Goal: Task Accomplishment & Management: Use online tool/utility

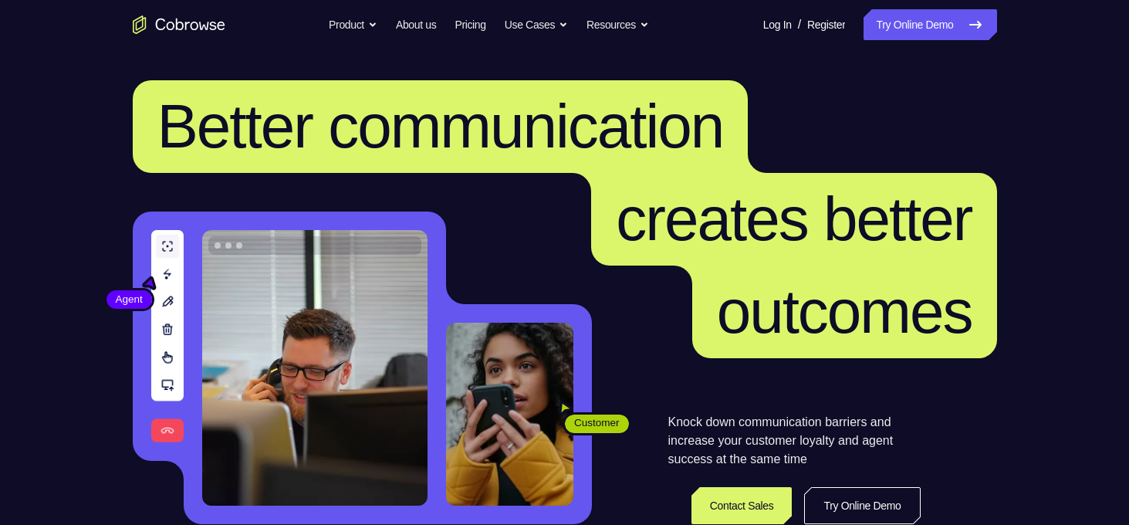
click at [922, 30] on link "Try Online Demo" at bounding box center [930, 24] width 133 height 31
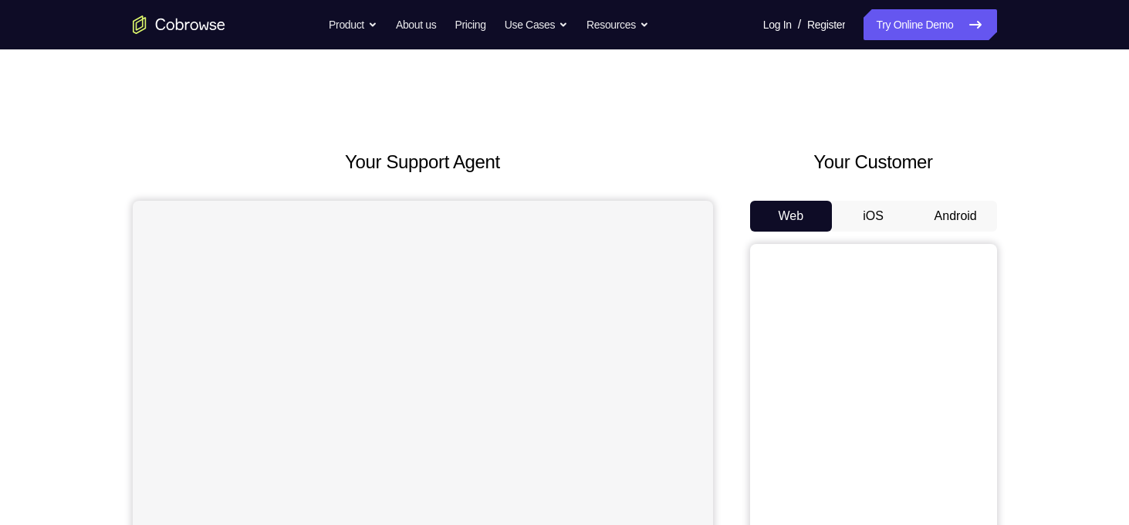
click at [962, 212] on button "Android" at bounding box center [956, 216] width 83 height 31
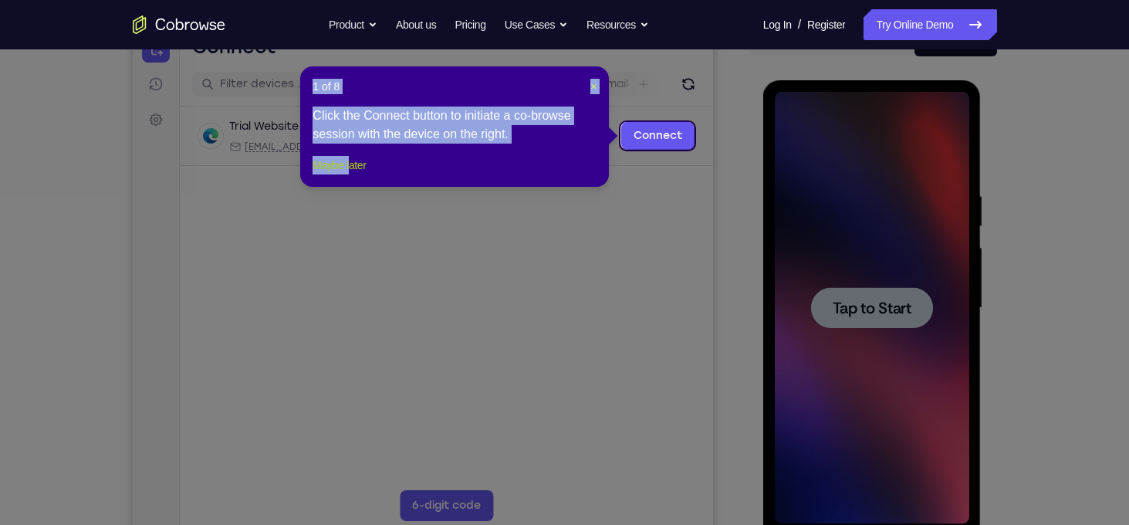
drag, startPoint x: 962, startPoint y: 212, endPoint x: 357, endPoint y: 191, distance: 605.5
drag, startPoint x: 357, startPoint y: 191, endPoint x: 346, endPoint y: 188, distance: 11.2
click at [346, 174] on button "Maybe later" at bounding box center [339, 165] width 53 height 19
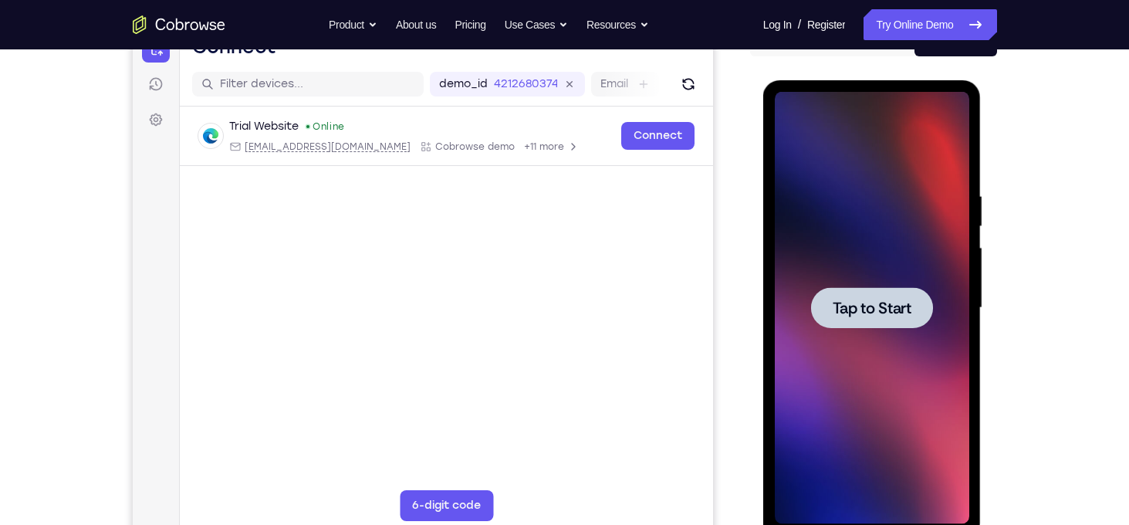
click at [856, 309] on span "Tap to Start" at bounding box center [872, 307] width 79 height 15
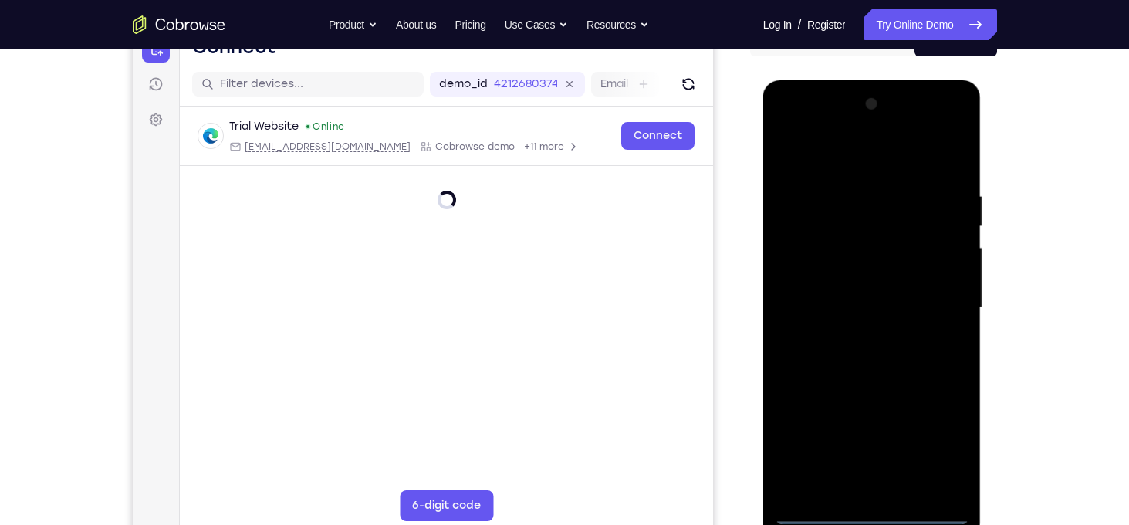
click at [876, 516] on div at bounding box center [872, 308] width 195 height 432
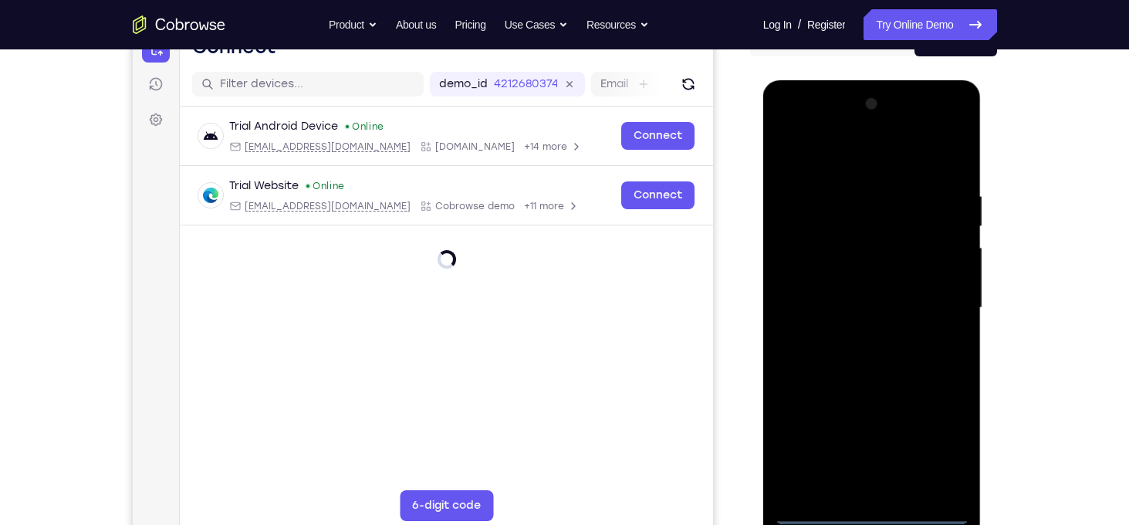
click at [942, 441] on div at bounding box center [872, 308] width 195 height 432
click at [788, 127] on div at bounding box center [872, 308] width 195 height 432
click at [932, 299] on div at bounding box center [872, 308] width 195 height 432
click at [856, 337] on div at bounding box center [872, 308] width 195 height 432
click at [850, 300] on div at bounding box center [872, 308] width 195 height 432
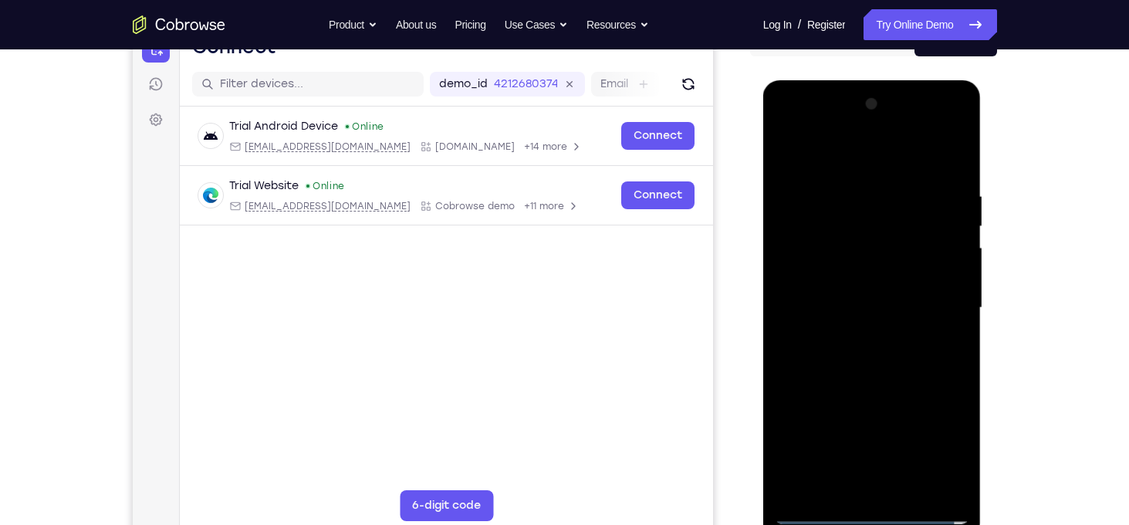
click at [821, 280] on div at bounding box center [872, 308] width 195 height 432
click at [858, 308] on div at bounding box center [872, 308] width 195 height 432
click at [862, 345] on div at bounding box center [872, 308] width 195 height 432
click at [854, 200] on div at bounding box center [872, 308] width 195 height 432
click at [841, 485] on div at bounding box center [872, 308] width 195 height 432
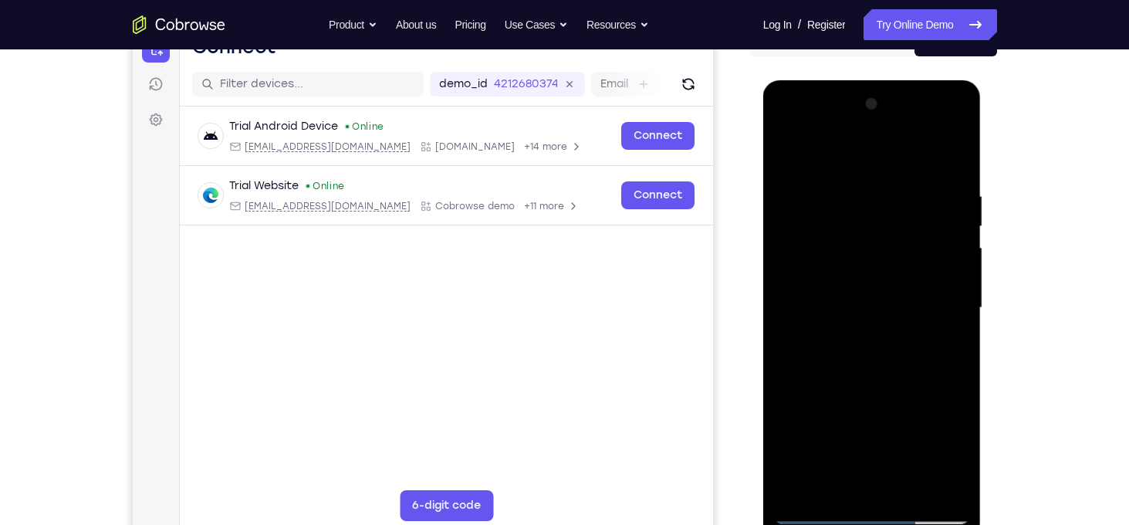
click at [890, 283] on div at bounding box center [872, 308] width 195 height 432
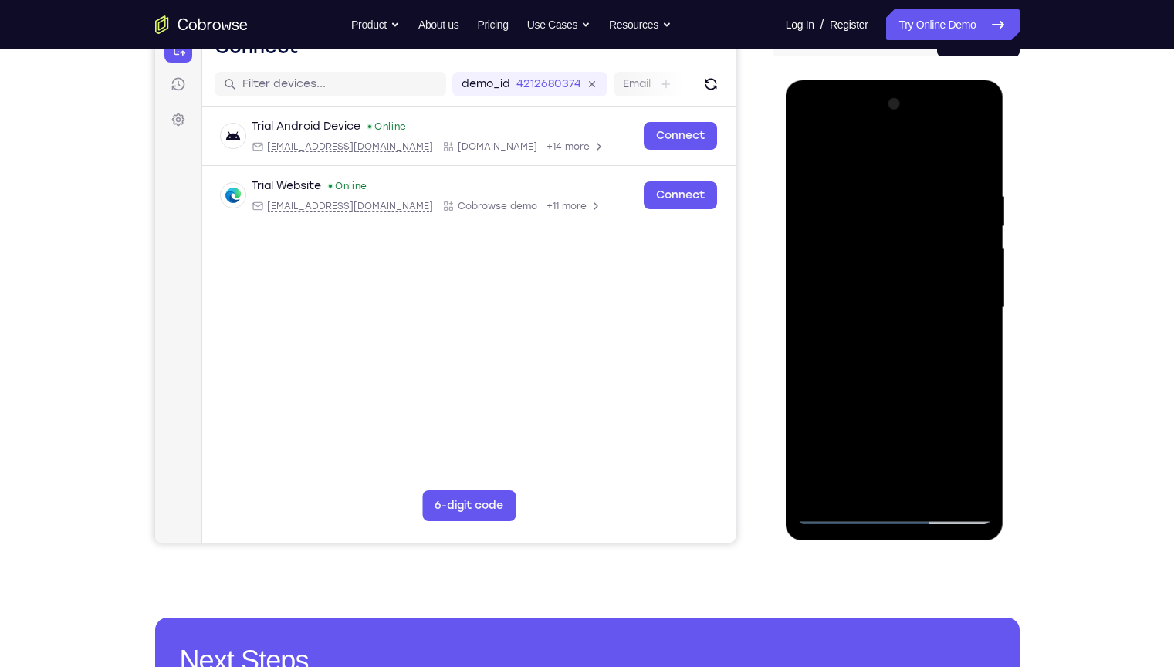
drag, startPoint x: 964, startPoint y: 302, endPoint x: 787, endPoint y: 313, distance: 177.9
click at [787, 313] on div at bounding box center [895, 310] width 218 height 460
drag, startPoint x: 986, startPoint y: 303, endPoint x: 712, endPoint y: 336, distance: 276.7
click at [786, 336] on html "Online web based iOS Simulators and Android Emulators. Run iPhone, iPad, Mobile…" at bounding box center [896, 311] width 220 height 463
click at [952, 479] on div at bounding box center [894, 308] width 195 height 432
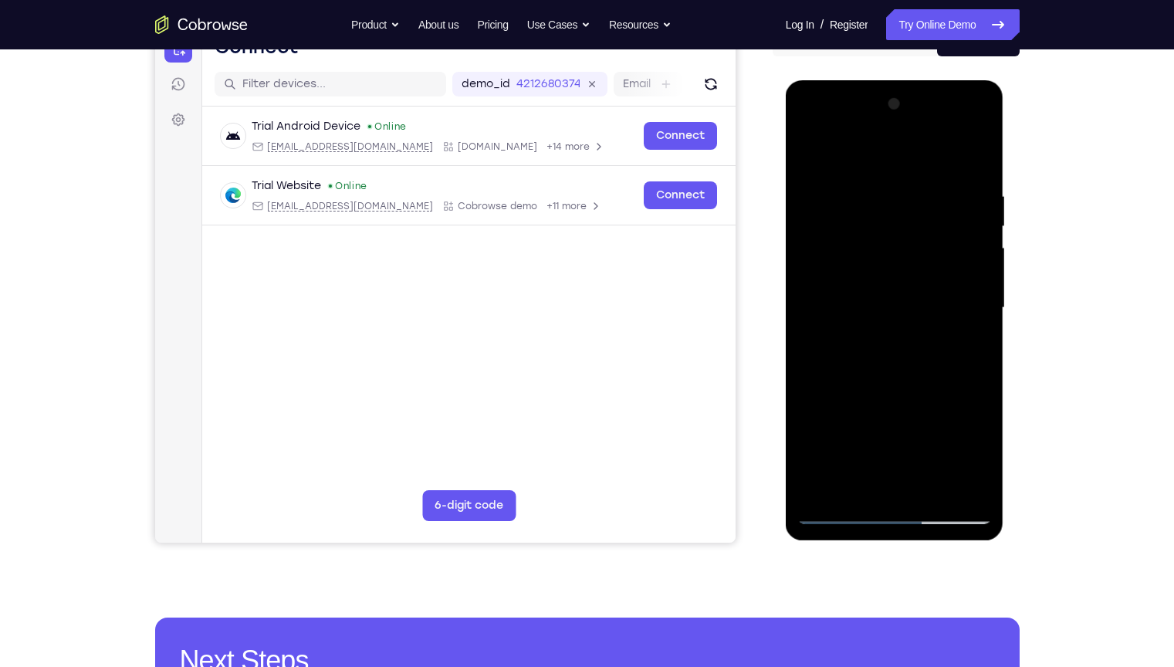
click at [972, 406] on div at bounding box center [894, 308] width 195 height 432
click at [966, 382] on div at bounding box center [894, 308] width 195 height 432
click at [973, 157] on div at bounding box center [894, 308] width 195 height 432
click at [929, 485] on div at bounding box center [894, 308] width 195 height 432
click at [905, 364] on div at bounding box center [894, 308] width 195 height 432
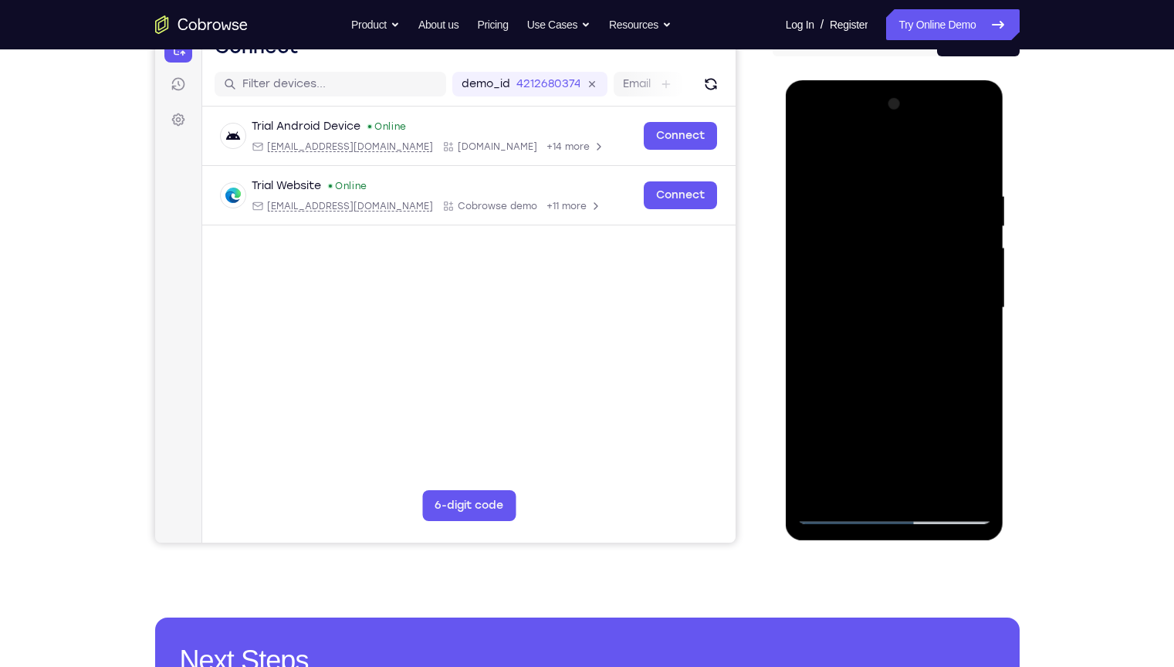
click at [912, 334] on div at bounding box center [894, 308] width 195 height 432
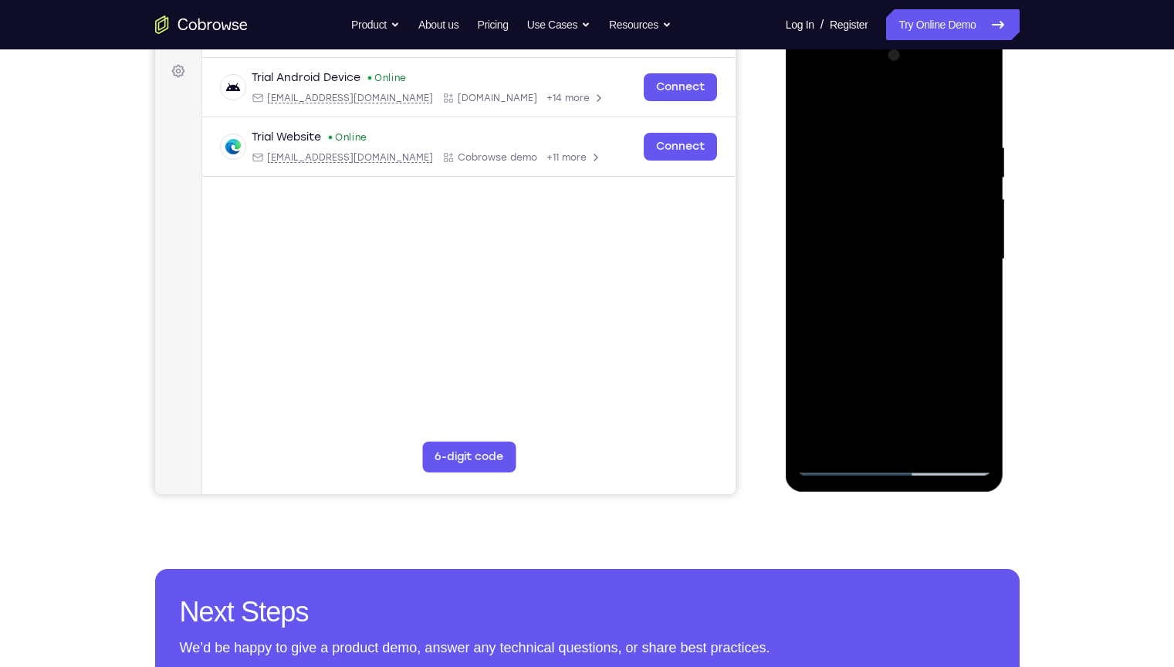
scroll to position [225, 0]
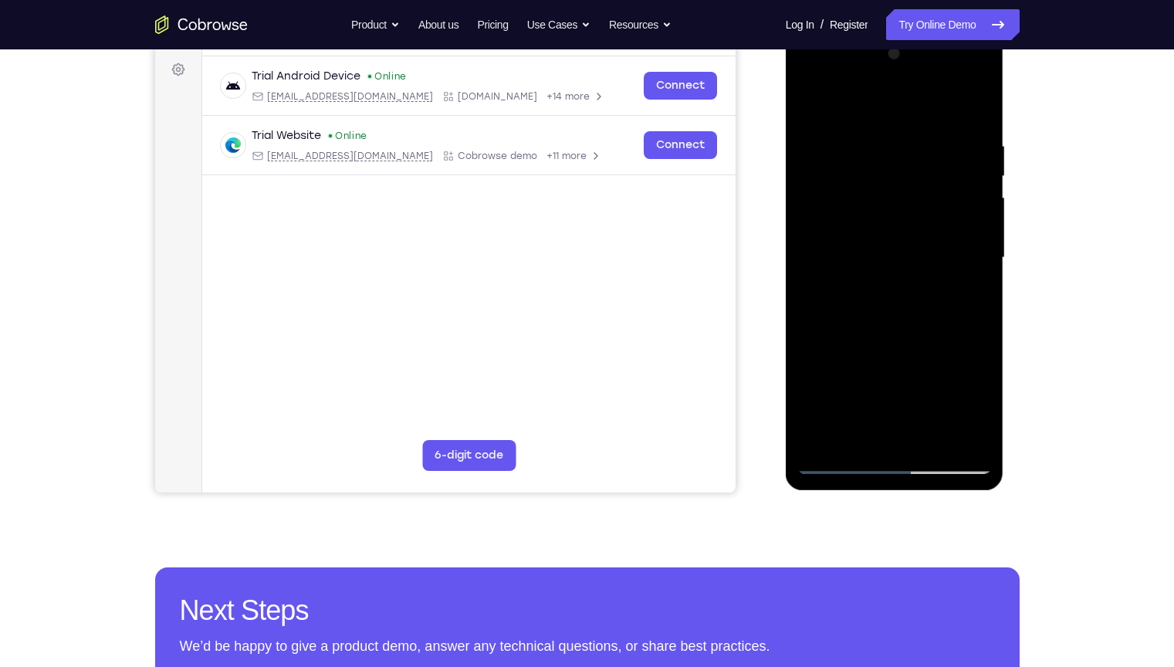
drag, startPoint x: 912, startPoint y: 284, endPoint x: 920, endPoint y: 177, distance: 107.6
click at [920, 177] on div at bounding box center [894, 258] width 195 height 432
click at [846, 461] on div at bounding box center [894, 258] width 195 height 432
click at [893, 435] on div at bounding box center [894, 258] width 195 height 432
drag, startPoint x: 913, startPoint y: 329, endPoint x: 951, endPoint y: 0, distance: 331.0
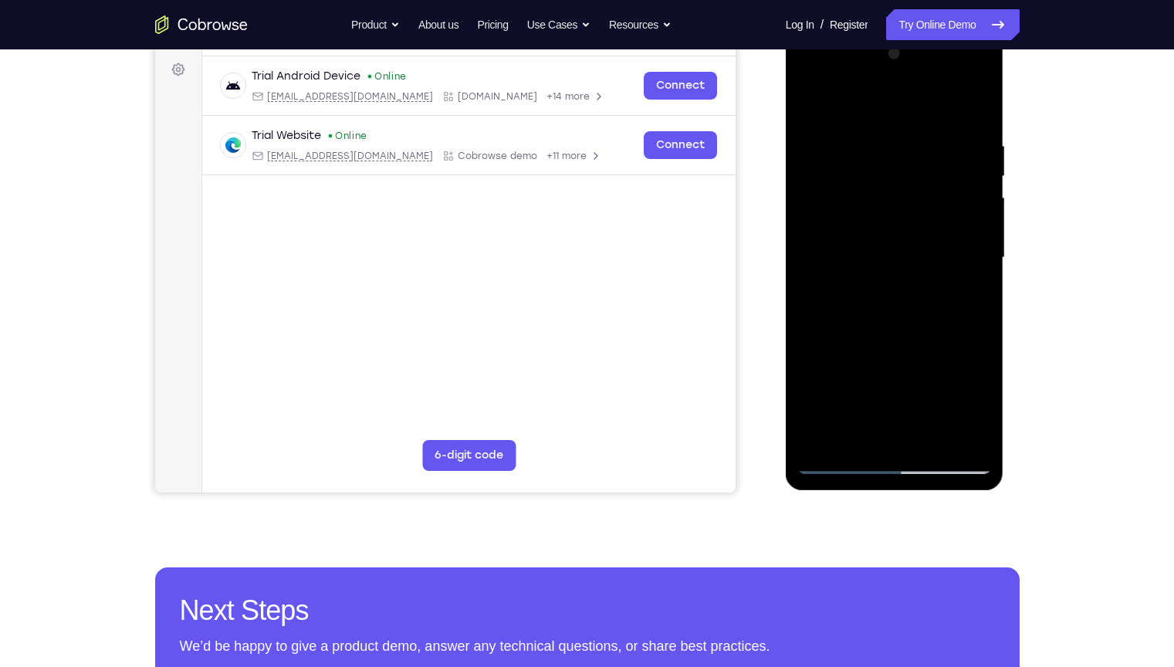
click at [951, 30] on html "Online web based iOS Simulators and Android Emulators. Run iPhone, iPad, Mobile…" at bounding box center [896, 261] width 220 height 463
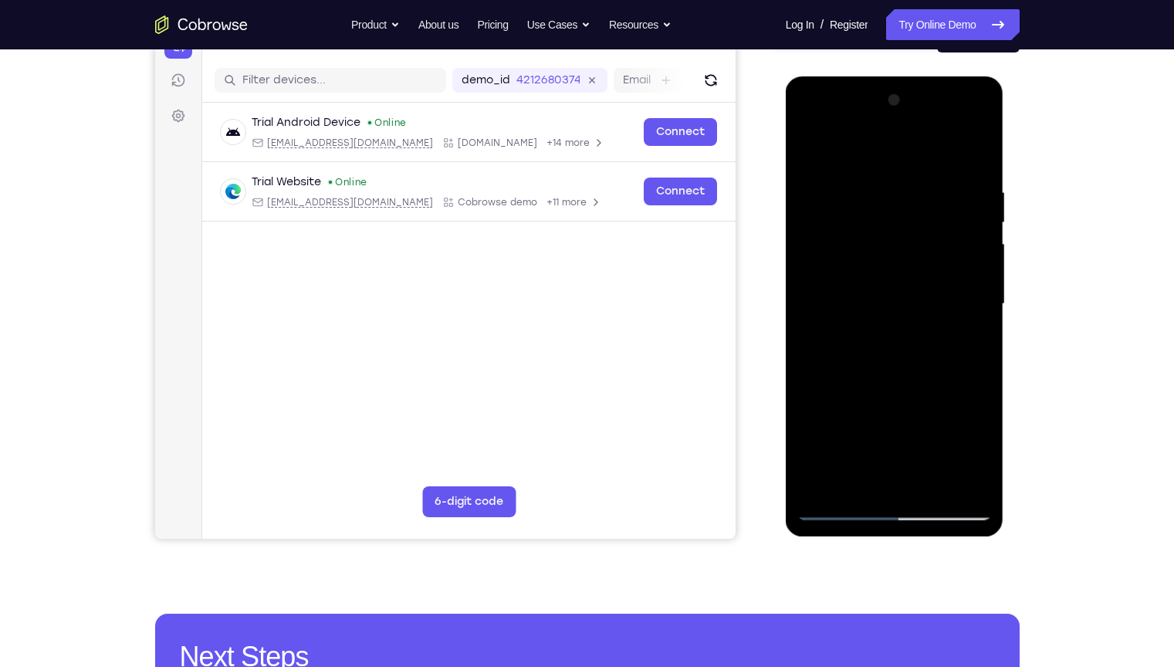
scroll to position [173, 0]
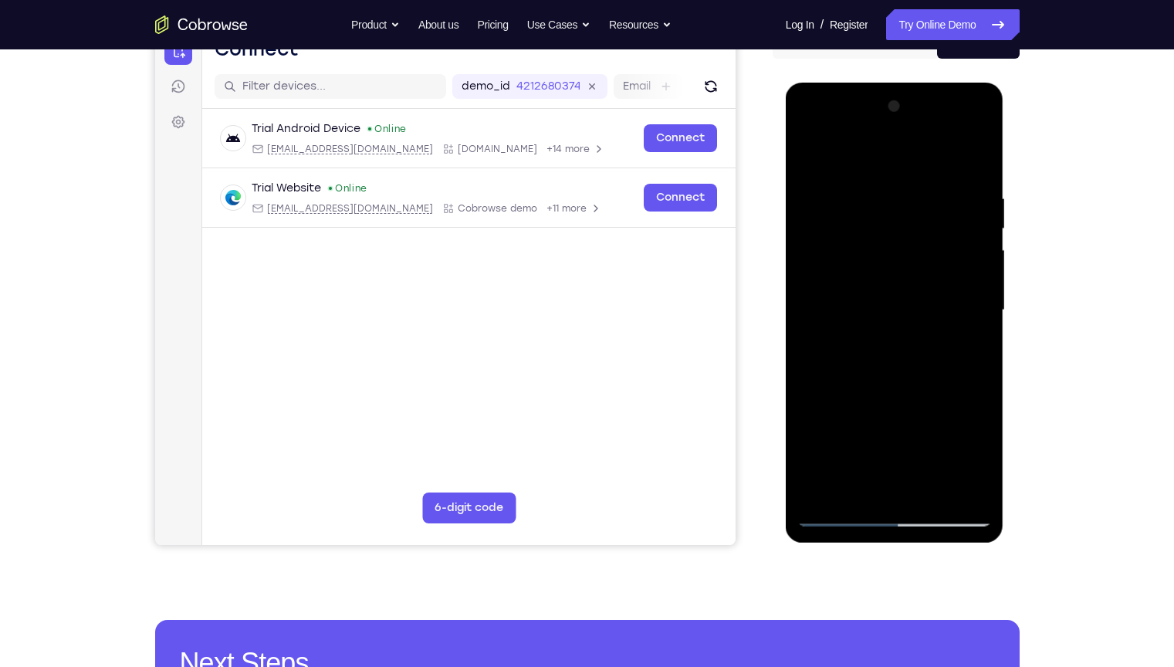
drag, startPoint x: 938, startPoint y: 370, endPoint x: 943, endPoint y: 138, distance: 231.6
click at [943, 138] on div at bounding box center [894, 310] width 195 height 432
drag, startPoint x: 895, startPoint y: 333, endPoint x: 913, endPoint y: 142, distance: 192.3
click at [913, 142] on div at bounding box center [894, 310] width 195 height 432
drag, startPoint x: 892, startPoint y: 377, endPoint x: 924, endPoint y: 96, distance: 283.5
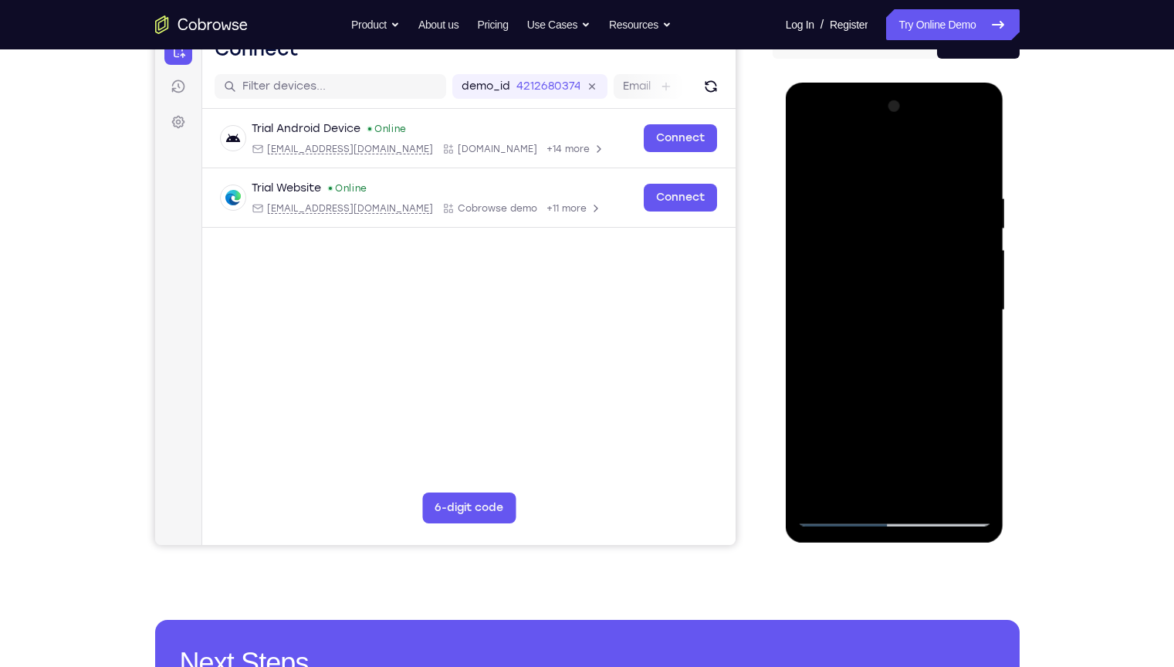
click at [924, 96] on div at bounding box center [894, 310] width 195 height 432
drag, startPoint x: 895, startPoint y: 345, endPoint x: 931, endPoint y: 154, distance: 194.8
click at [931, 154] on div at bounding box center [894, 310] width 195 height 432
drag, startPoint x: 919, startPoint y: 403, endPoint x: 945, endPoint y: 190, distance: 214.5
click at [945, 190] on div at bounding box center [894, 310] width 195 height 432
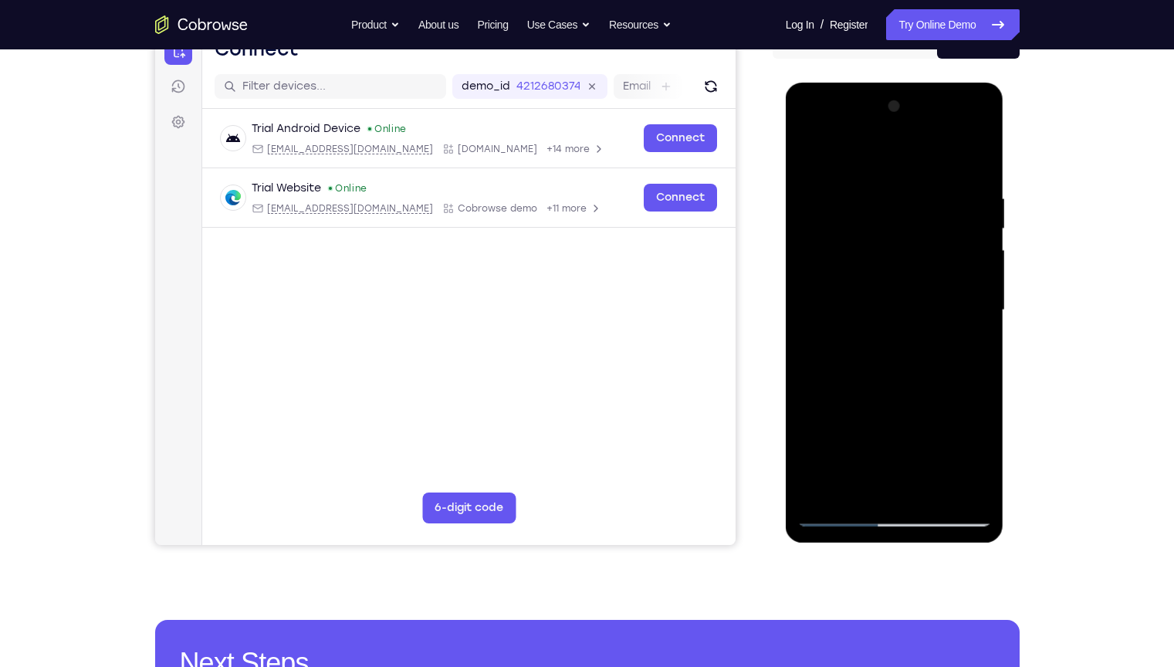
click at [932, 489] on div at bounding box center [894, 310] width 195 height 432
click at [880, 170] on div at bounding box center [894, 310] width 195 height 432
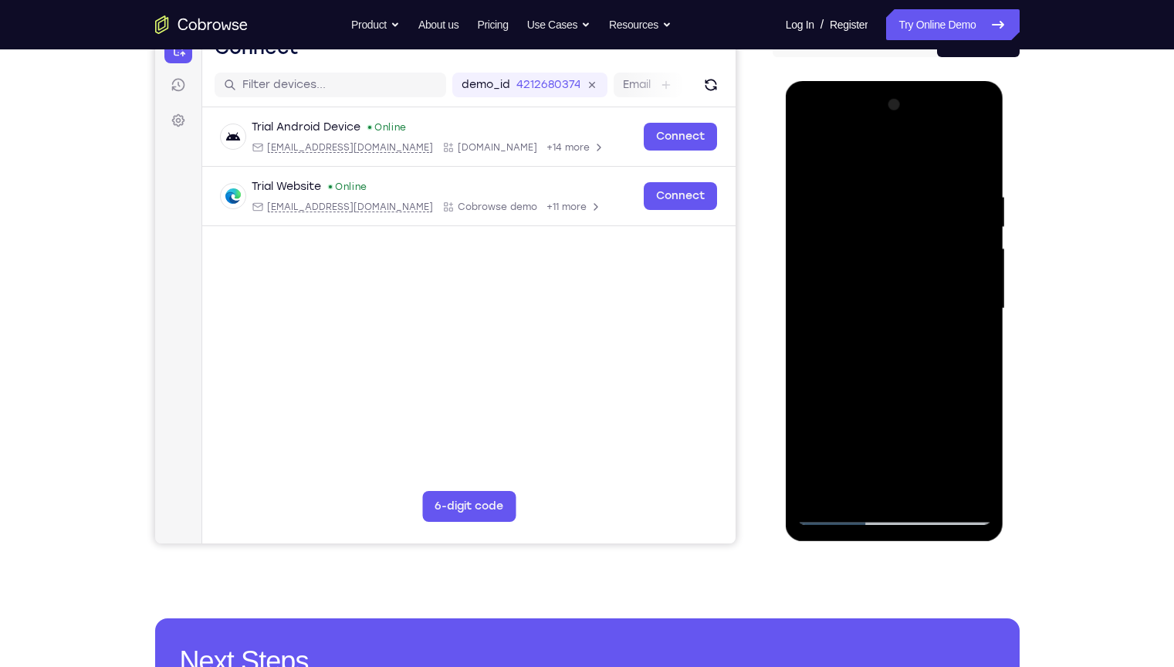
click at [882, 215] on div at bounding box center [894, 309] width 195 height 432
click at [854, 472] on div at bounding box center [894, 309] width 195 height 432
click at [849, 481] on div at bounding box center [894, 309] width 195 height 432
click at [966, 344] on div at bounding box center [894, 309] width 195 height 432
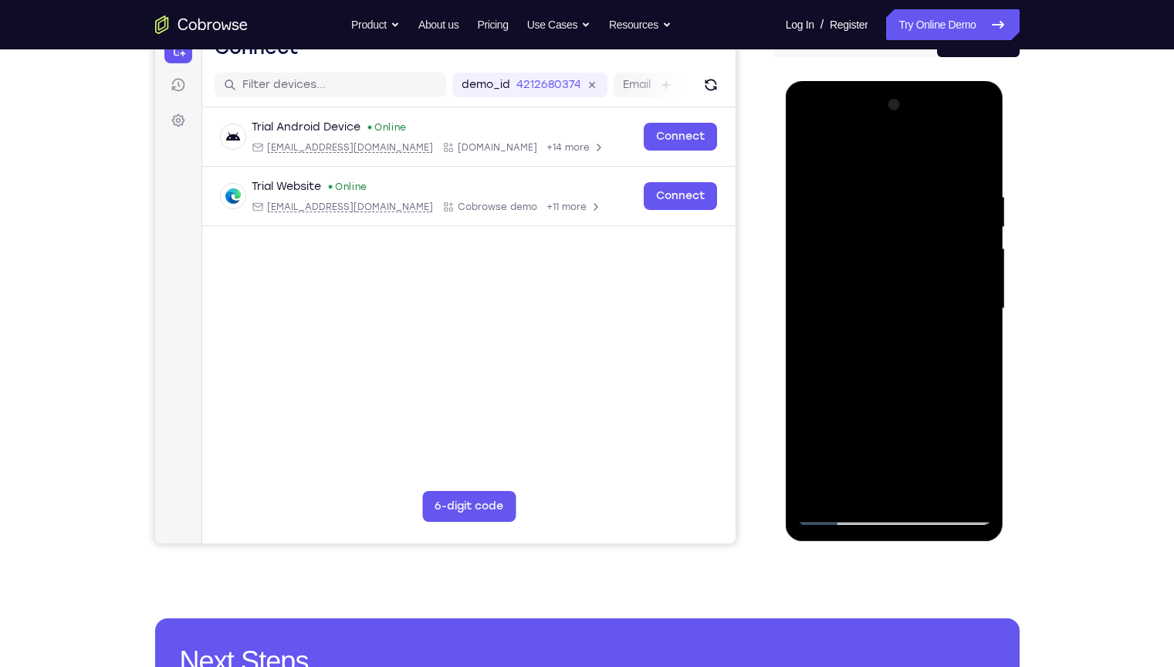
click at [811, 492] on div at bounding box center [894, 309] width 195 height 432
click at [812, 485] on div at bounding box center [894, 309] width 195 height 432
click at [812, 479] on div at bounding box center [894, 309] width 195 height 432
click at [865, 403] on div at bounding box center [894, 309] width 195 height 432
click at [810, 479] on div at bounding box center [894, 309] width 195 height 432
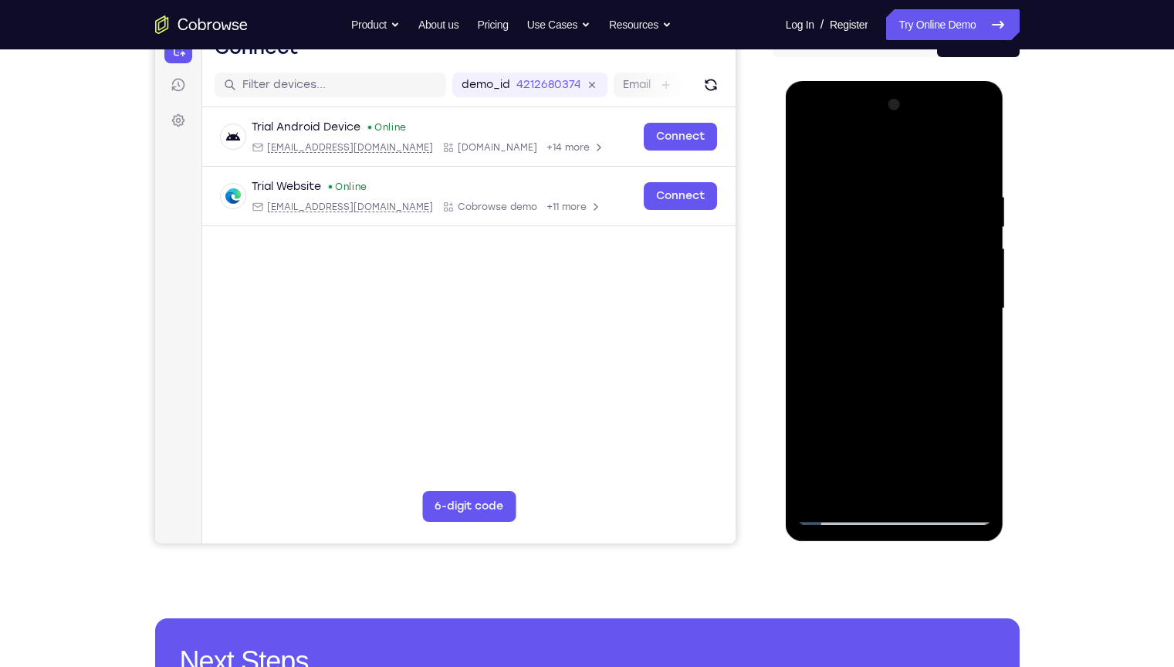
click at [979, 458] on div at bounding box center [894, 309] width 195 height 432
click at [958, 341] on div at bounding box center [894, 309] width 195 height 432
click at [962, 344] on div at bounding box center [894, 309] width 195 height 432
click at [910, 453] on div at bounding box center [894, 309] width 195 height 432
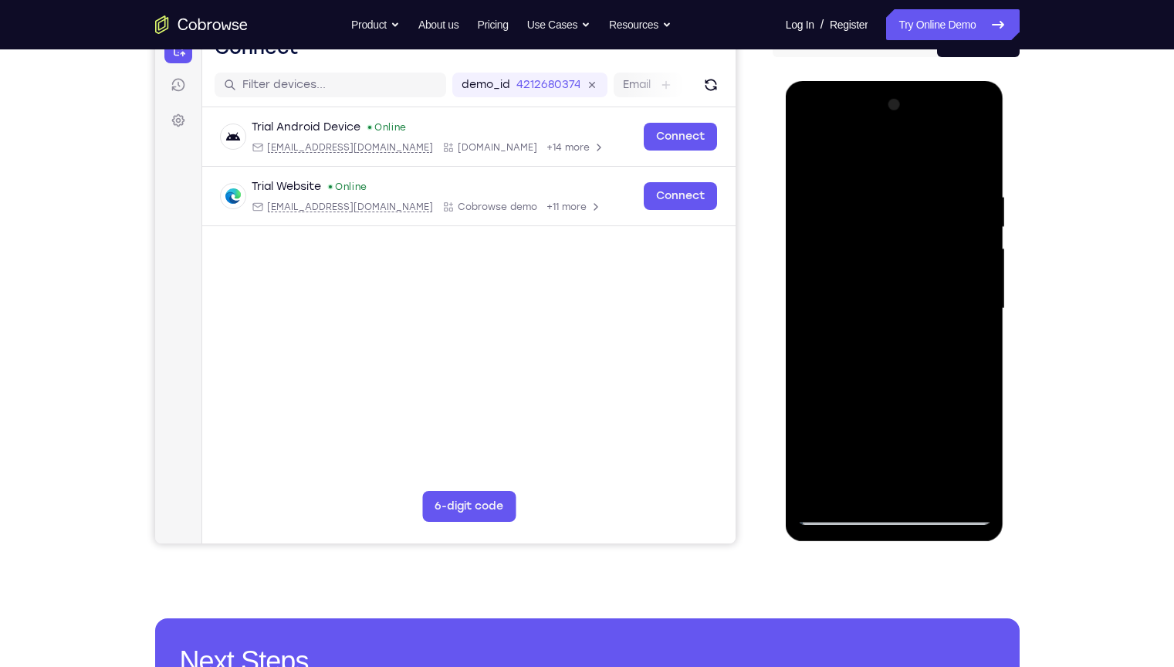
click at [958, 405] on div at bounding box center [894, 309] width 195 height 432
click at [952, 427] on div at bounding box center [894, 309] width 195 height 432
click at [858, 394] on div at bounding box center [894, 309] width 195 height 432
click at [814, 425] on div at bounding box center [894, 309] width 195 height 432
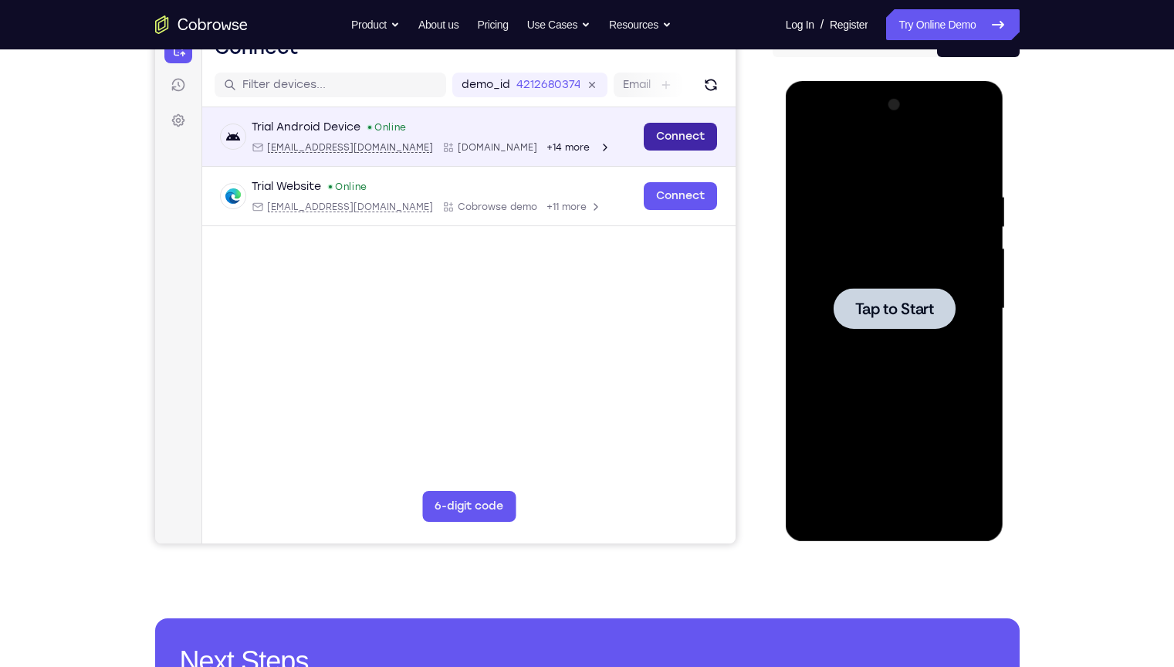
click at [669, 147] on link "Connect" at bounding box center [679, 137] width 73 height 28
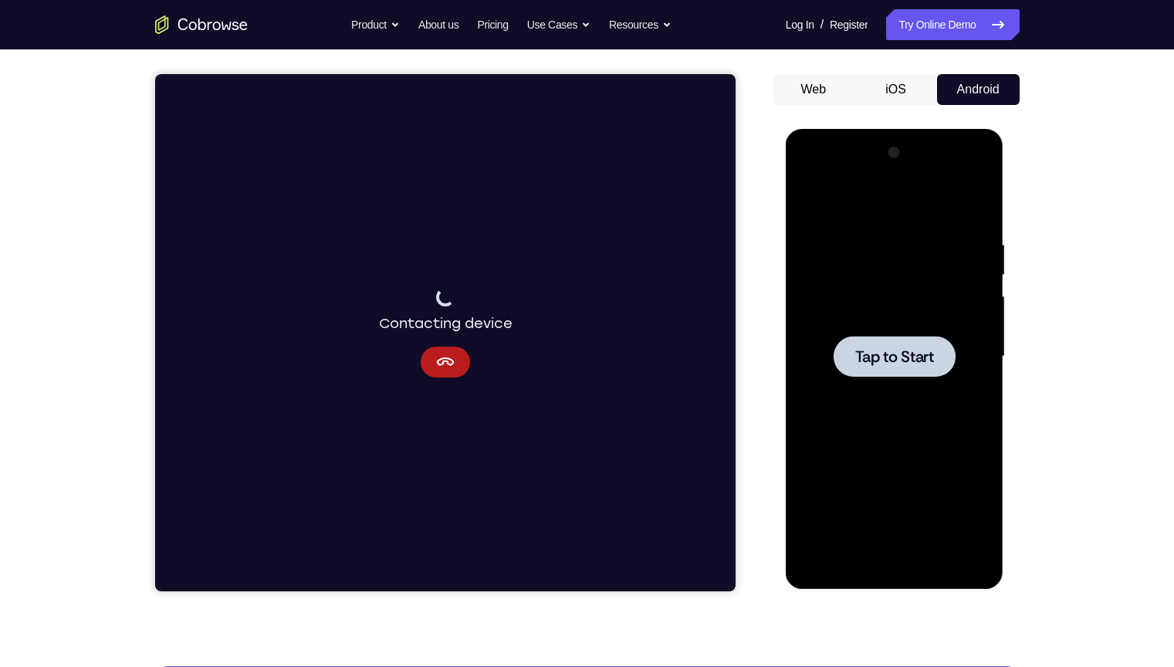
scroll to position [129, 0]
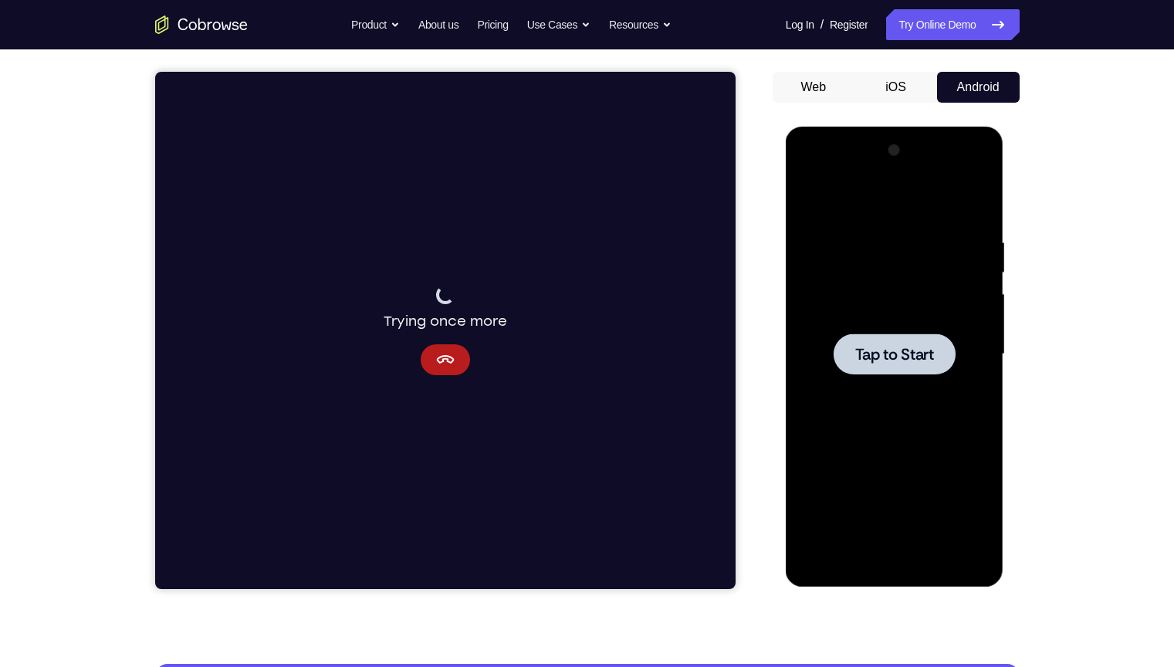
click at [885, 86] on button "iOS" at bounding box center [895, 87] width 83 height 31
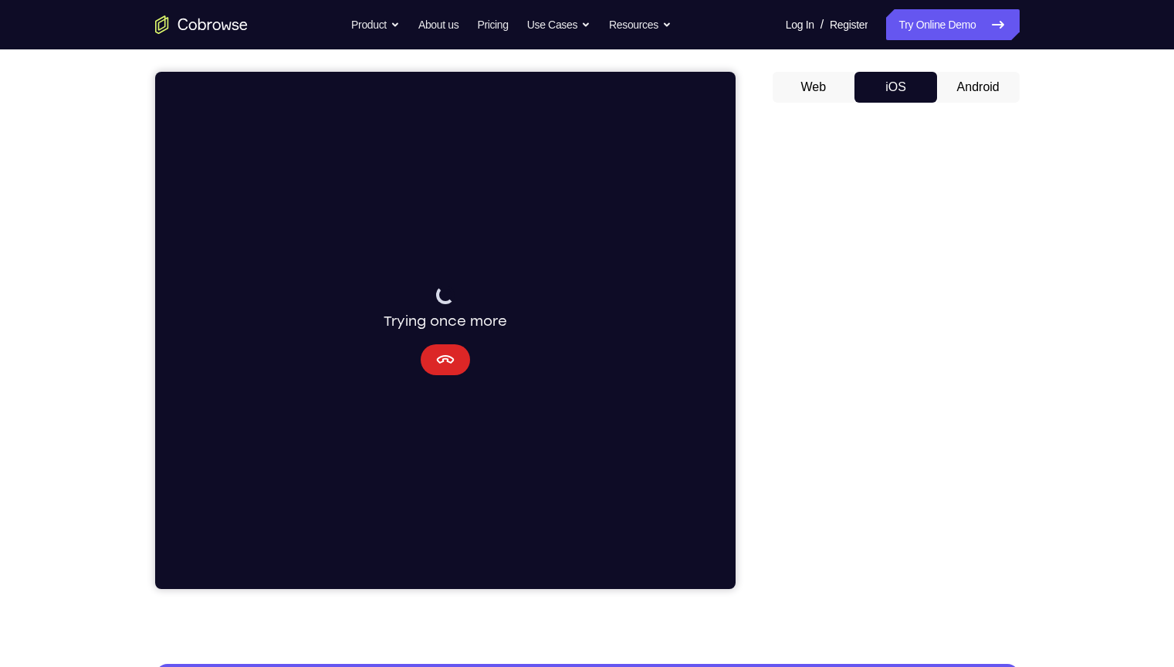
click at [456, 364] on button "Cancel" at bounding box center [444, 359] width 49 height 31
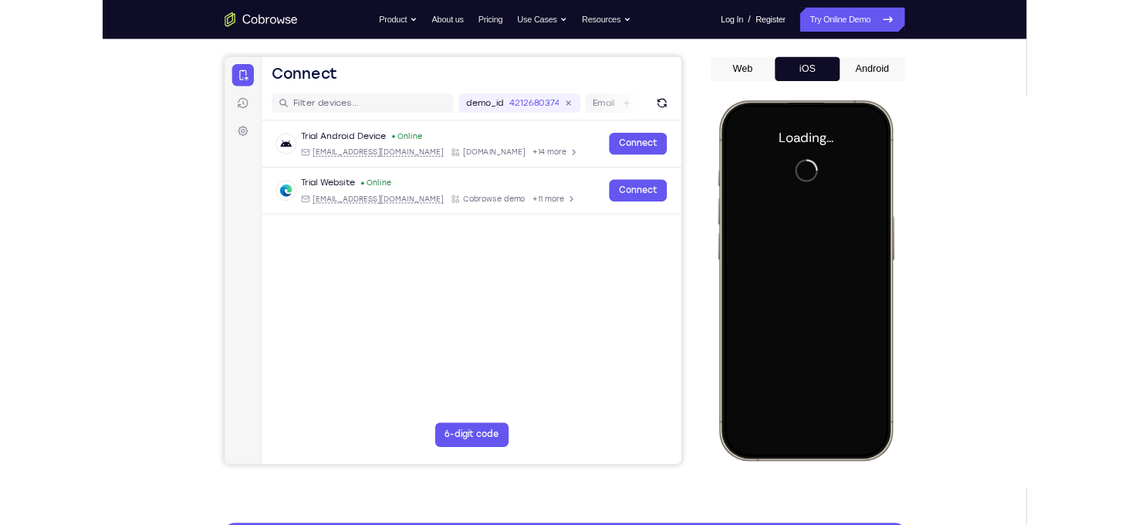
scroll to position [0, 0]
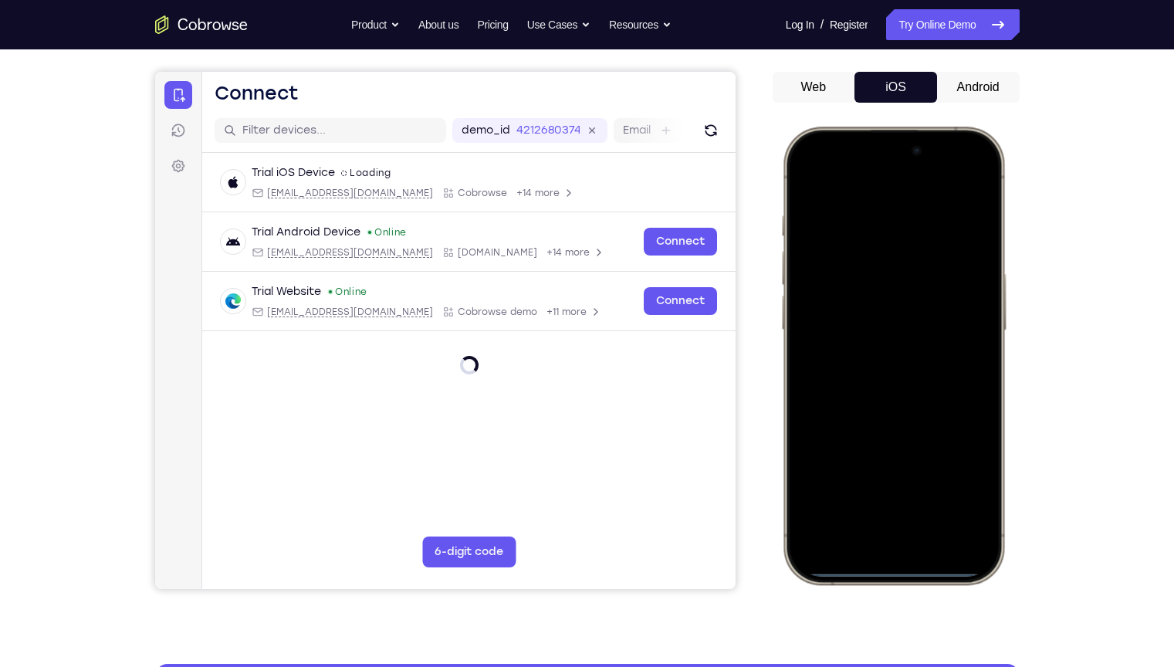
drag, startPoint x: 906, startPoint y: 573, endPoint x: 962, endPoint y: 37, distance: 539.3
click at [962, 127] on html "Online web based iOS Simulators and Android Emulators. Run iPhone, iPad, Mobile…" at bounding box center [896, 358] width 232 height 463
drag, startPoint x: 901, startPoint y: 575, endPoint x: 931, endPoint y: 313, distance: 263.4
click at [931, 313] on div at bounding box center [892, 355] width 203 height 441
drag, startPoint x: 879, startPoint y: 573, endPoint x: 894, endPoint y: 264, distance: 309.9
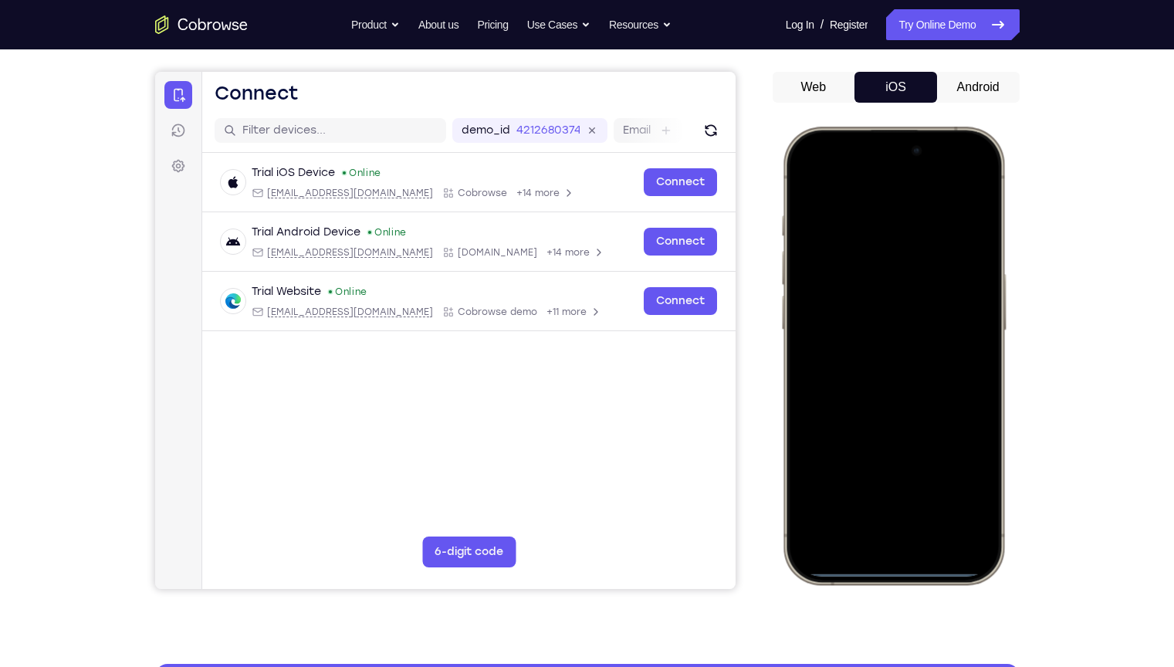
click at [894, 264] on div at bounding box center [892, 355] width 203 height 441
drag, startPoint x: 862, startPoint y: 571, endPoint x: 1069, endPoint y: 195, distance: 429.7
click at [1011, 195] on html "Online web based iOS Simulators and Android Emulators. Run iPhone, iPad, Mobile…" at bounding box center [896, 358] width 232 height 463
drag, startPoint x: 897, startPoint y: 576, endPoint x: 931, endPoint y: 140, distance: 436.6
click at [931, 140] on div at bounding box center [893, 356] width 227 height 458
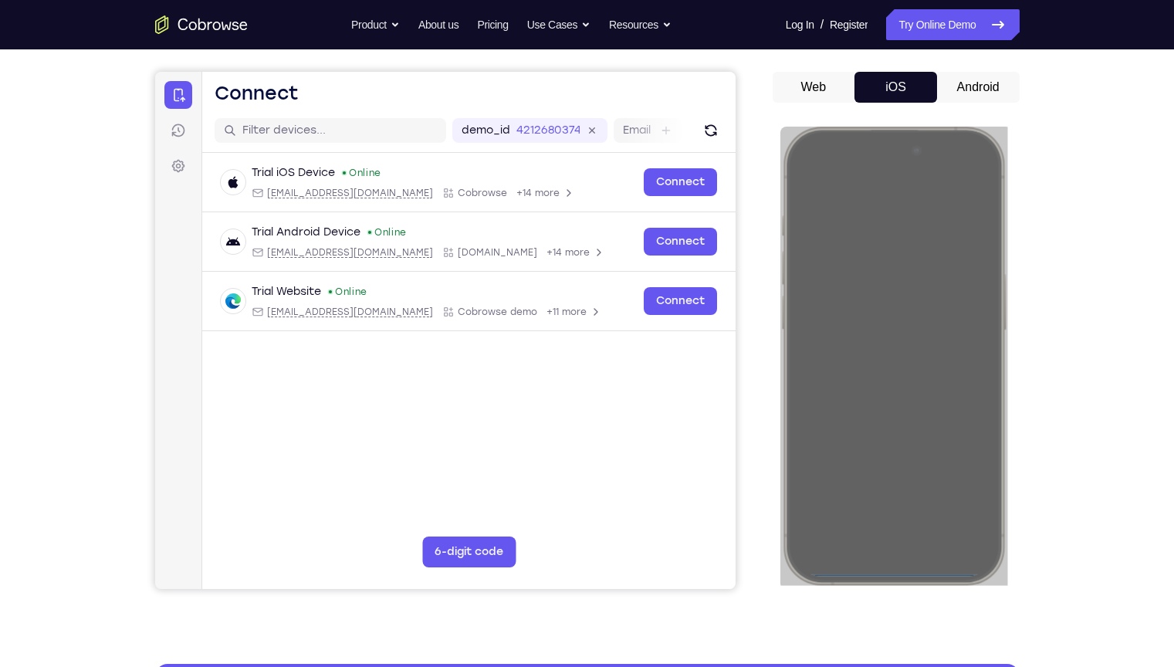
click at [1088, 364] on div "Your Support Agent Your Customer Web iOS Android Next Steps We’d be happy to gi…" at bounding box center [587, 430] width 1174 height 1018
click at [956, 86] on button "Android" at bounding box center [978, 87] width 83 height 31
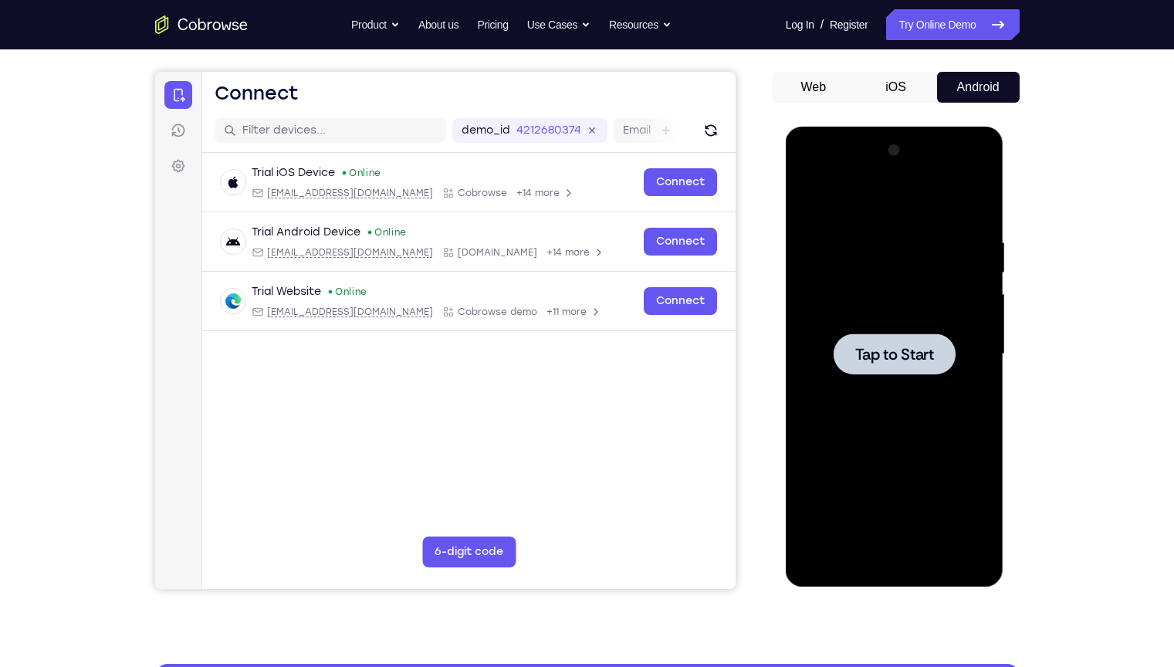
click at [888, 360] on span "Tap to Start" at bounding box center [894, 354] width 79 height 15
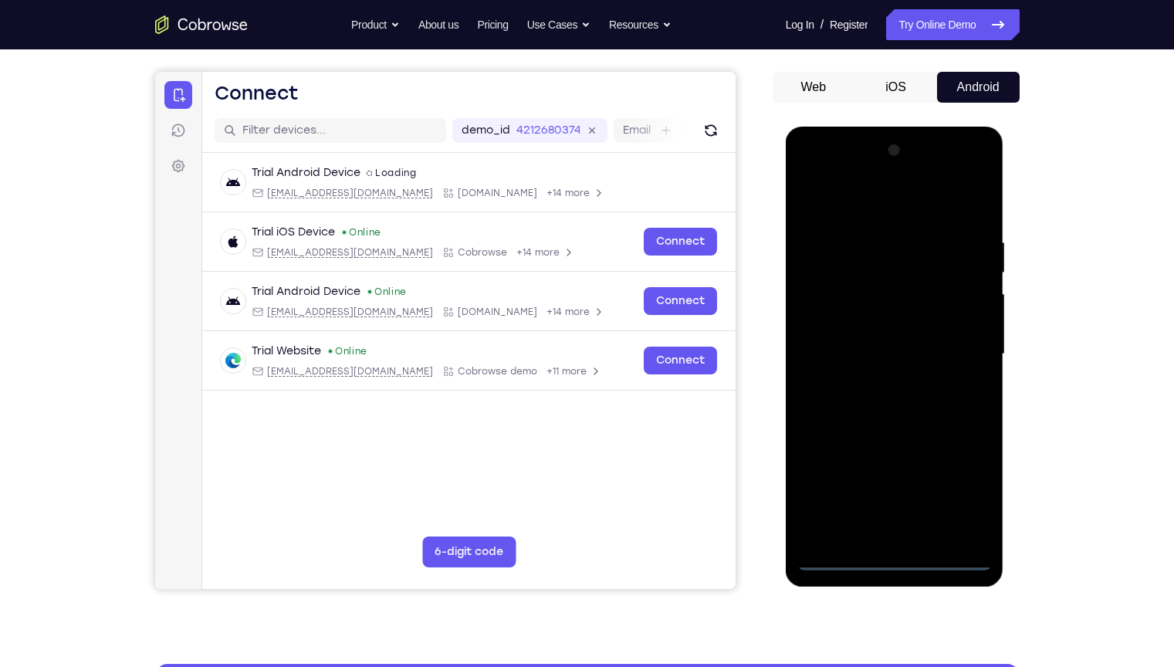
click at [901, 524] on div at bounding box center [894, 354] width 195 height 432
click at [969, 482] on div at bounding box center [894, 354] width 195 height 432
click at [810, 177] on div at bounding box center [894, 354] width 195 height 432
click at [965, 353] on div at bounding box center [894, 354] width 195 height 432
click at [896, 490] on div at bounding box center [894, 354] width 195 height 432
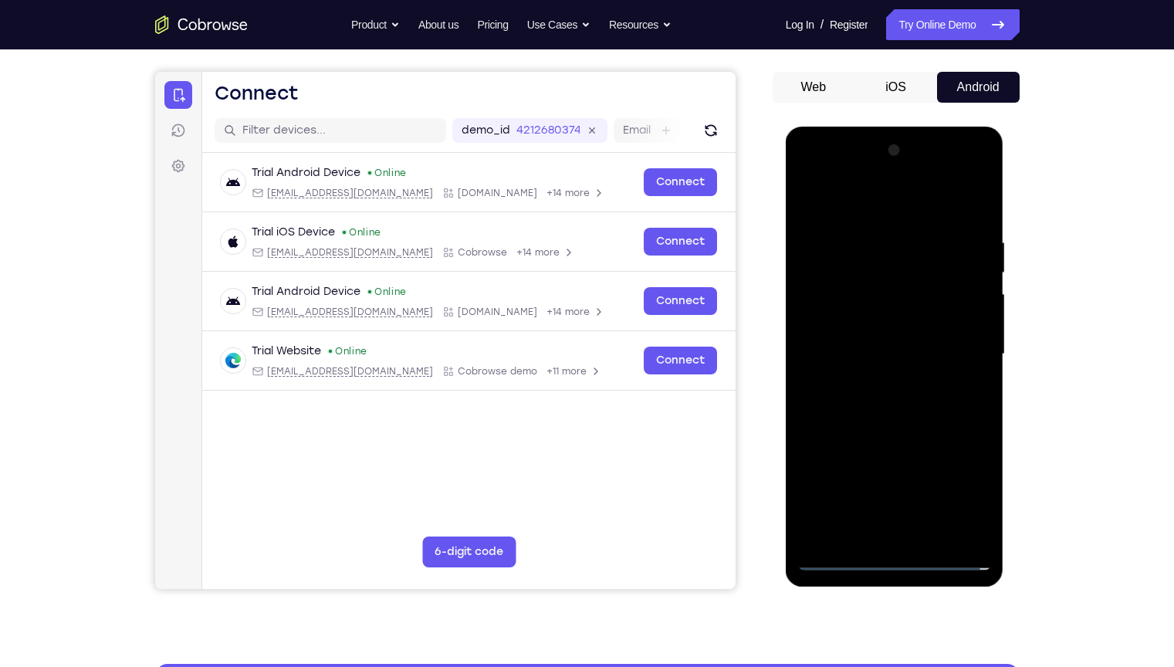
click at [881, 386] on div at bounding box center [894, 354] width 195 height 432
click at [826, 339] on div at bounding box center [894, 354] width 195 height 432
click at [834, 328] on div at bounding box center [894, 354] width 195 height 432
click at [852, 347] on div at bounding box center [894, 354] width 195 height 432
click at [882, 405] on div at bounding box center [894, 354] width 195 height 432
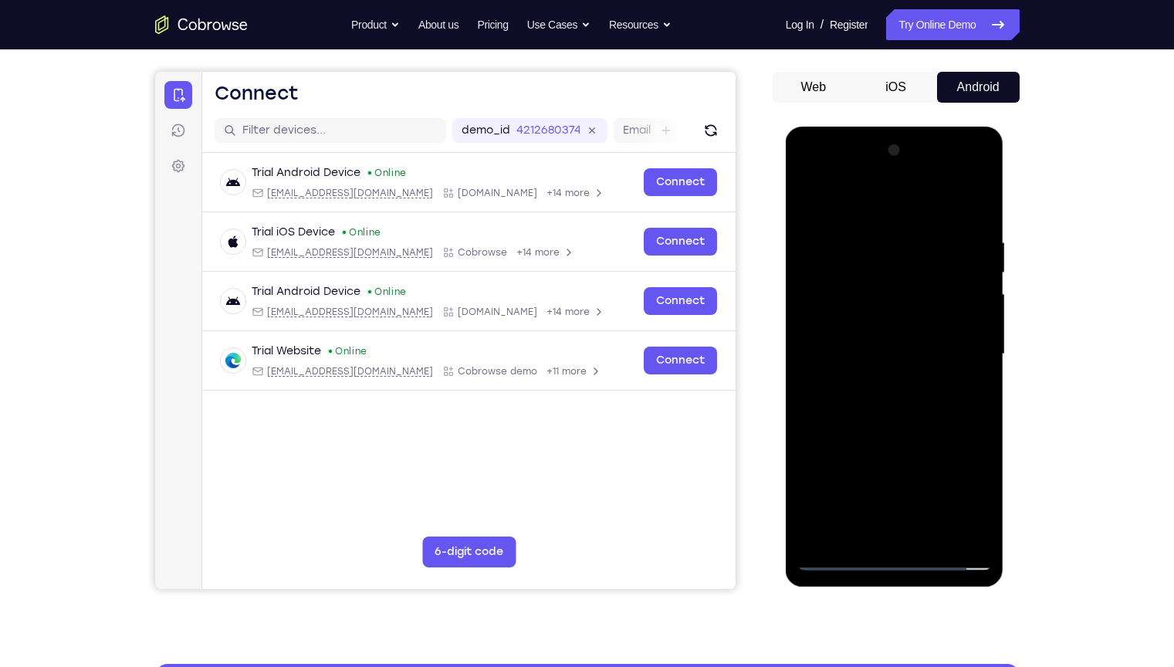
click at [882, 405] on div at bounding box center [894, 354] width 195 height 432
click at [971, 377] on div at bounding box center [894, 354] width 195 height 432
click at [945, 355] on div at bounding box center [894, 354] width 195 height 432
click at [933, 405] on div at bounding box center [894, 354] width 195 height 432
click at [917, 403] on div at bounding box center [894, 354] width 195 height 432
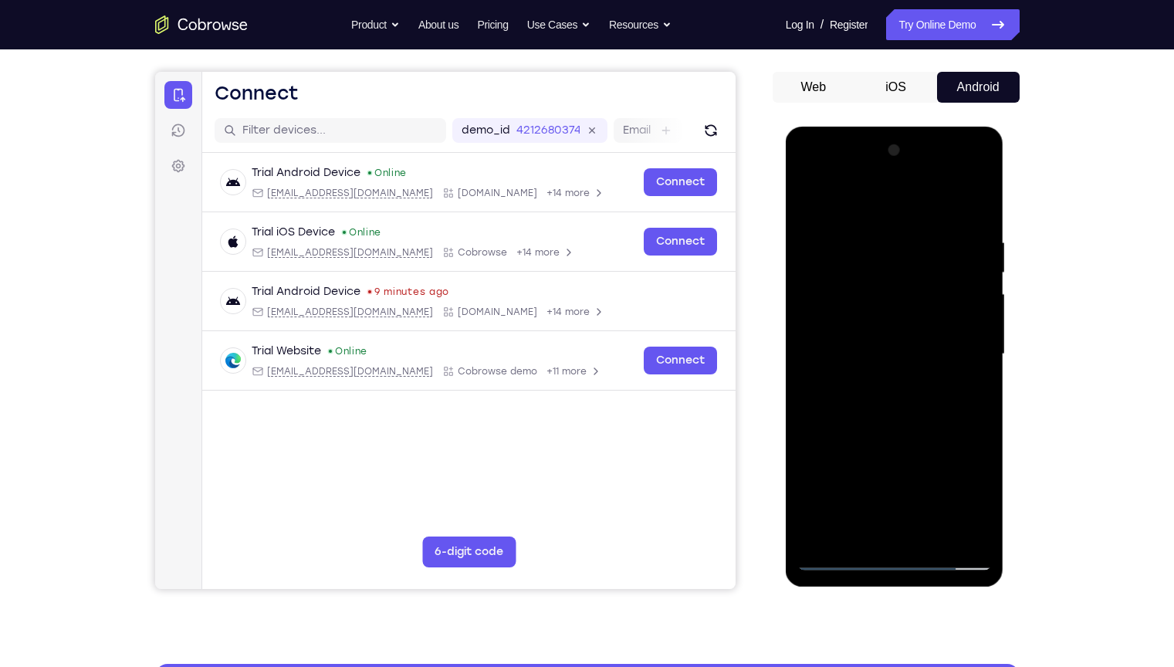
click at [898, 378] on div at bounding box center [894, 354] width 195 height 432
click at [973, 322] on div at bounding box center [894, 354] width 195 height 432
click at [920, 350] on div at bounding box center [894, 354] width 195 height 432
click at [905, 403] on div at bounding box center [894, 354] width 195 height 432
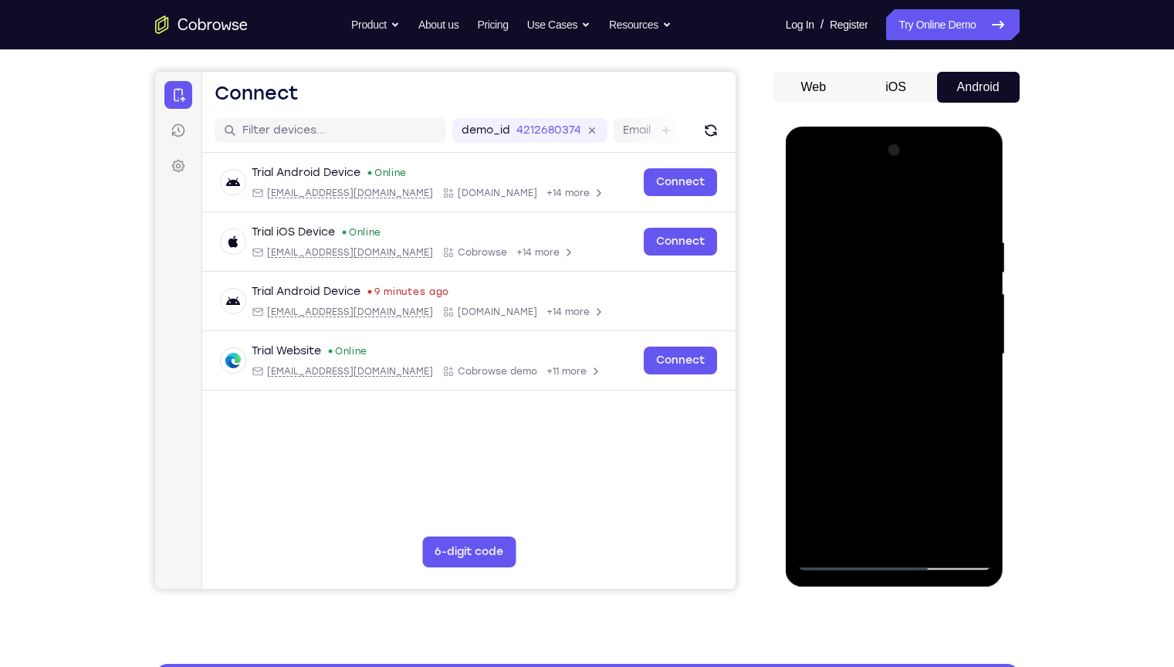
drag, startPoint x: 902, startPoint y: 211, endPoint x: 922, endPoint y: 87, distance: 125.1
click at [922, 127] on html "Online web based iOS Simulators and Android Emulators. Run iPhone, iPad, Mobile…" at bounding box center [896, 358] width 220 height 463
click at [889, 405] on div at bounding box center [894, 354] width 195 height 432
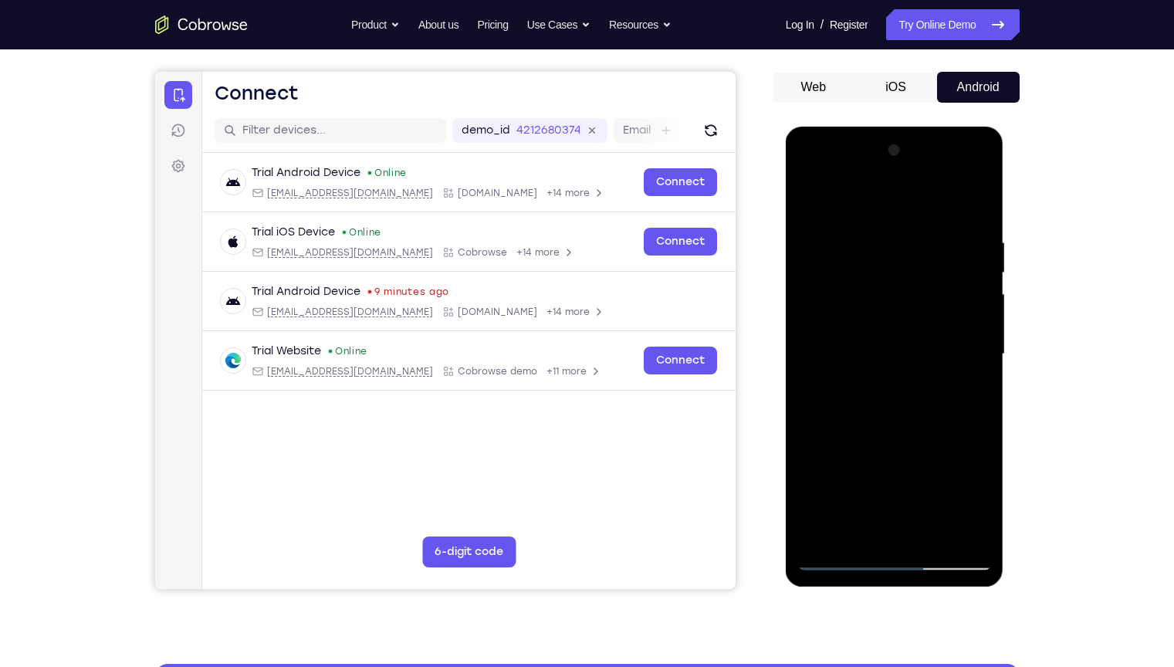
click at [889, 405] on div at bounding box center [894, 354] width 195 height 432
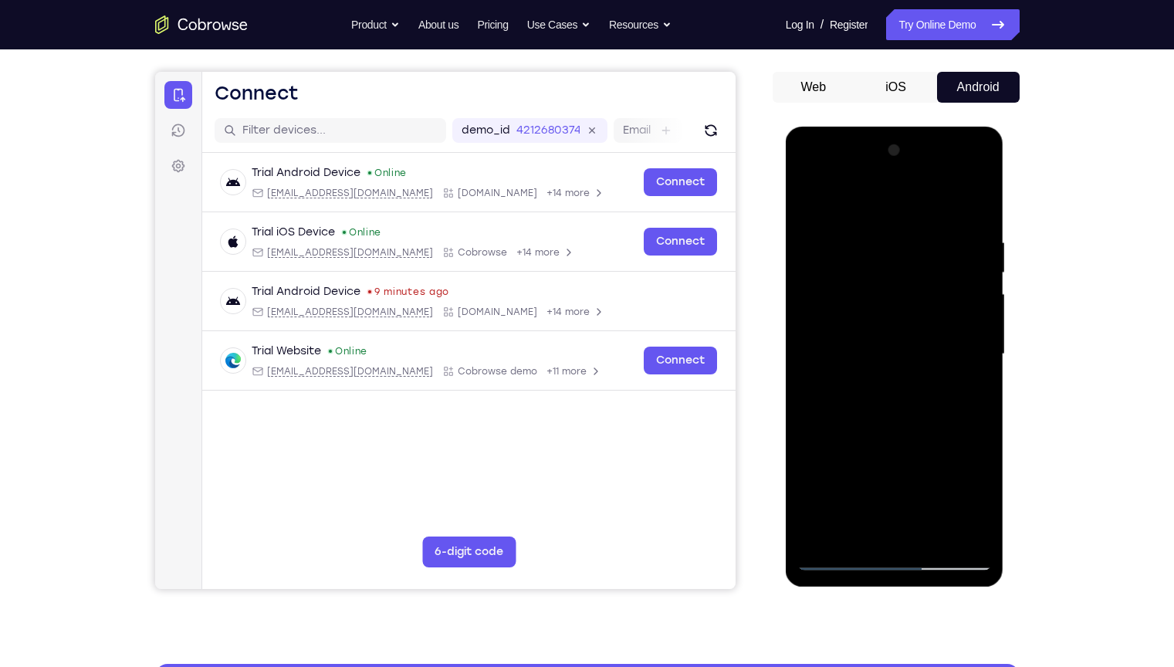
click at [889, 405] on div at bounding box center [894, 354] width 195 height 432
click at [895, 402] on div at bounding box center [894, 354] width 195 height 432
click at [835, 524] on div at bounding box center [894, 354] width 195 height 432
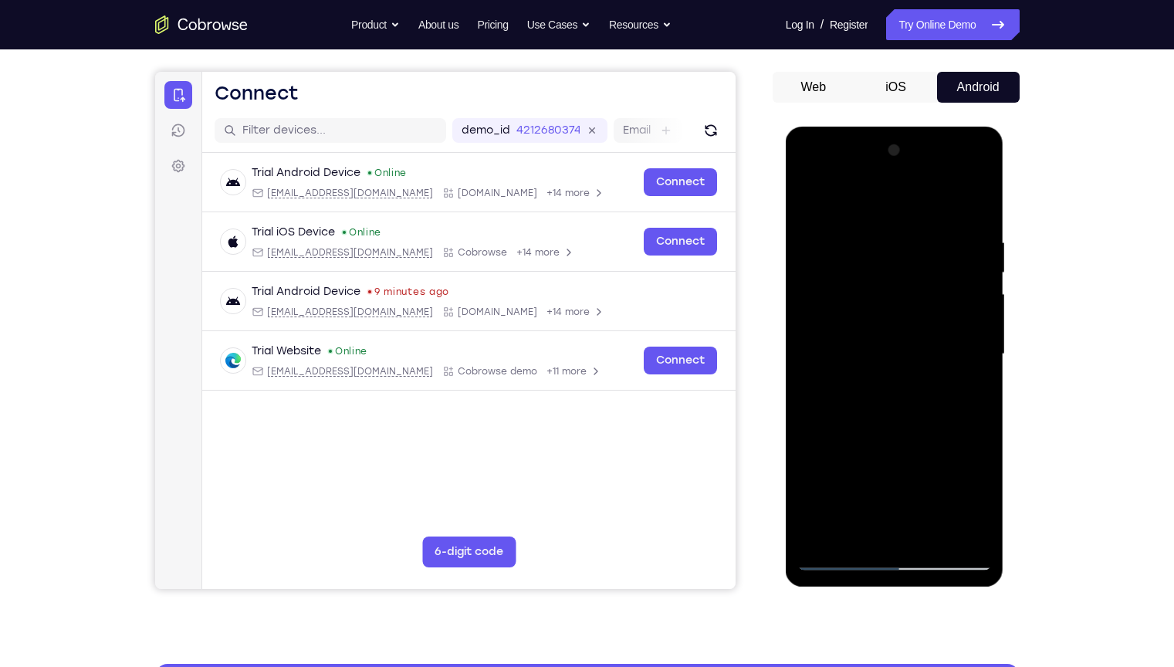
click at [837, 524] on div at bounding box center [894, 354] width 195 height 432
click at [871, 384] on div at bounding box center [894, 354] width 195 height 432
click at [843, 346] on div at bounding box center [894, 354] width 195 height 432
click at [852, 278] on div at bounding box center [894, 354] width 195 height 432
click at [843, 324] on div at bounding box center [894, 354] width 195 height 432
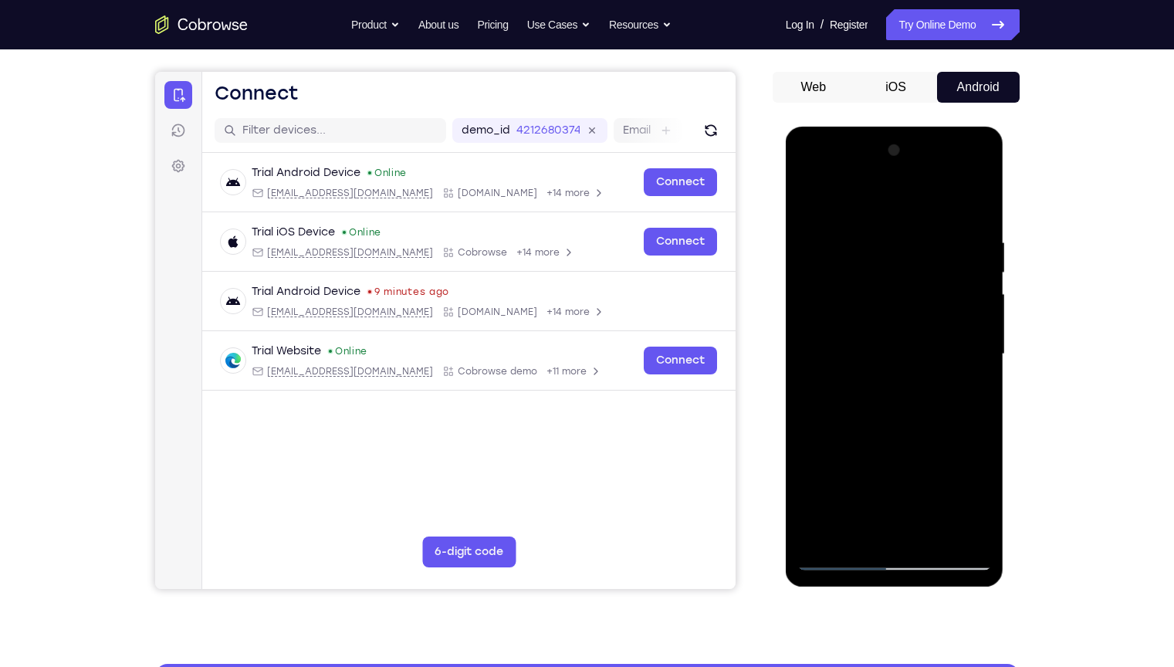
click at [878, 353] on div at bounding box center [894, 354] width 195 height 432
click at [905, 405] on div at bounding box center [894, 354] width 195 height 432
click at [812, 341] on div at bounding box center [894, 354] width 195 height 432
click at [912, 289] on div at bounding box center [894, 354] width 195 height 432
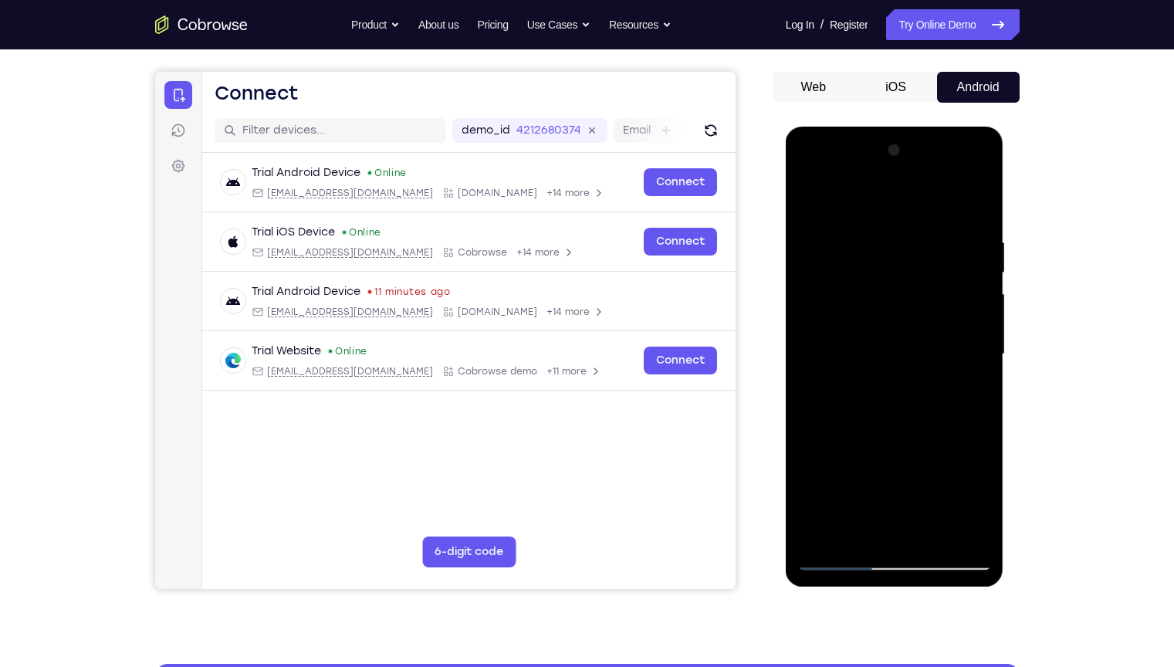
click at [935, 354] on div at bounding box center [894, 354] width 195 height 432
click at [974, 374] on div at bounding box center [894, 354] width 195 height 432
click at [969, 325] on div at bounding box center [894, 354] width 195 height 432
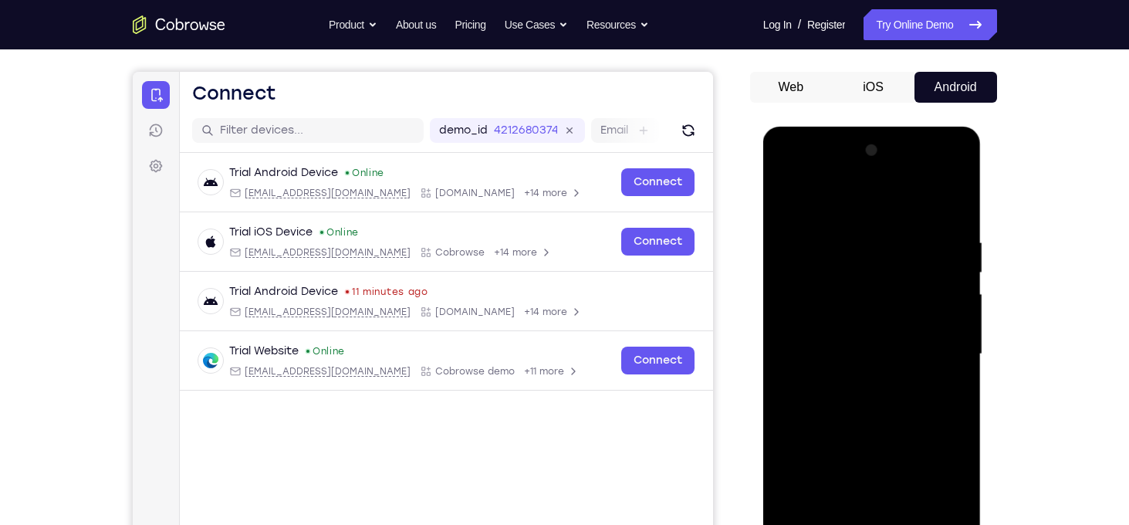
click at [866, 87] on button "iOS" at bounding box center [873, 87] width 83 height 31
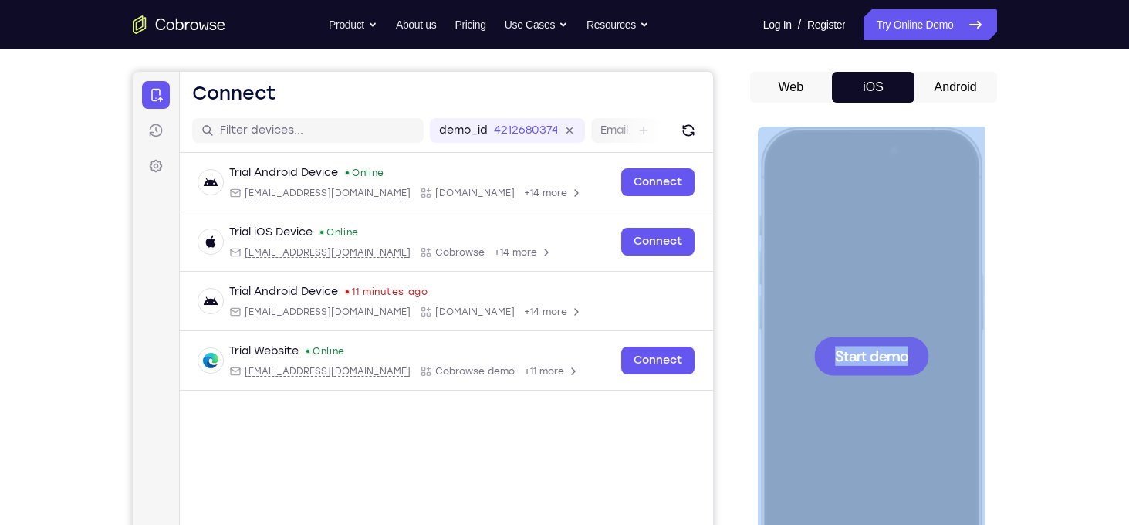
click at [863, 337] on div at bounding box center [871, 356] width 115 height 39
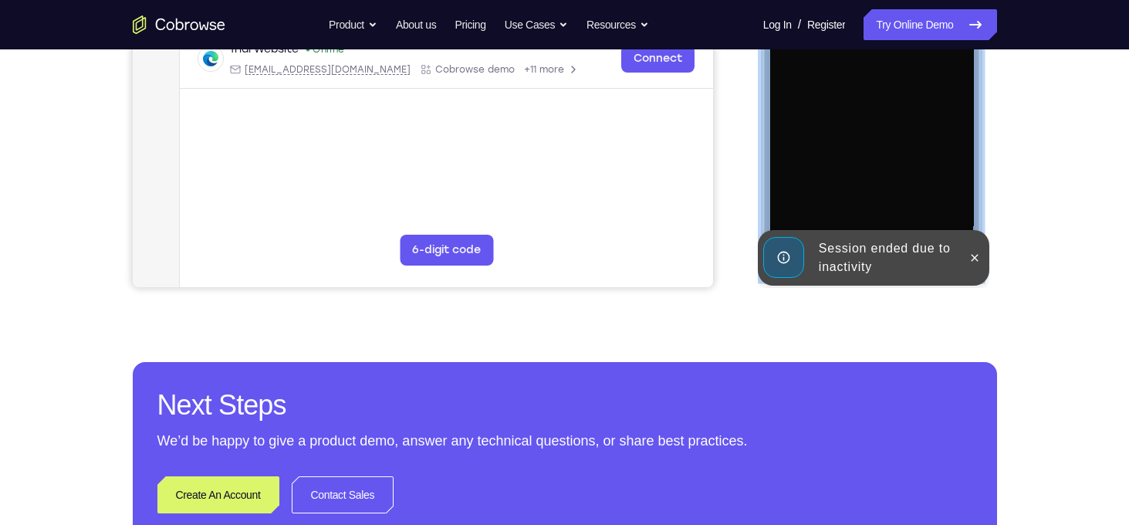
scroll to position [431, 0]
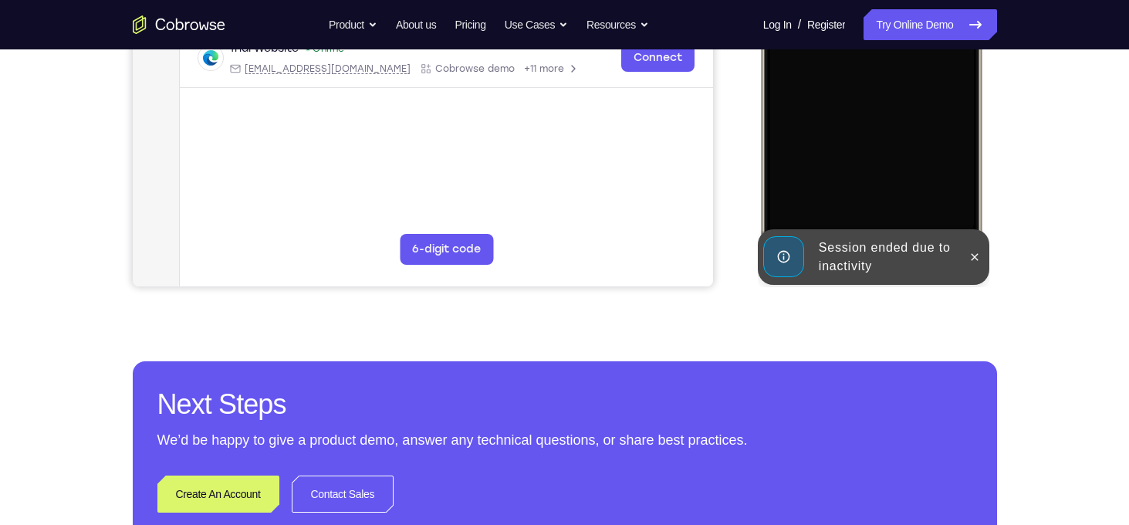
click at [974, 269] on div at bounding box center [974, 257] width 25 height 56
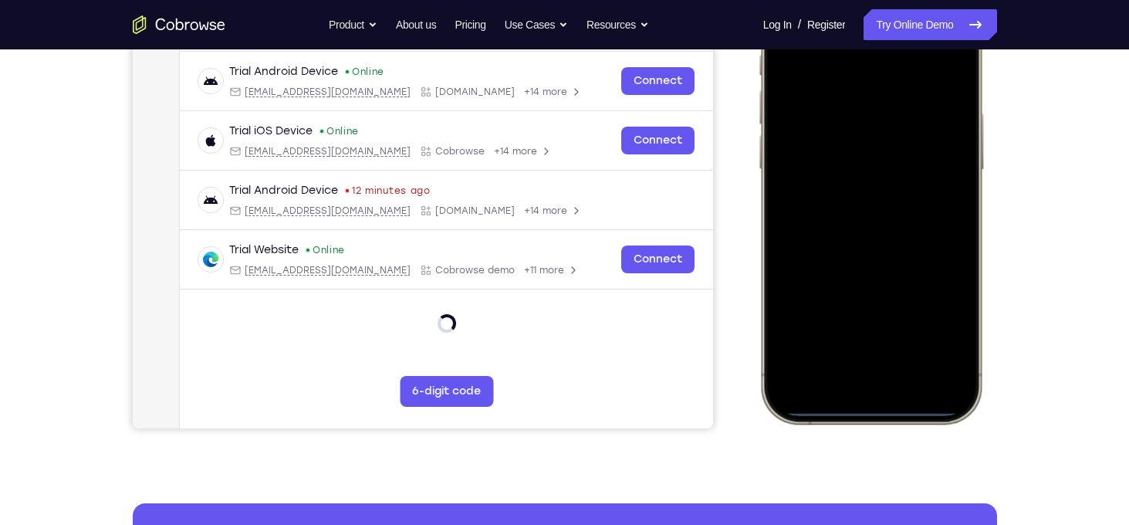
scroll to position [303, 0]
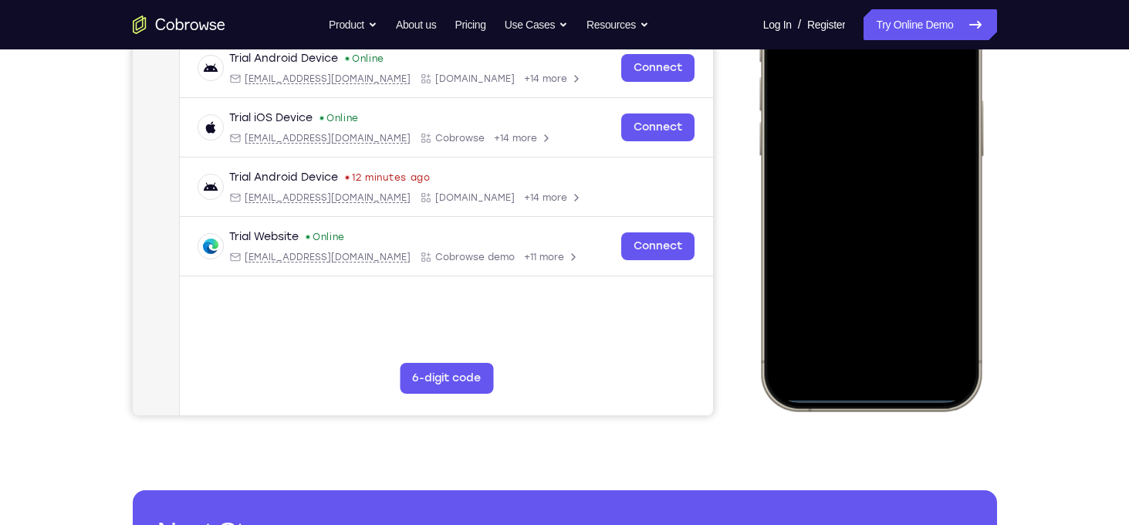
click at [865, 397] on div at bounding box center [870, 181] width 203 height 441
drag, startPoint x: 866, startPoint y: 269, endPoint x: 865, endPoint y: 397, distance: 128.9
click at [865, 397] on div at bounding box center [870, 181] width 203 height 441
drag, startPoint x: 865, startPoint y: 397, endPoint x: 837, endPoint y: 104, distance: 294.6
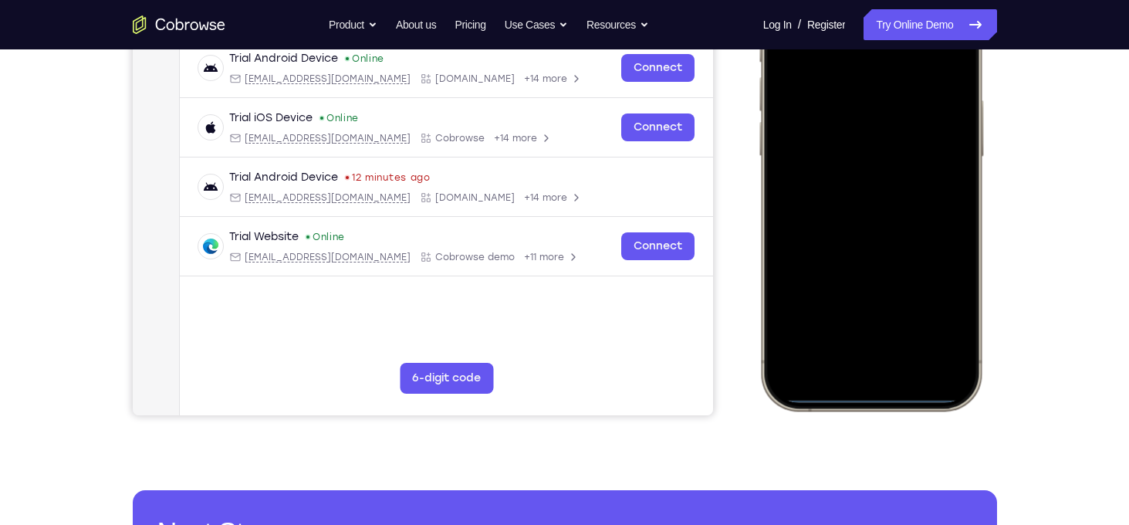
click at [837, 104] on div at bounding box center [870, 181] width 203 height 441
click at [868, 398] on div at bounding box center [870, 181] width 203 height 441
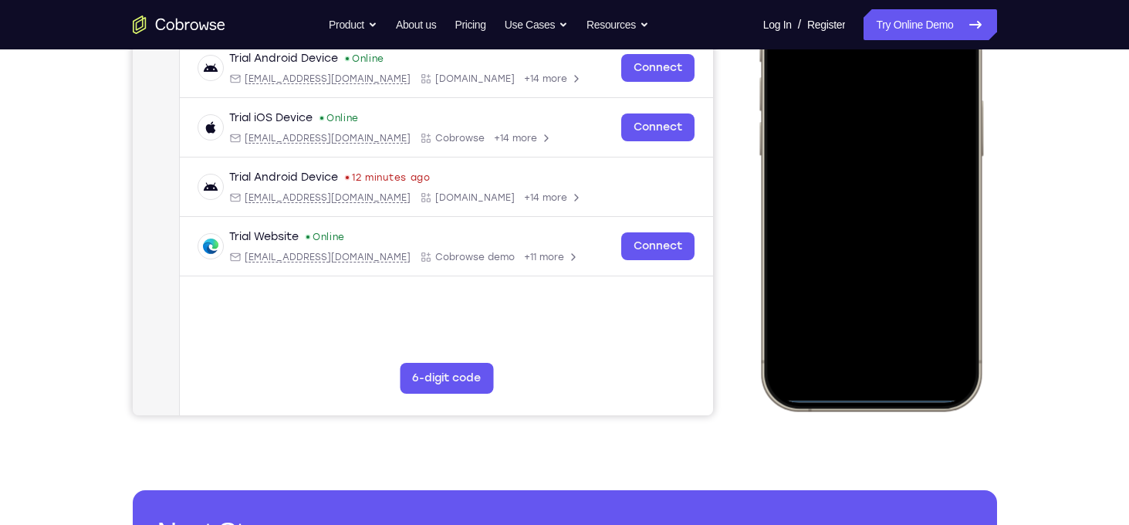
click at [868, 398] on div at bounding box center [870, 181] width 203 height 441
drag, startPoint x: 868, startPoint y: 398, endPoint x: 868, endPoint y: 154, distance: 243.9
click at [868, 154] on div at bounding box center [870, 181] width 203 height 441
drag, startPoint x: 854, startPoint y: 399, endPoint x: 888, endPoint y: 213, distance: 189.0
click at [888, 213] on div at bounding box center [870, 181] width 203 height 441
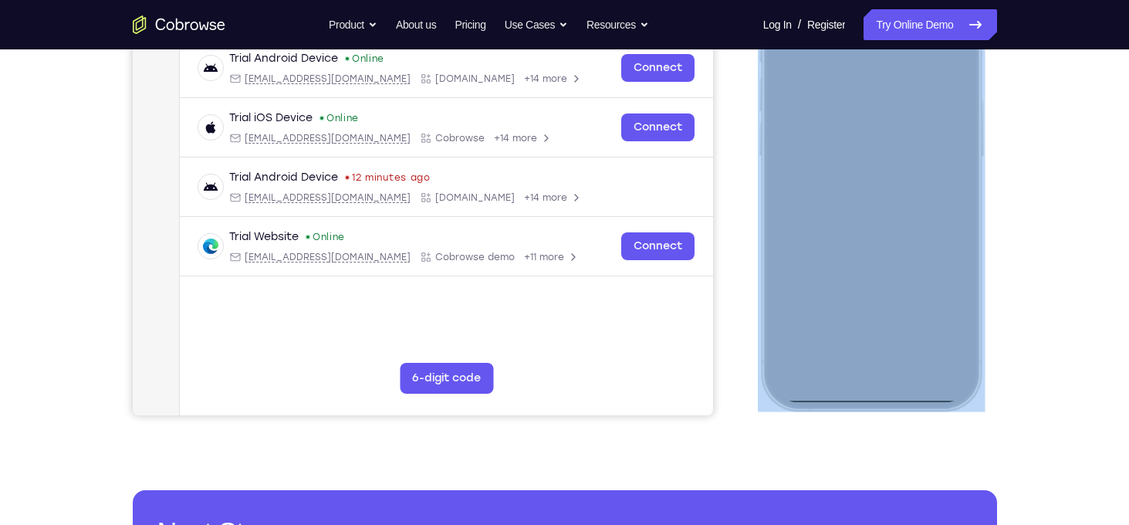
click at [842, 397] on div at bounding box center [870, 182] width 227 height 458
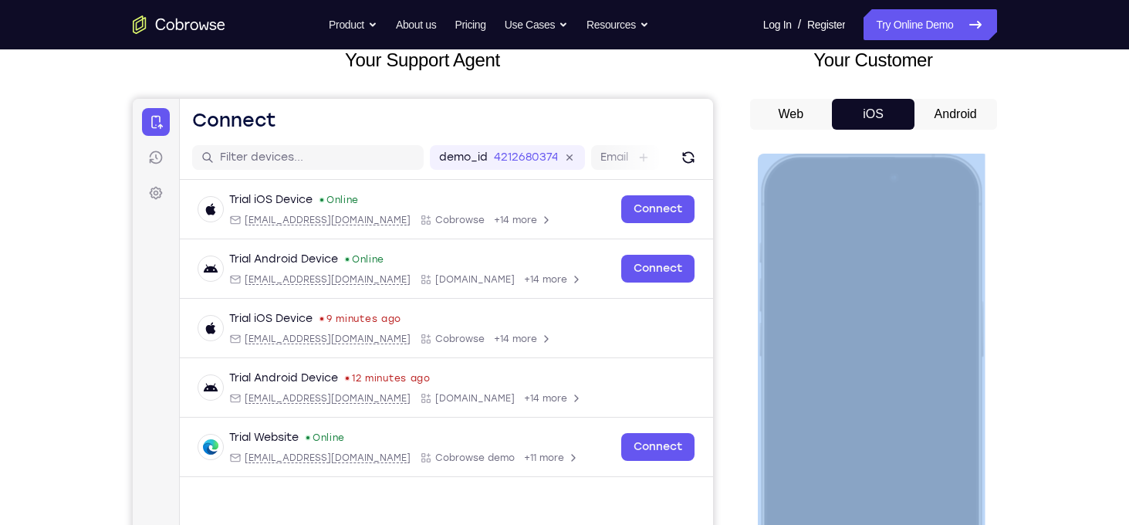
scroll to position [0, 0]
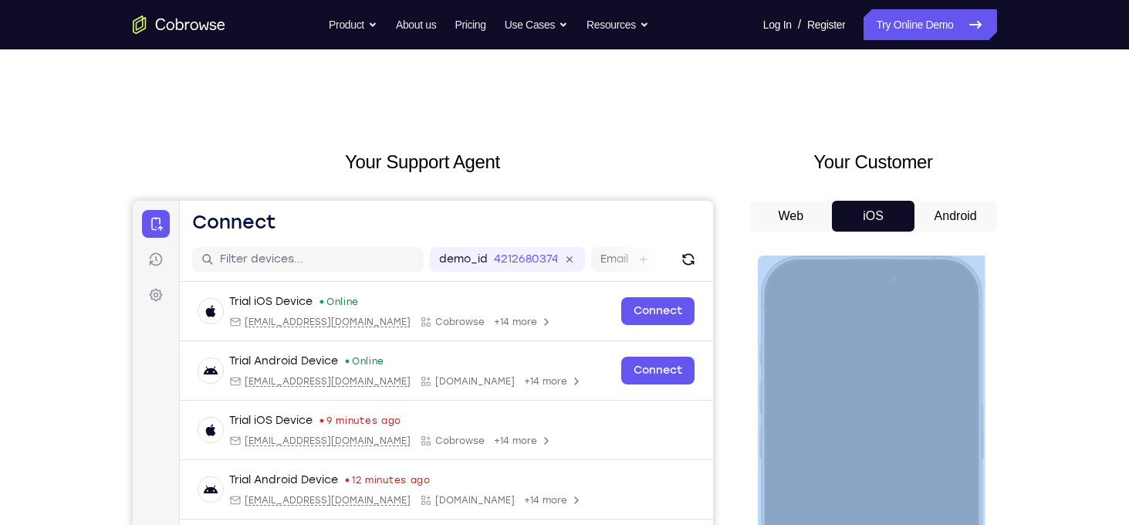
click at [928, 308] on div at bounding box center [870, 484] width 203 height 441
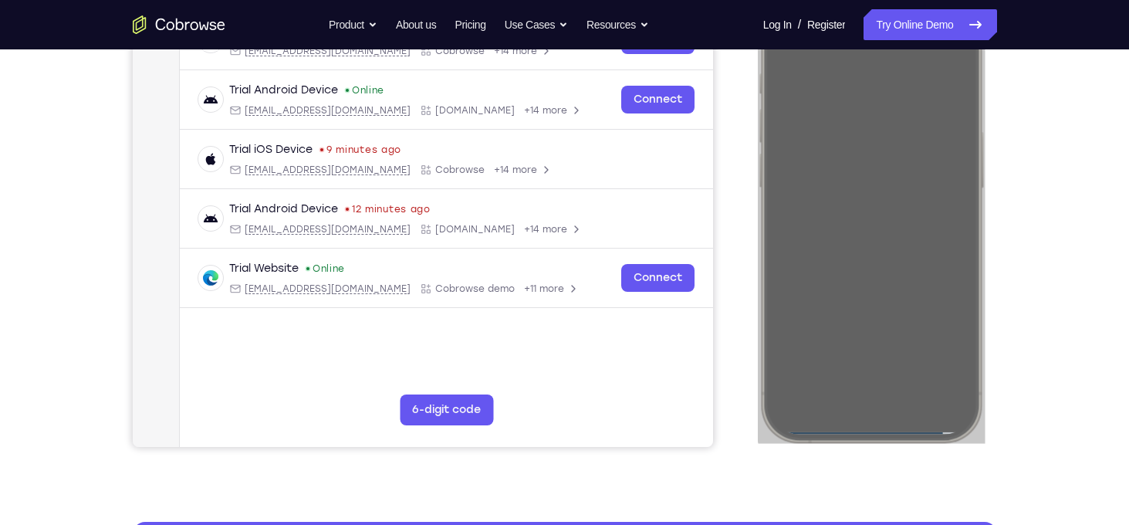
scroll to position [272, 0]
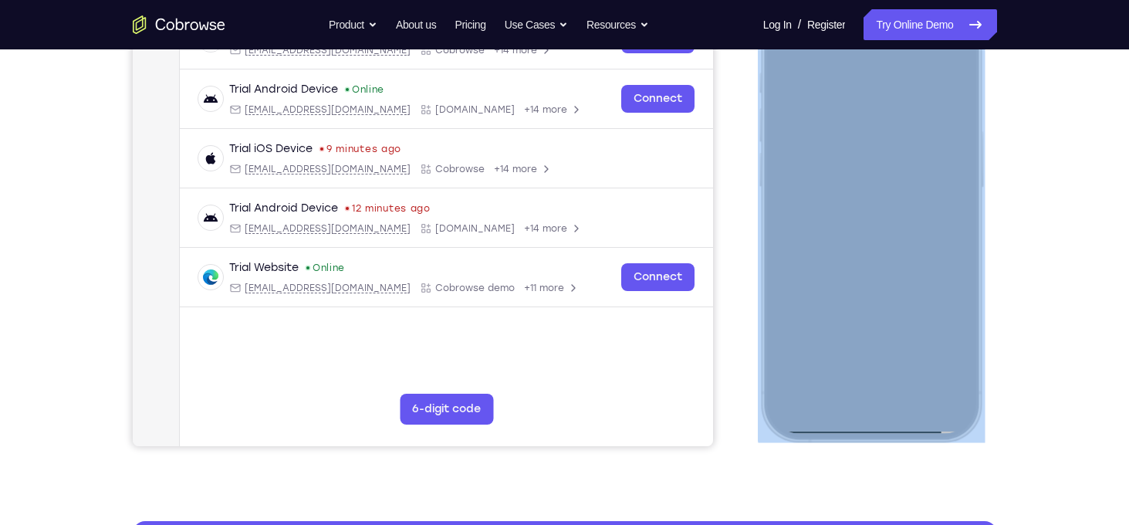
click at [935, 401] on div at bounding box center [870, 212] width 203 height 441
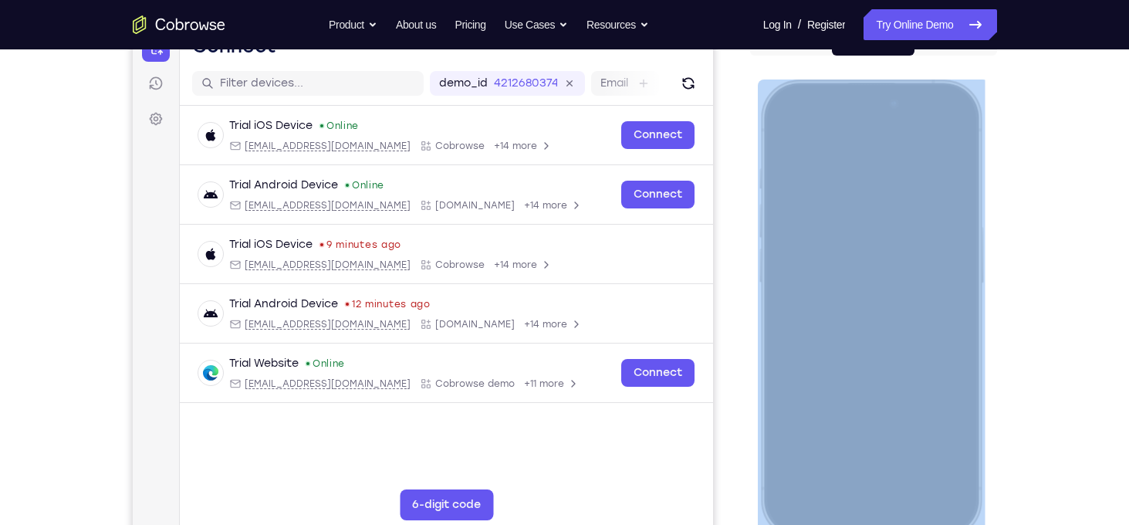
scroll to position [167, 0]
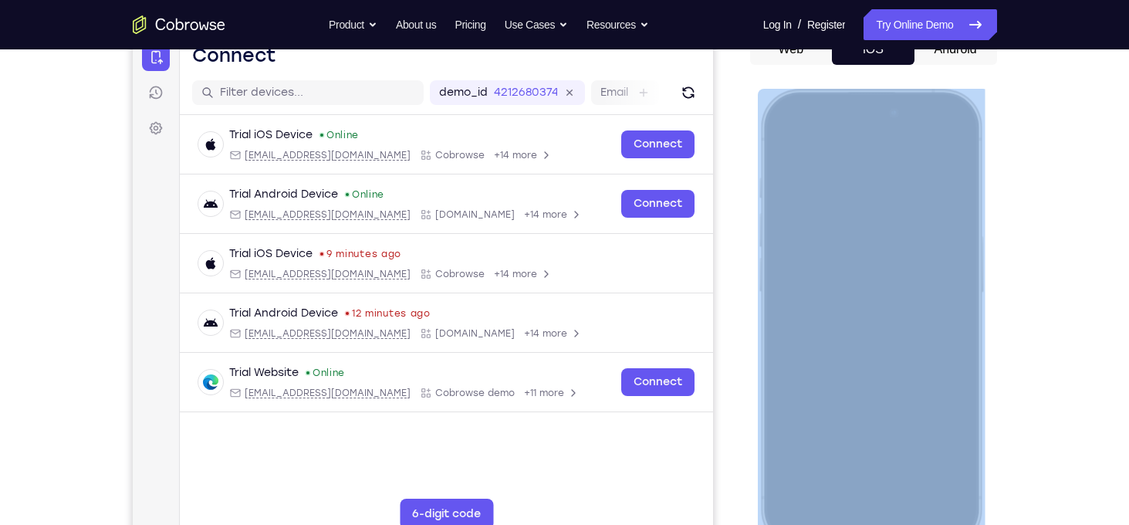
click at [952, 180] on div at bounding box center [870, 317] width 203 height 441
drag, startPoint x: 952, startPoint y: 180, endPoint x: 956, endPoint y: 127, distance: 52.7
click at [956, 127] on div at bounding box center [870, 317] width 203 height 441
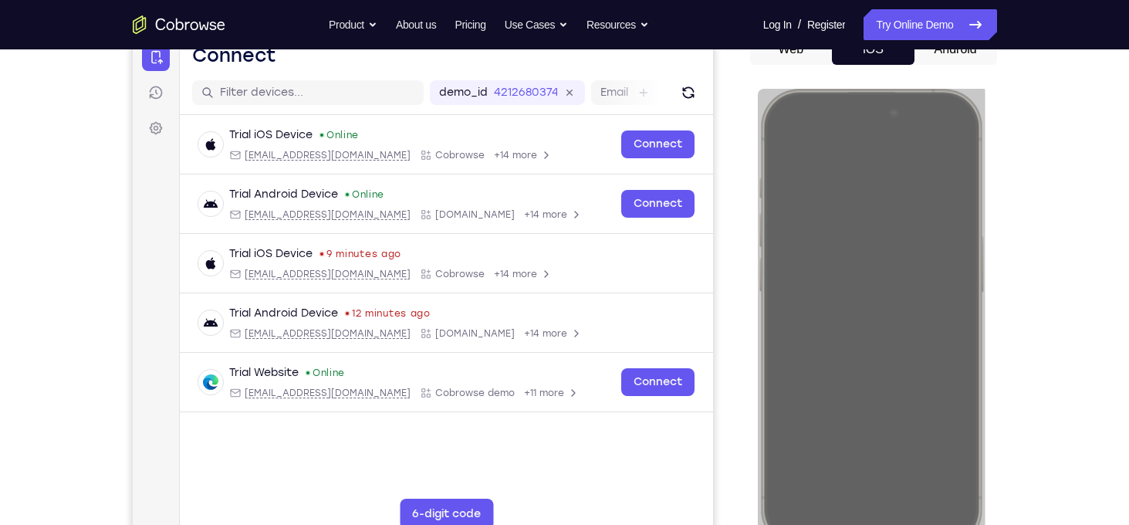
click at [1059, 268] on div "Your Support Agent Your Customer Web iOS Android Next Steps We’d be happy to gi…" at bounding box center [564, 392] width 1129 height 1018
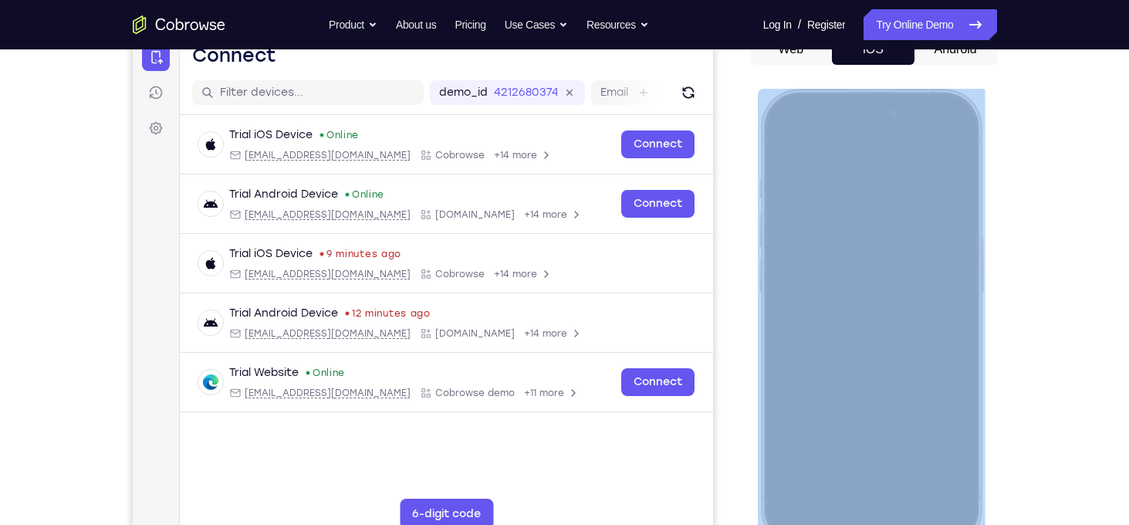
click at [797, 160] on div at bounding box center [870, 317] width 203 height 441
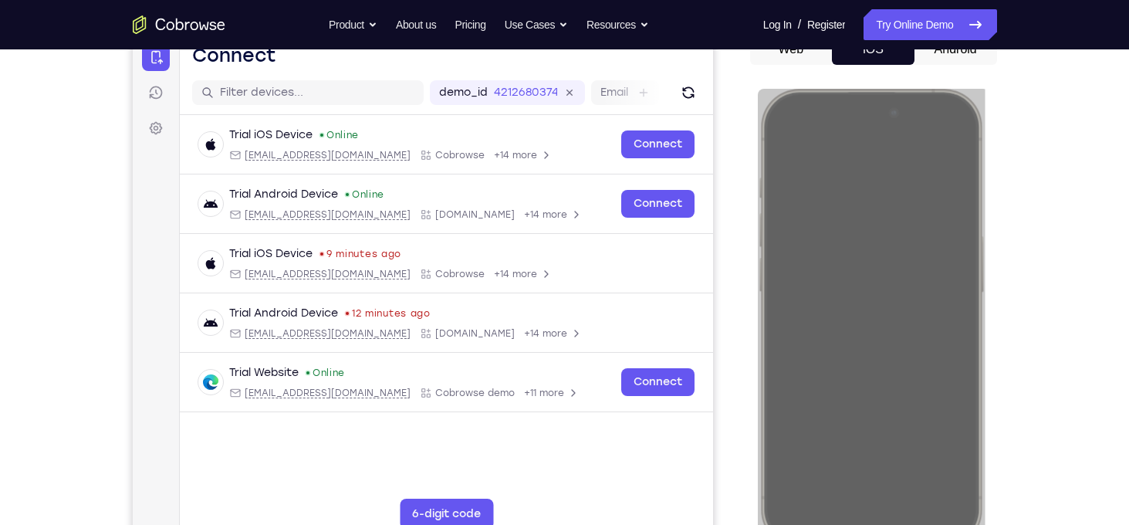
click at [952, 79] on div at bounding box center [873, 314] width 247 height 475
click at [950, 57] on button "Android" at bounding box center [956, 49] width 83 height 31
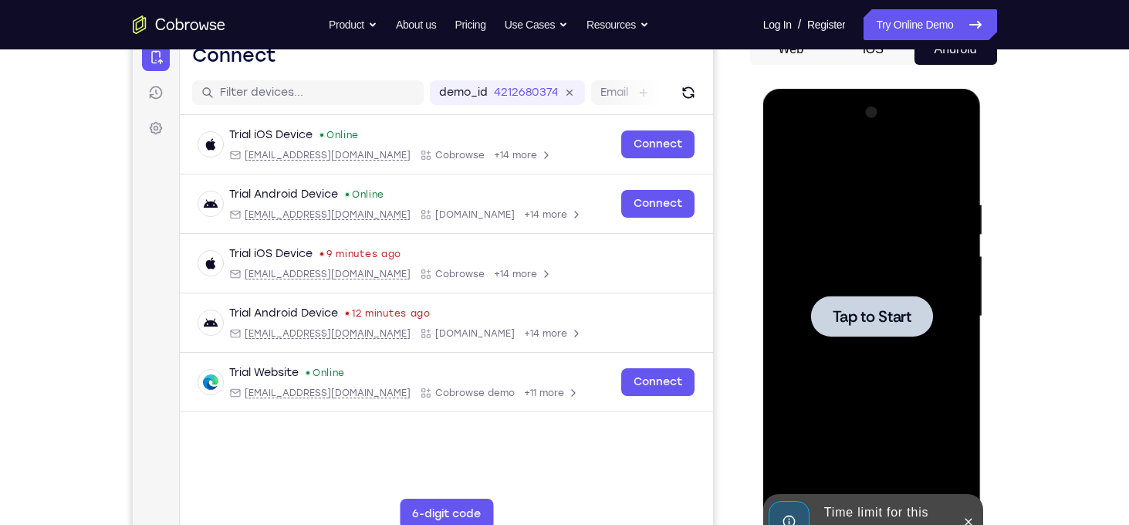
click at [893, 313] on span "Tap to Start" at bounding box center [872, 316] width 79 height 15
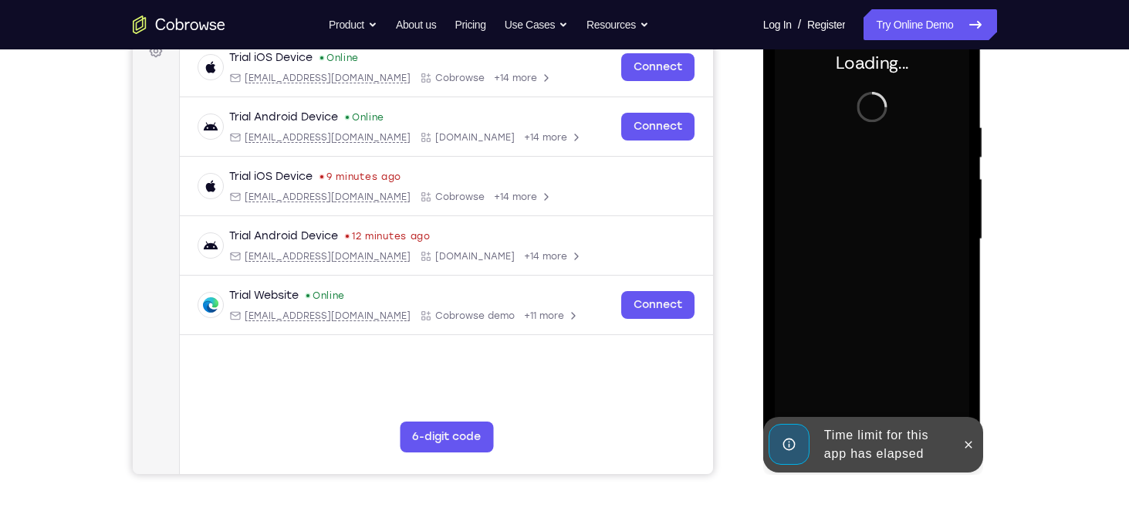
scroll to position [243, 0]
click at [964, 441] on icon at bounding box center [968, 445] width 12 height 12
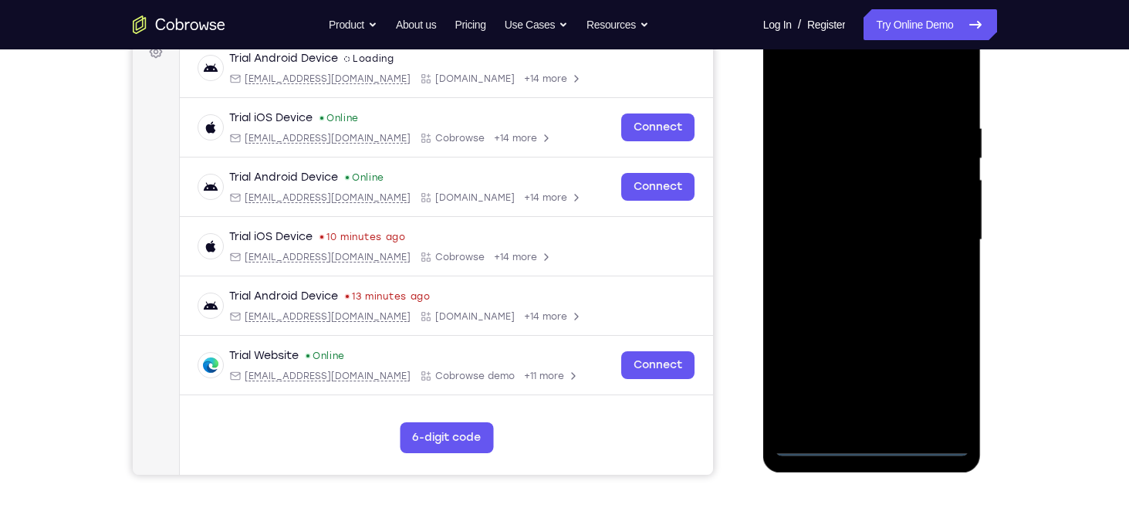
click at [878, 442] on div at bounding box center [872, 240] width 195 height 432
click at [933, 384] on div at bounding box center [872, 240] width 195 height 432
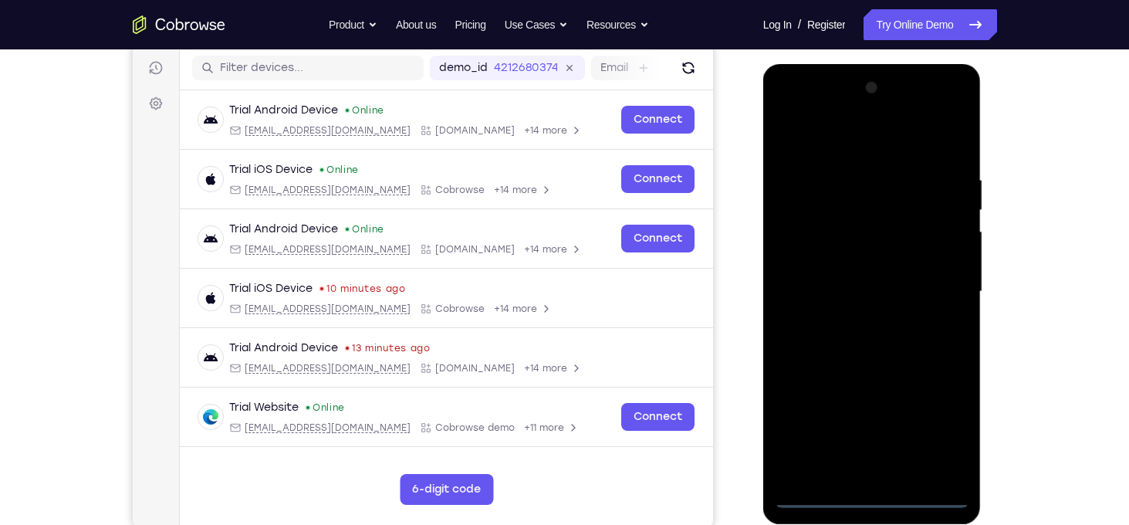
scroll to position [178, 0]
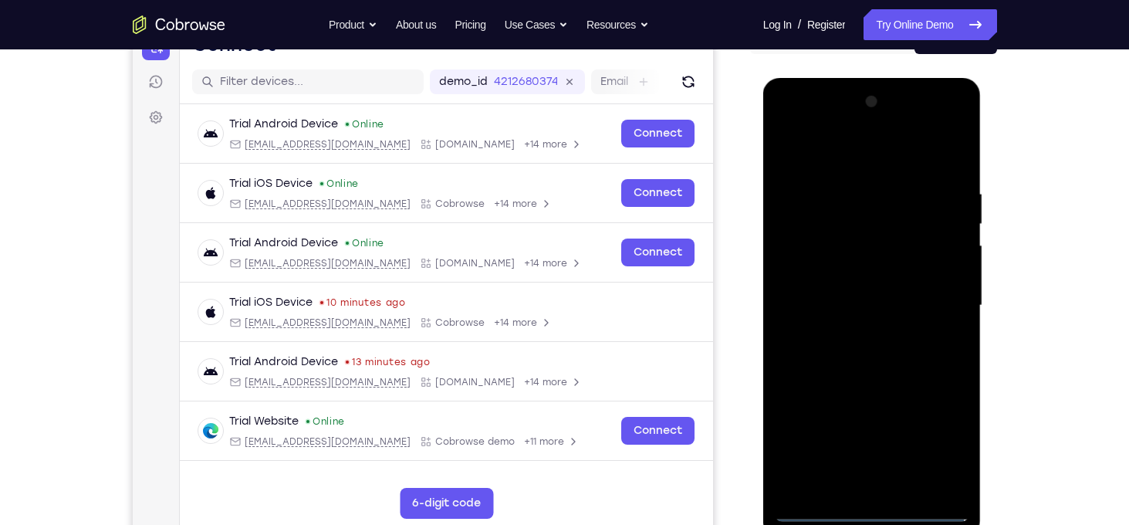
click at [787, 124] on div at bounding box center [872, 306] width 195 height 432
click at [942, 302] on div at bounding box center [872, 306] width 195 height 432
click at [875, 445] on div at bounding box center [872, 306] width 195 height 432
click at [856, 334] on div at bounding box center [872, 306] width 195 height 432
click at [863, 282] on div at bounding box center [872, 306] width 195 height 432
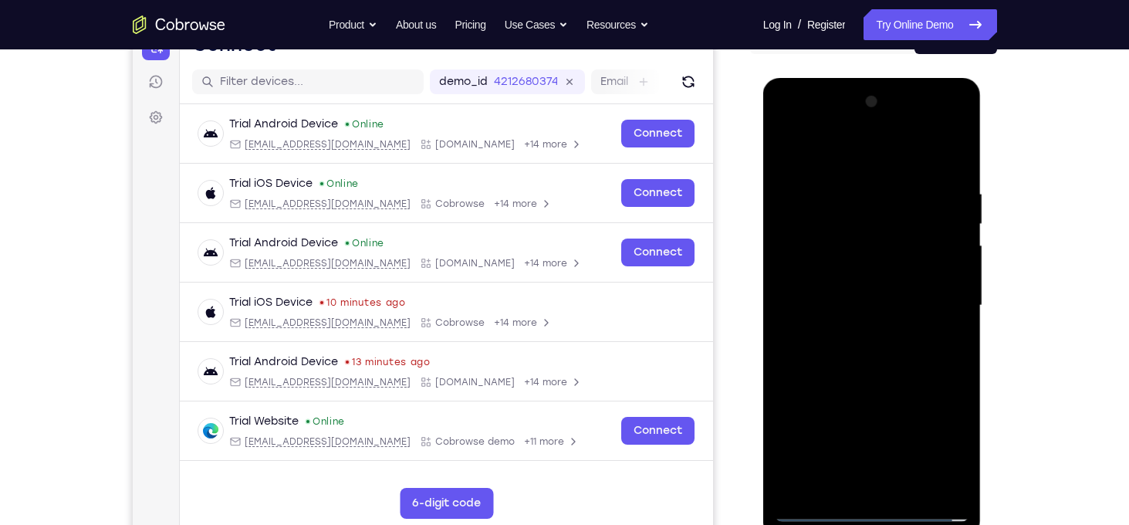
click at [860, 276] on div at bounding box center [872, 306] width 195 height 432
click at [883, 302] on div at bounding box center [872, 306] width 195 height 432
click at [918, 357] on div at bounding box center [872, 306] width 195 height 432
click at [885, 187] on div at bounding box center [872, 306] width 195 height 432
click at [958, 125] on div at bounding box center [872, 306] width 195 height 432
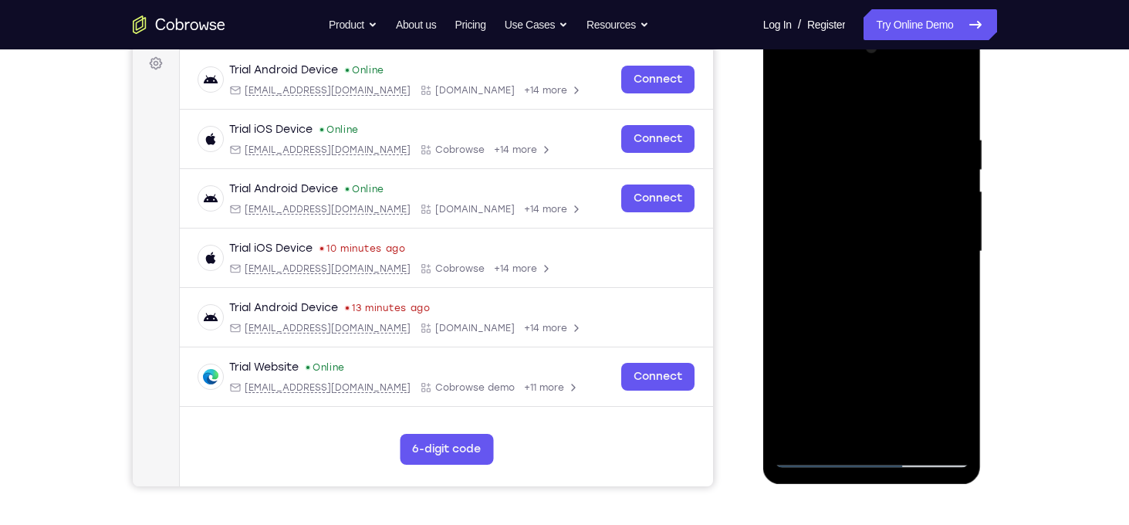
scroll to position [232, 0]
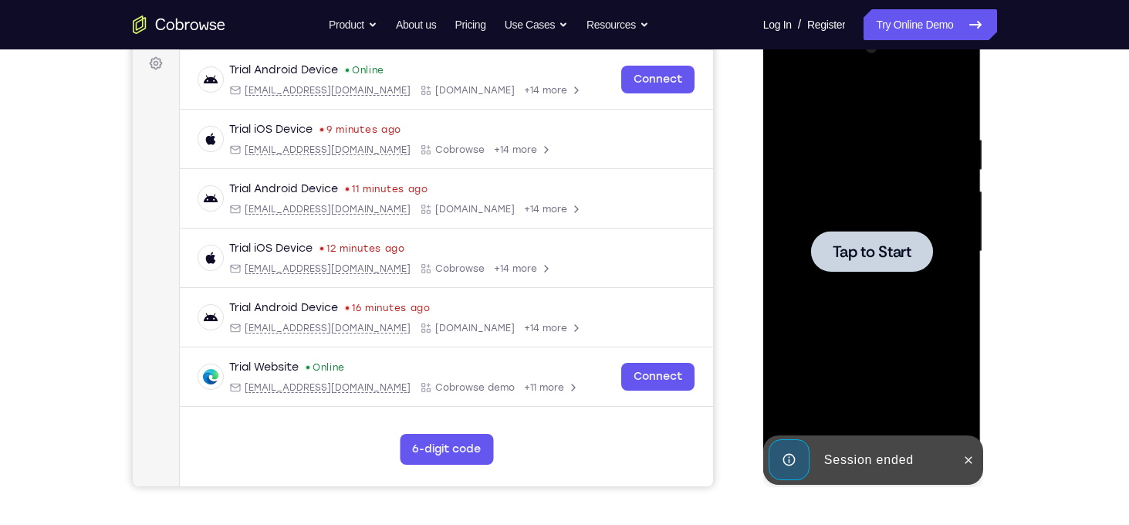
click at [851, 259] on span "Tap to Start" at bounding box center [872, 251] width 79 height 15
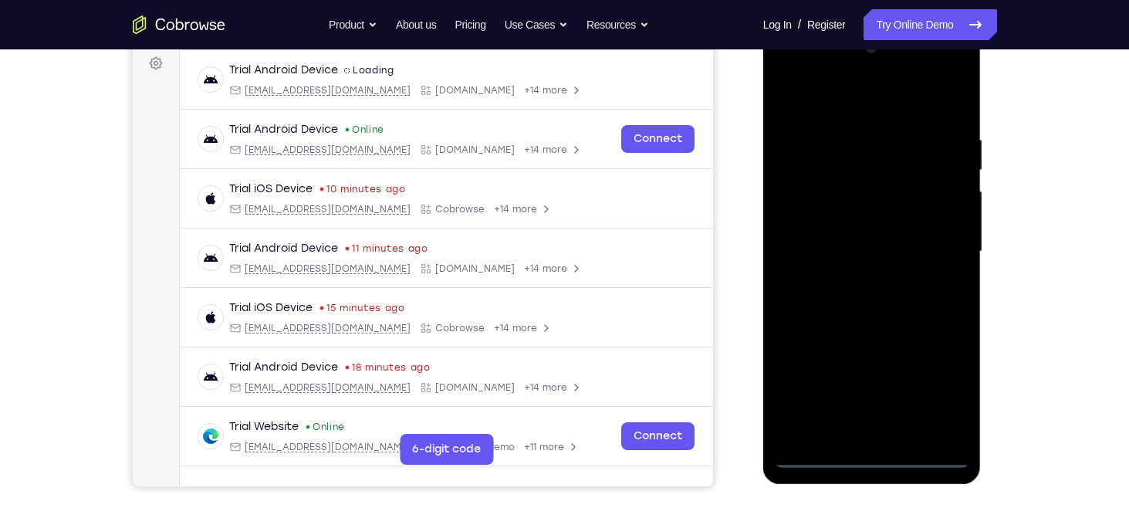
click at [868, 450] on div at bounding box center [872, 252] width 195 height 432
click at [881, 456] on div at bounding box center [872, 252] width 195 height 432
click at [943, 387] on div at bounding box center [872, 252] width 195 height 432
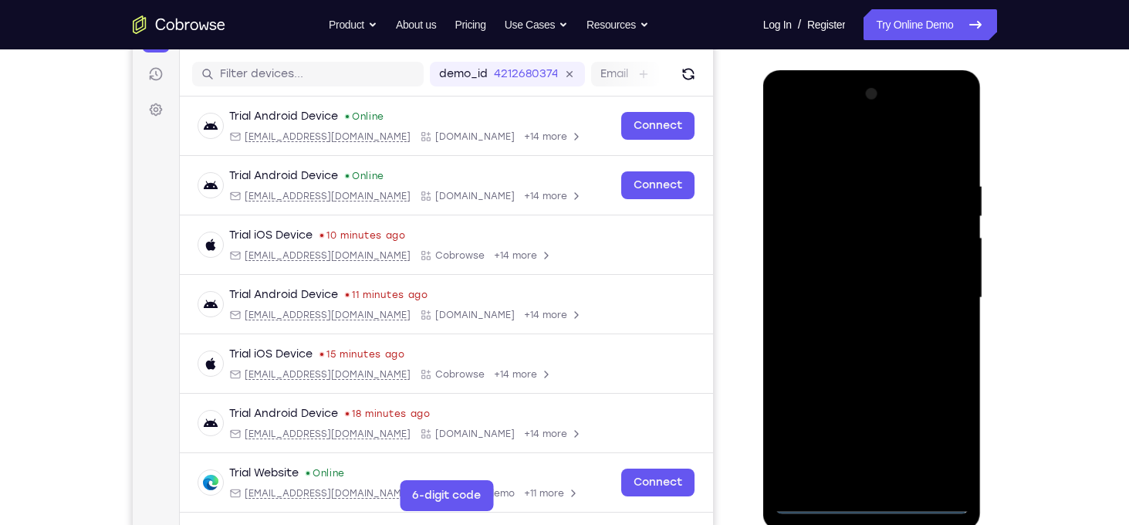
scroll to position [182, 0]
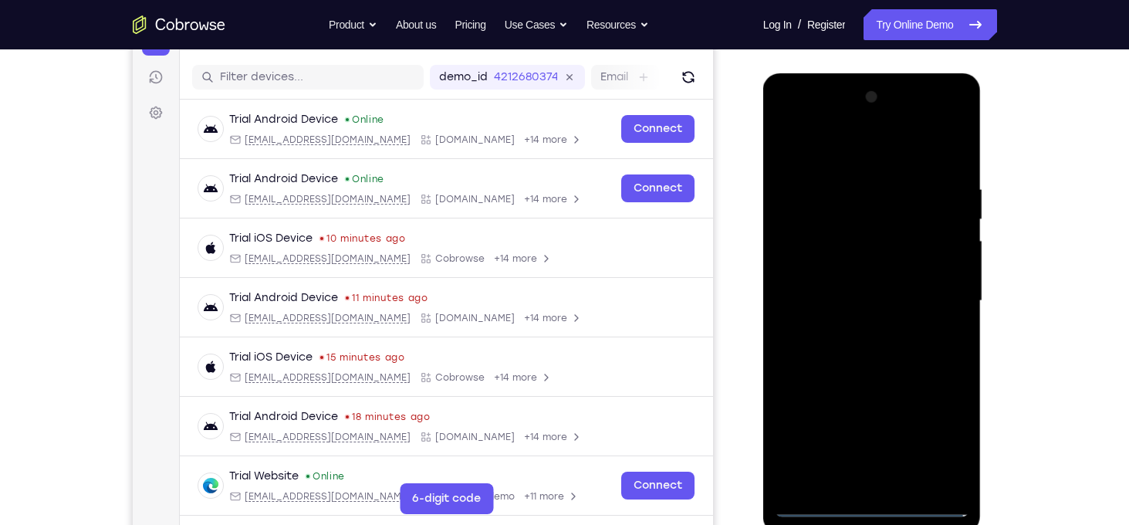
click at [790, 119] on div at bounding box center [872, 301] width 195 height 432
click at [939, 299] on div at bounding box center [872, 301] width 195 height 432
click at [858, 326] on div at bounding box center [872, 301] width 195 height 432
click at [837, 269] on div at bounding box center [872, 301] width 195 height 432
click at [828, 289] on div at bounding box center [872, 301] width 195 height 432
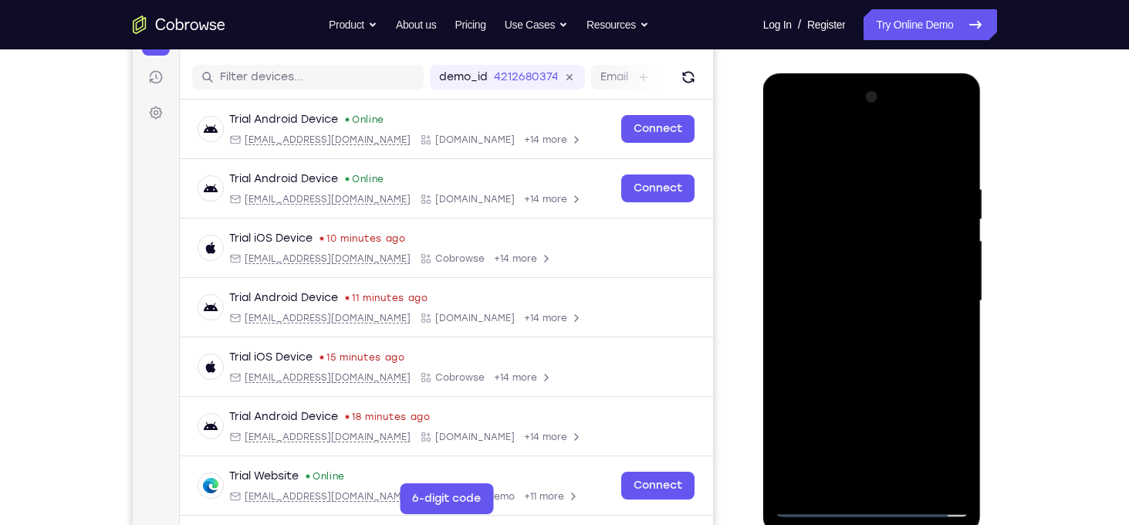
click at [929, 293] on div at bounding box center [872, 301] width 195 height 432
click at [883, 330] on div at bounding box center [872, 301] width 195 height 432
click at [933, 151] on div at bounding box center [872, 301] width 195 height 432
click at [868, 513] on div at bounding box center [872, 301] width 195 height 432
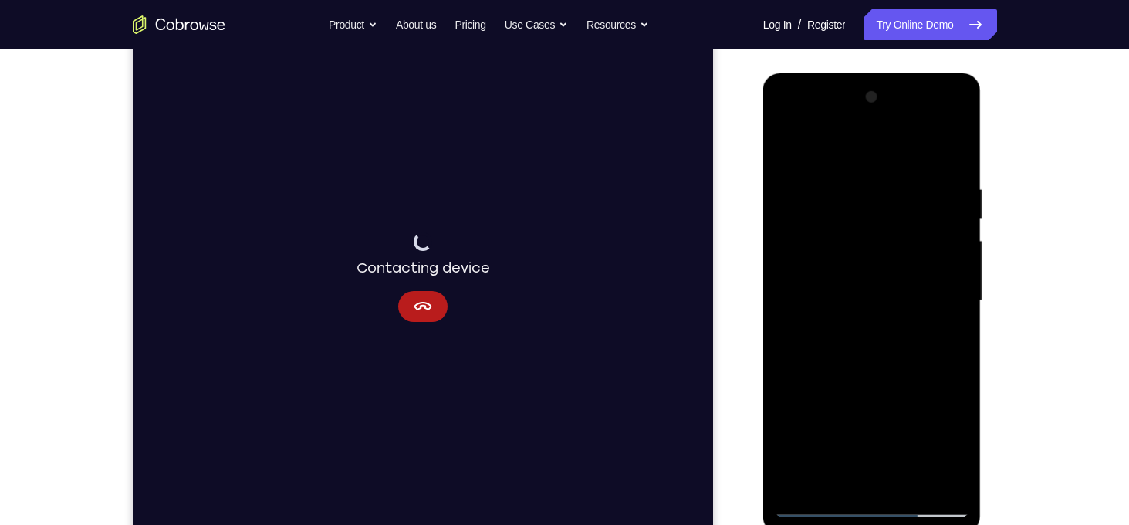
drag, startPoint x: 839, startPoint y: 335, endPoint x: 1100, endPoint y: 357, distance: 261.8
click at [983, 357] on html "Online web based iOS Simulators and Android Emulators. Run iPhone, iPad, Mobile…" at bounding box center [873, 304] width 220 height 463
click at [943, 126] on div at bounding box center [872, 301] width 195 height 432
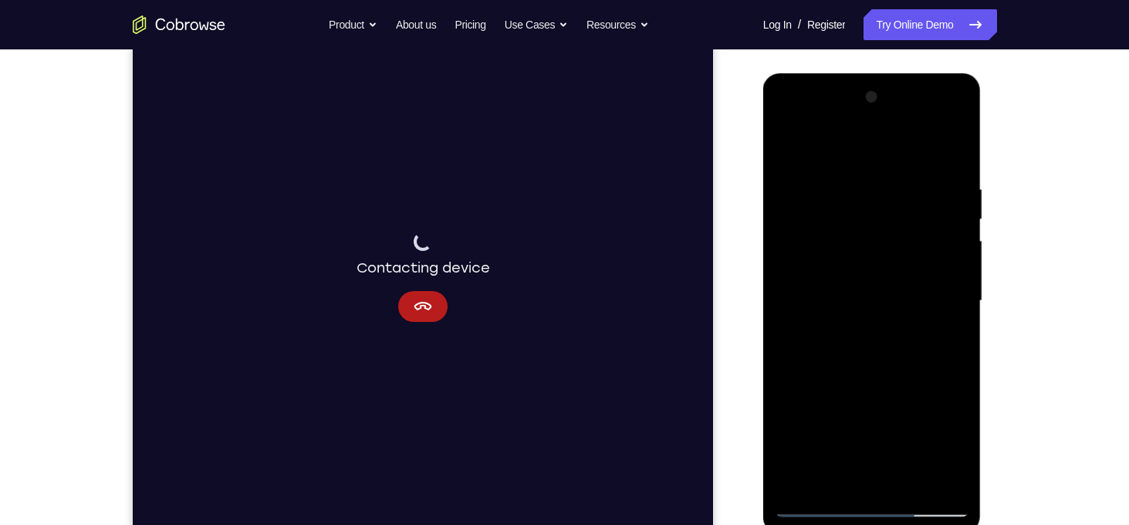
click at [943, 126] on div at bounding box center [872, 301] width 195 height 432
click at [949, 129] on div at bounding box center [872, 301] width 195 height 432
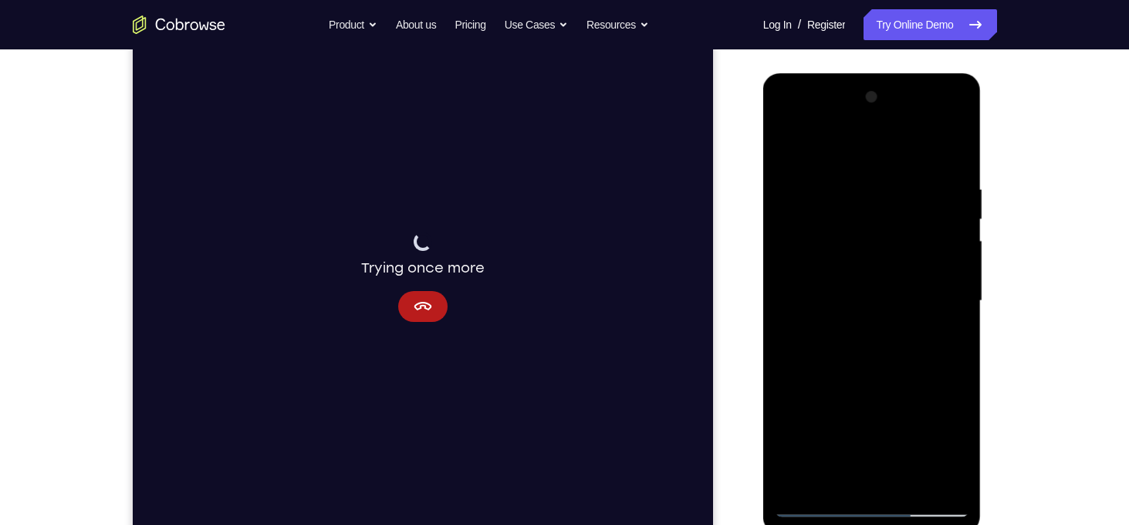
click at [881, 184] on div at bounding box center [872, 301] width 195 height 432
click at [855, 248] on div at bounding box center [872, 301] width 195 height 432
click at [878, 394] on div at bounding box center [872, 301] width 195 height 432
click at [796, 425] on div at bounding box center [872, 301] width 195 height 432
click at [893, 420] on div at bounding box center [872, 301] width 195 height 432
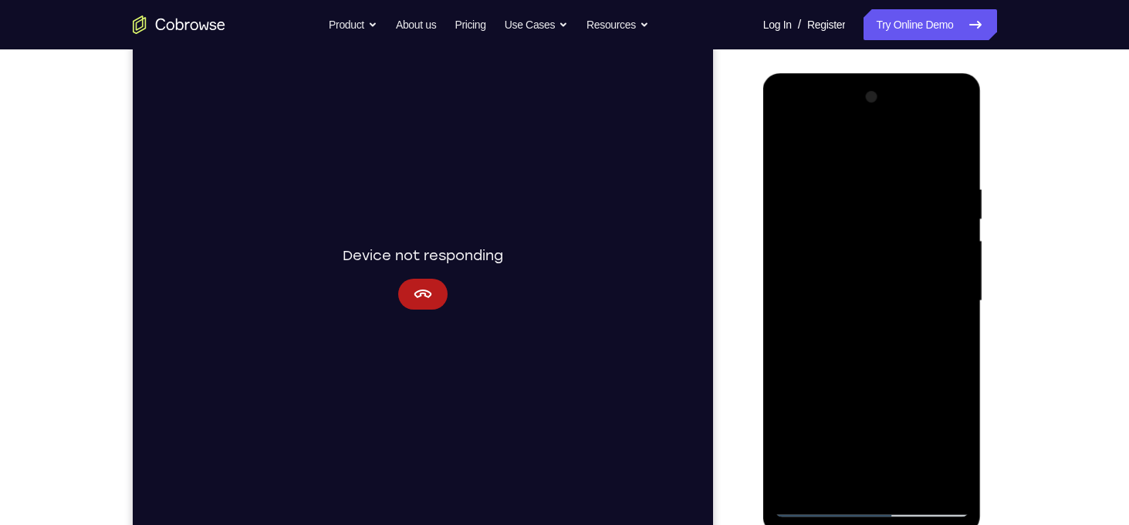
click at [919, 394] on div at bounding box center [872, 301] width 195 height 432
click at [797, 423] on div at bounding box center [872, 301] width 195 height 432
click at [837, 419] on div at bounding box center [872, 301] width 195 height 432
click at [830, 400] on div at bounding box center [872, 301] width 195 height 432
click at [801, 394] on div at bounding box center [872, 301] width 195 height 432
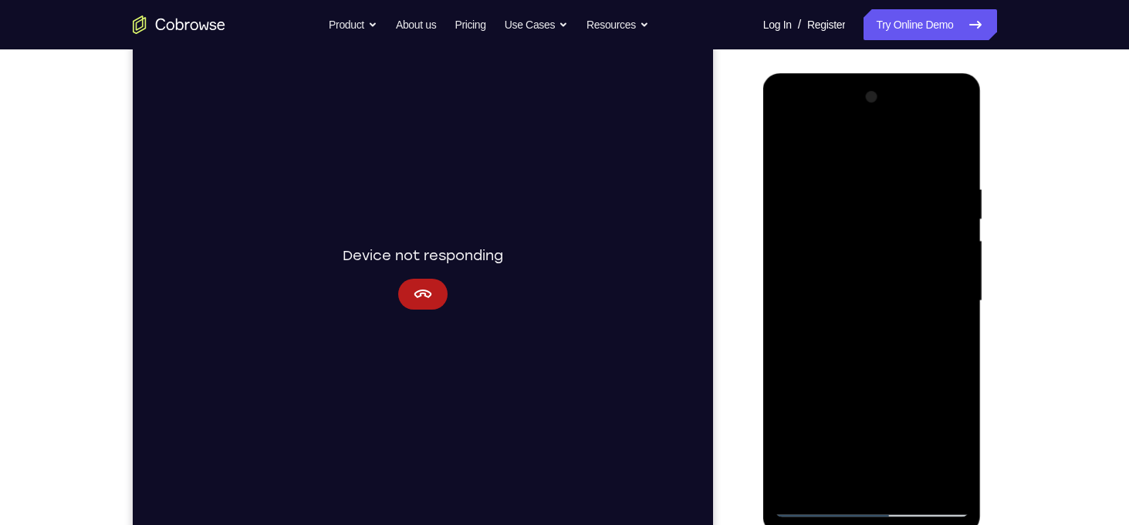
click at [819, 392] on div at bounding box center [872, 301] width 195 height 432
click at [830, 412] on div at bounding box center [872, 301] width 195 height 432
click at [796, 415] on div at bounding box center [872, 301] width 195 height 432
click at [848, 393] on div at bounding box center [872, 301] width 195 height 432
click at [811, 401] on div at bounding box center [872, 301] width 195 height 432
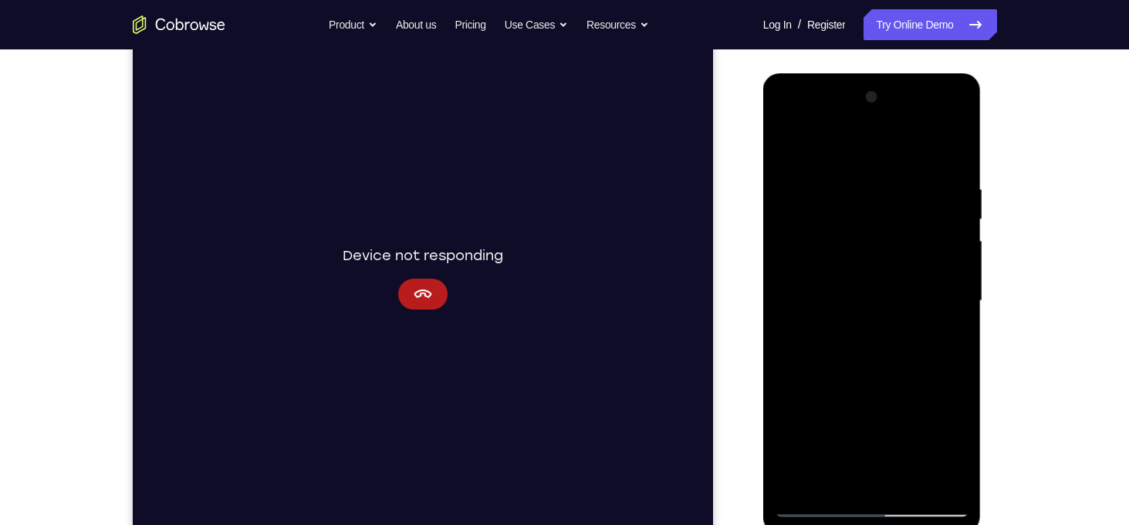
click at [953, 337] on div at bounding box center [872, 301] width 195 height 432
click at [879, 395] on div at bounding box center [872, 301] width 195 height 432
click at [794, 425] on div at bounding box center [872, 301] width 195 height 432
click at [892, 424] on div at bounding box center [872, 301] width 195 height 432
click at [921, 395] on div at bounding box center [872, 301] width 195 height 432
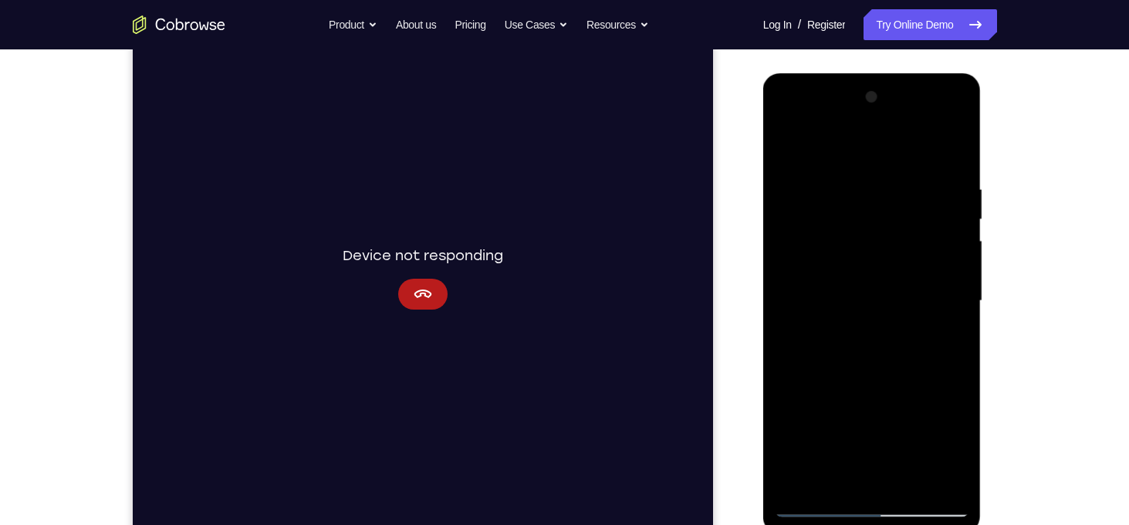
click at [798, 423] on div at bounding box center [872, 301] width 195 height 432
click at [881, 396] on div at bounding box center [872, 301] width 195 height 432
click at [797, 421] on div at bounding box center [872, 301] width 195 height 432
click at [881, 394] on div at bounding box center [872, 301] width 195 height 432
click at [791, 425] on div at bounding box center [872, 301] width 195 height 432
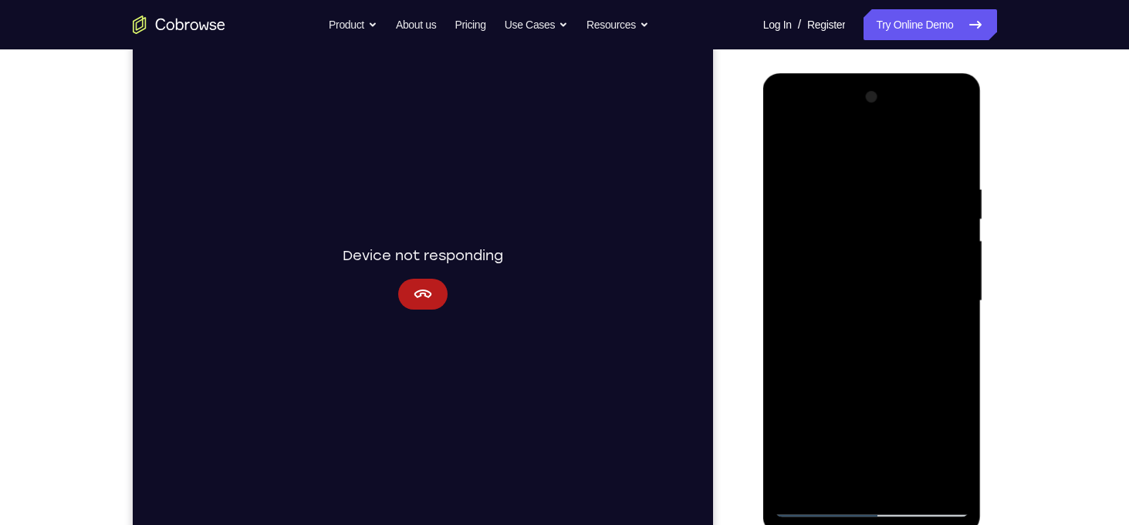
click at [785, 372] on div at bounding box center [872, 301] width 195 height 432
click at [929, 339] on div at bounding box center [872, 301] width 195 height 432
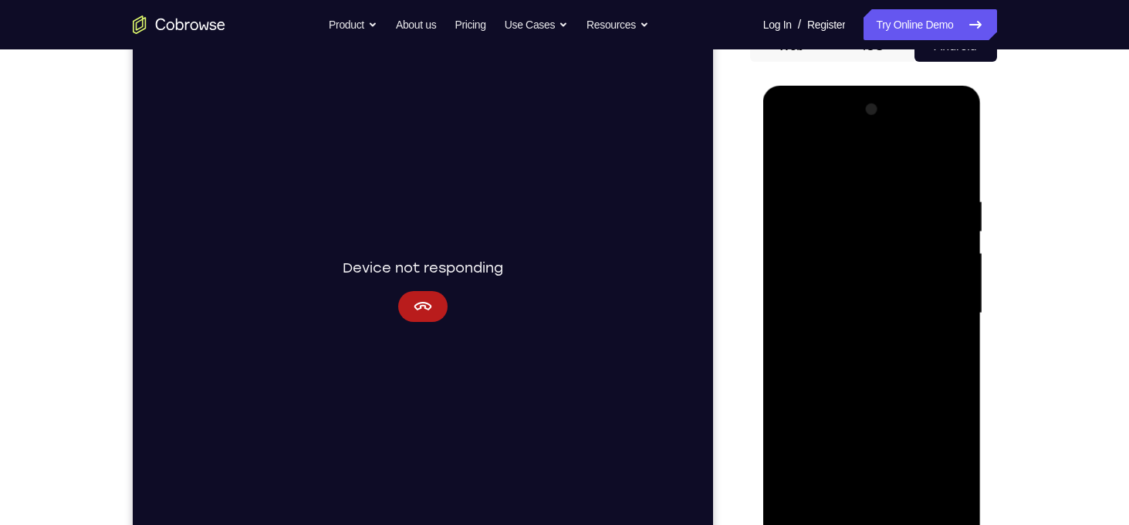
scroll to position [170, 0]
click at [837, 330] on div at bounding box center [872, 313] width 195 height 432
click at [823, 355] on div at bounding box center [872, 313] width 195 height 432
click at [874, 519] on div at bounding box center [872, 313] width 195 height 432
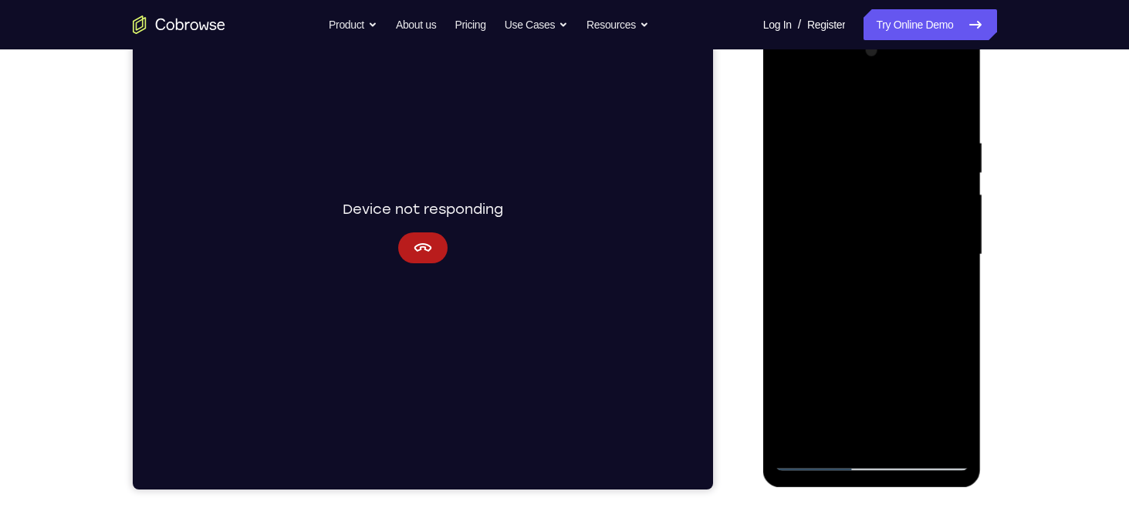
scroll to position [234, 0]
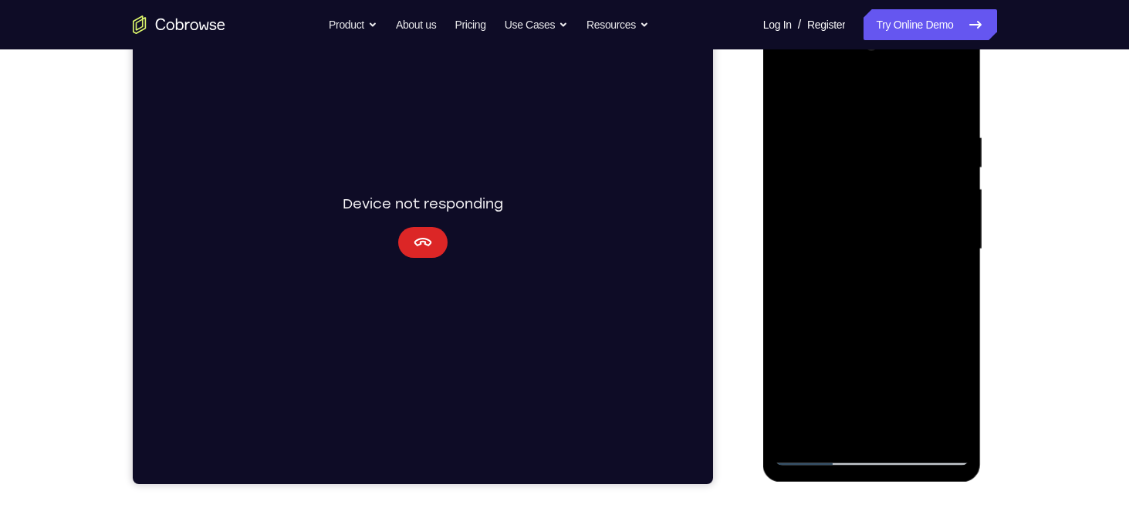
click at [426, 254] on button "Cancel" at bounding box center [421, 242] width 49 height 31
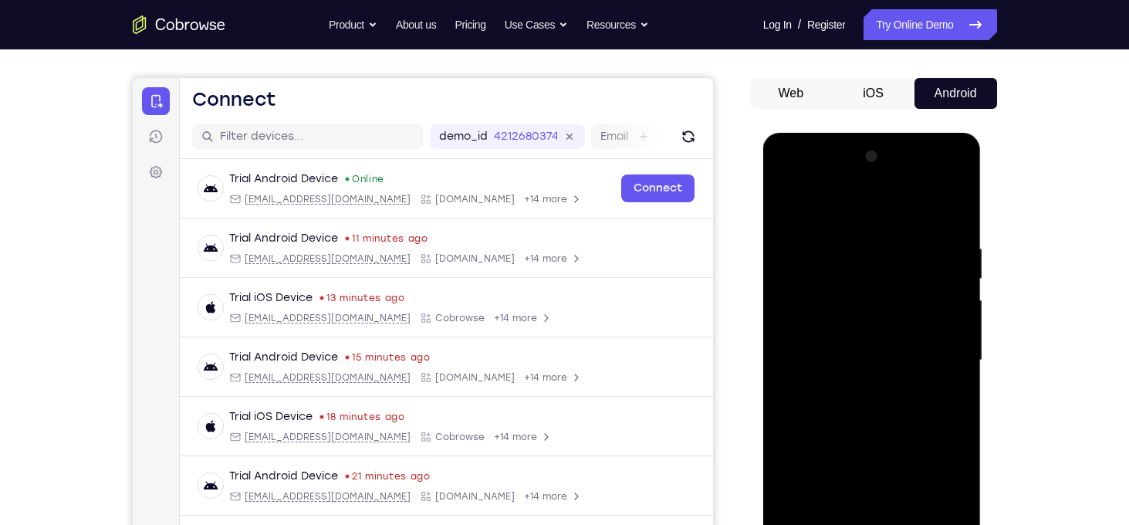
scroll to position [123, 0]
drag, startPoint x: 942, startPoint y: 147, endPoint x: 940, endPoint y: 272, distance: 125.1
click at [940, 272] on div at bounding box center [872, 360] width 195 height 432
click at [827, 222] on div at bounding box center [872, 360] width 195 height 432
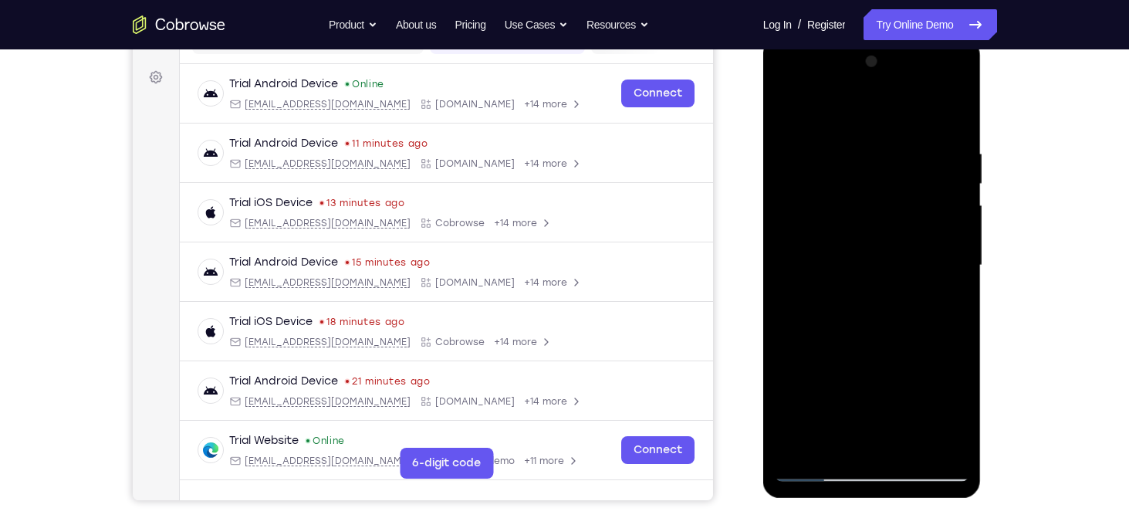
scroll to position [219, 0]
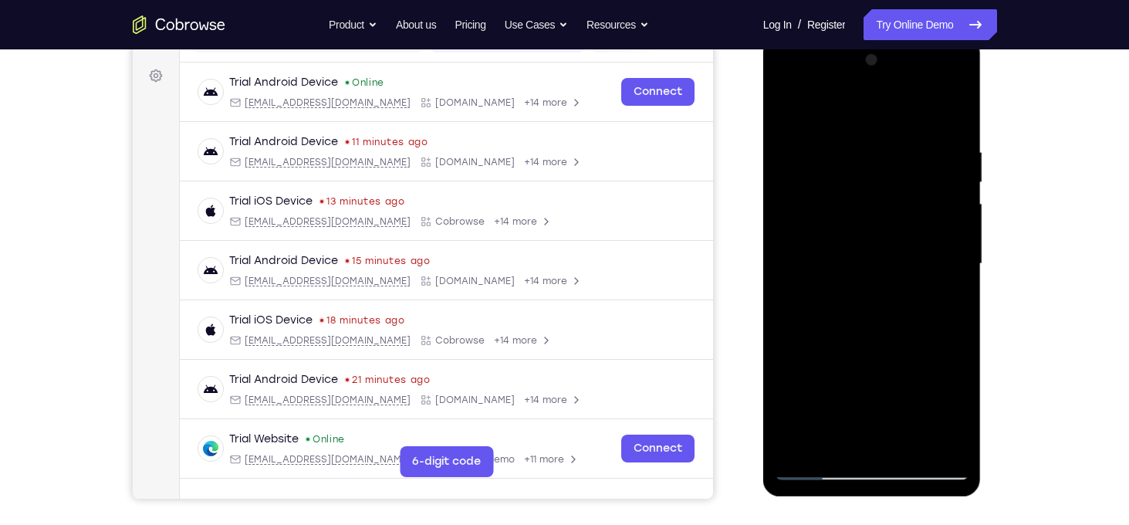
click at [915, 98] on div at bounding box center [872, 264] width 195 height 432
click at [816, 225] on div at bounding box center [872, 264] width 195 height 432
drag, startPoint x: 918, startPoint y: 59, endPoint x: 921, endPoint y: 266, distance: 206.1
click at [921, 266] on div at bounding box center [872, 264] width 195 height 432
click at [862, 90] on div at bounding box center [872, 264] width 195 height 432
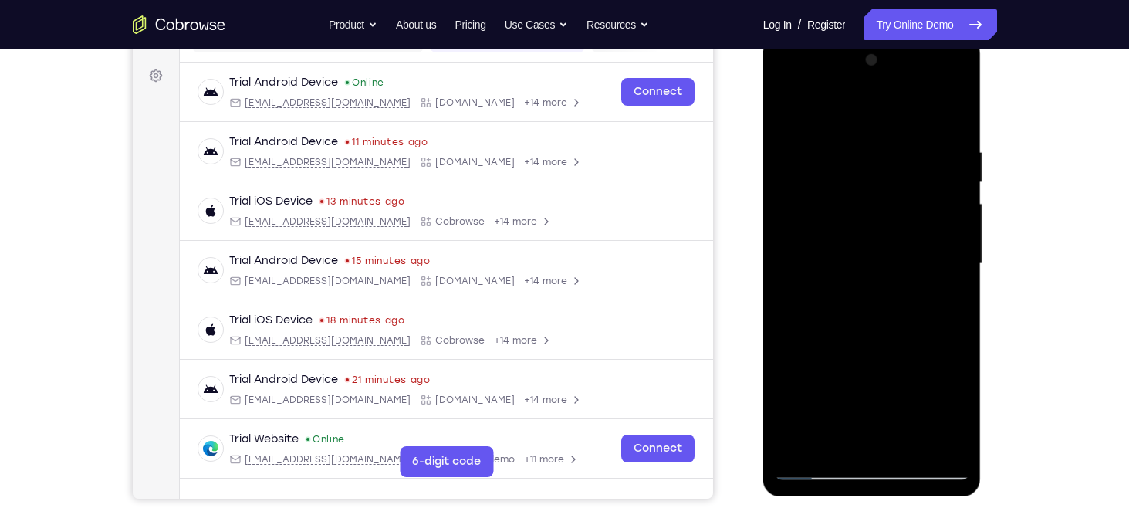
click at [922, 225] on div at bounding box center [872, 264] width 195 height 432
click at [902, 292] on div at bounding box center [872, 264] width 195 height 432
click at [930, 265] on div at bounding box center [872, 264] width 195 height 432
click at [905, 265] on div at bounding box center [872, 264] width 195 height 432
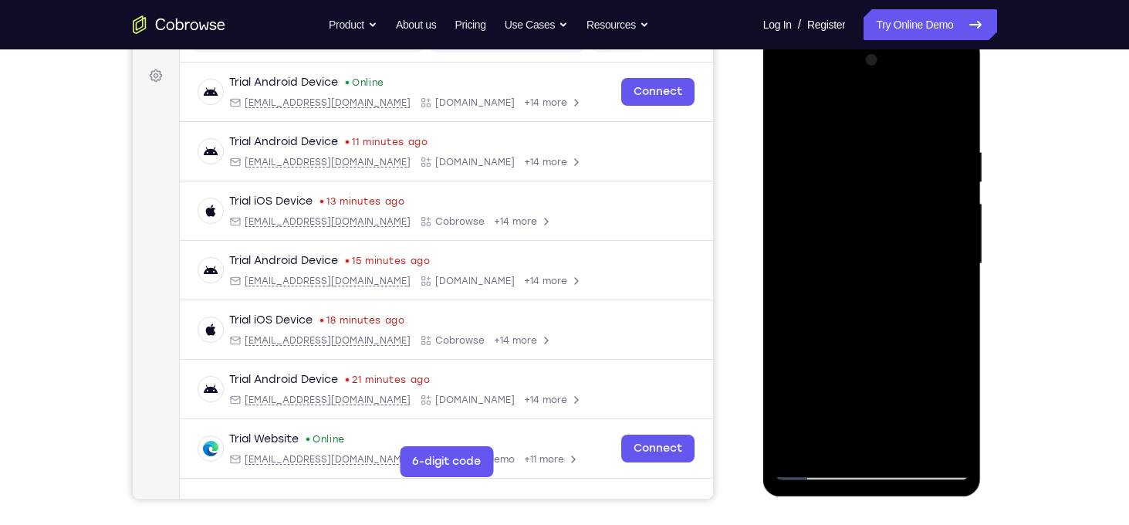
click at [990, 296] on div at bounding box center [873, 262] width 247 height 475
click at [878, 475] on div at bounding box center [872, 264] width 195 height 432
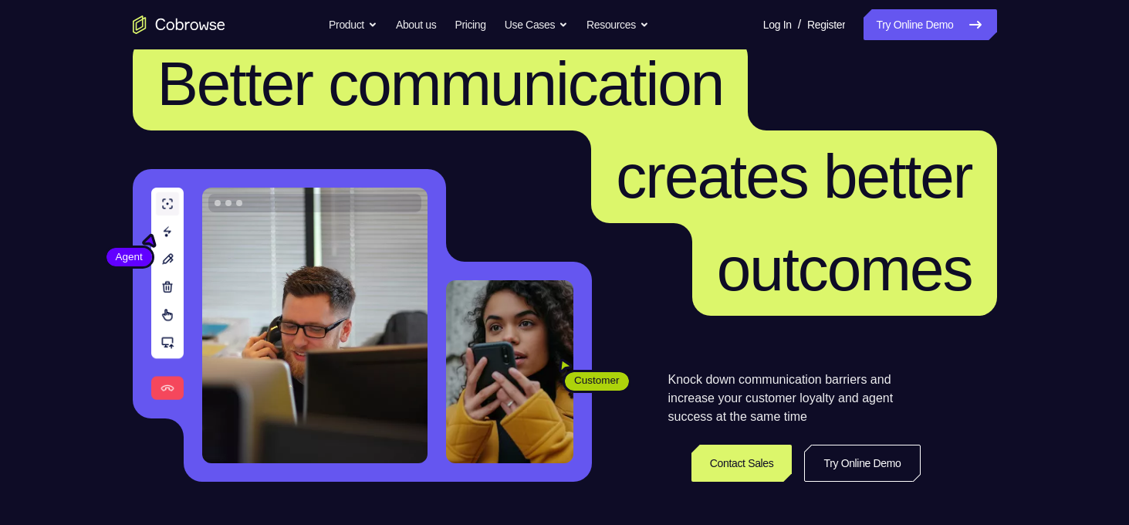
scroll to position [43, 0]
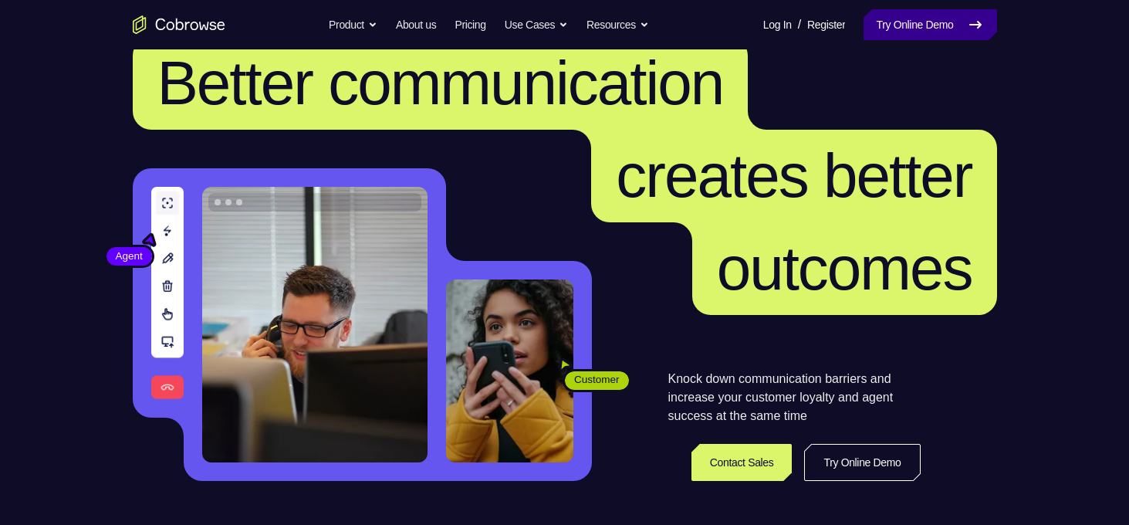
click at [915, 13] on link "Try Online Demo" at bounding box center [930, 24] width 133 height 31
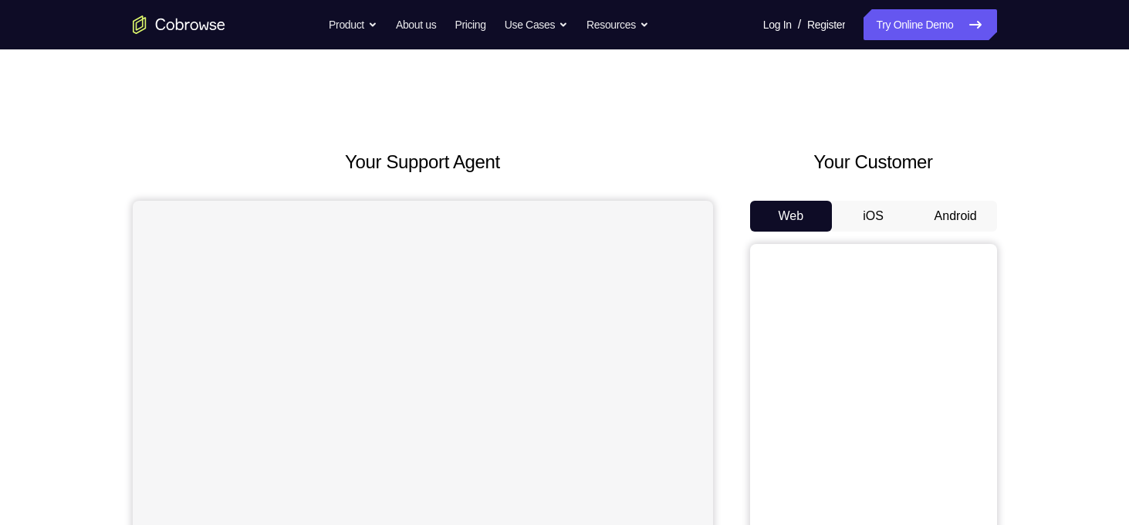
click at [956, 220] on button "Android" at bounding box center [956, 216] width 83 height 31
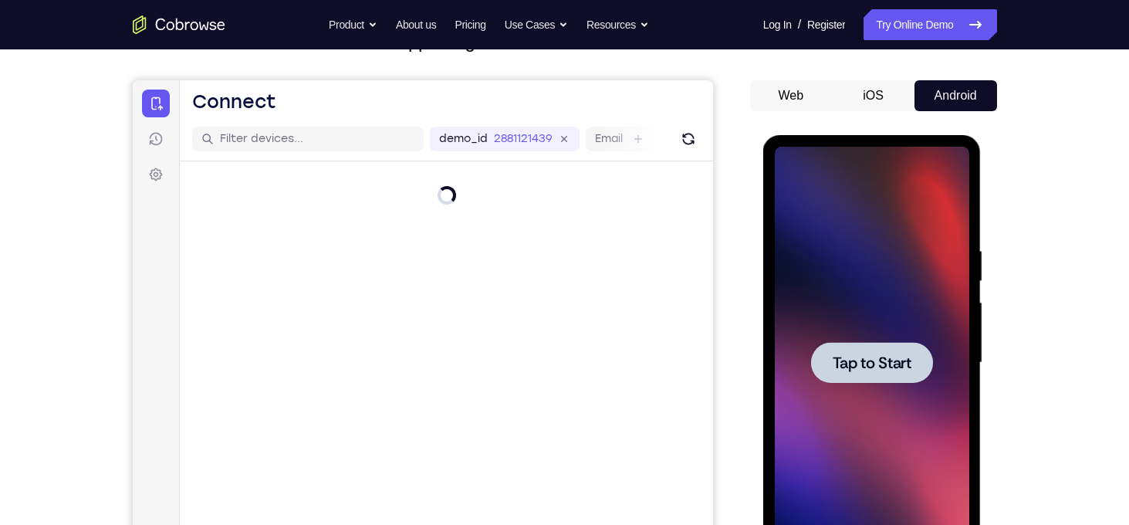
scroll to position [122, 0]
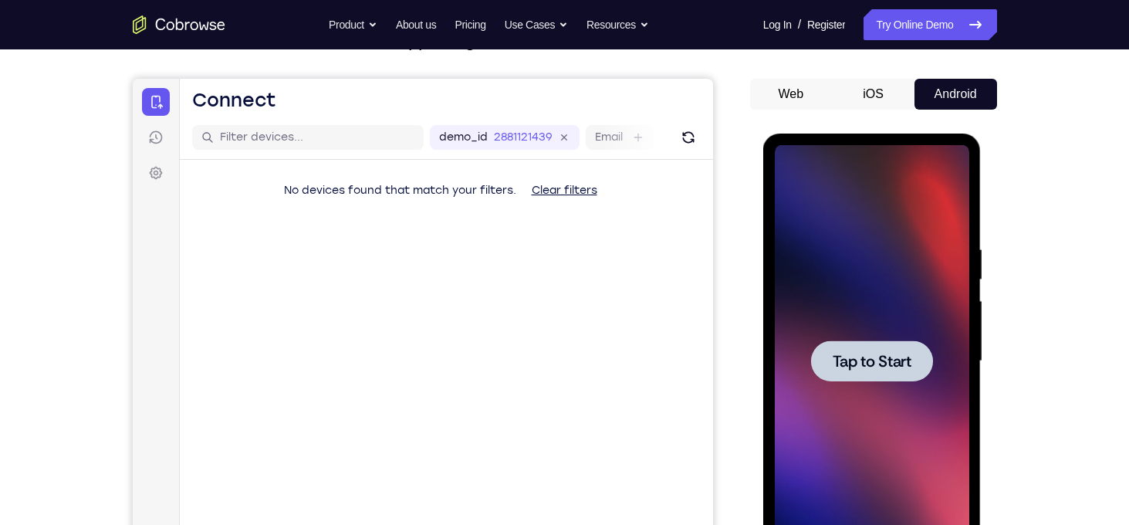
click at [893, 388] on div at bounding box center [872, 361] width 195 height 432
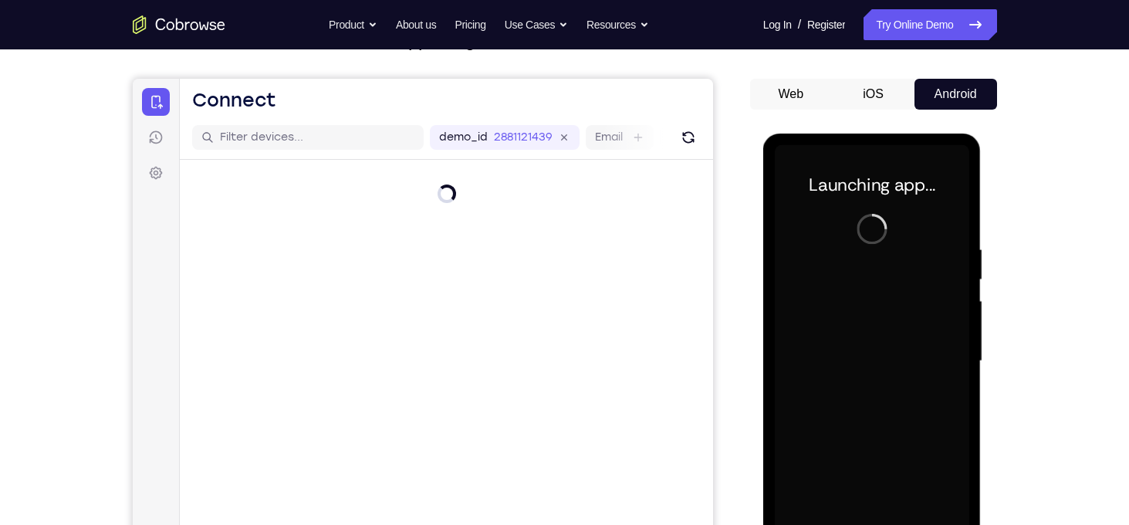
scroll to position [156, 0]
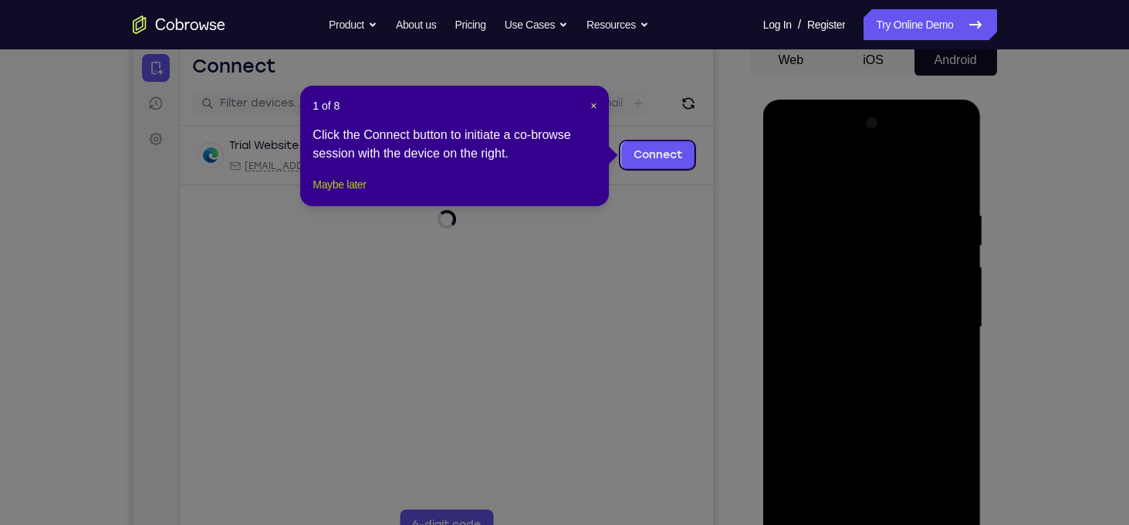
drag, startPoint x: 360, startPoint y: 203, endPoint x: 228, endPoint y: 158, distance: 139.4
click at [360, 194] on button "Maybe later" at bounding box center [339, 184] width 53 height 19
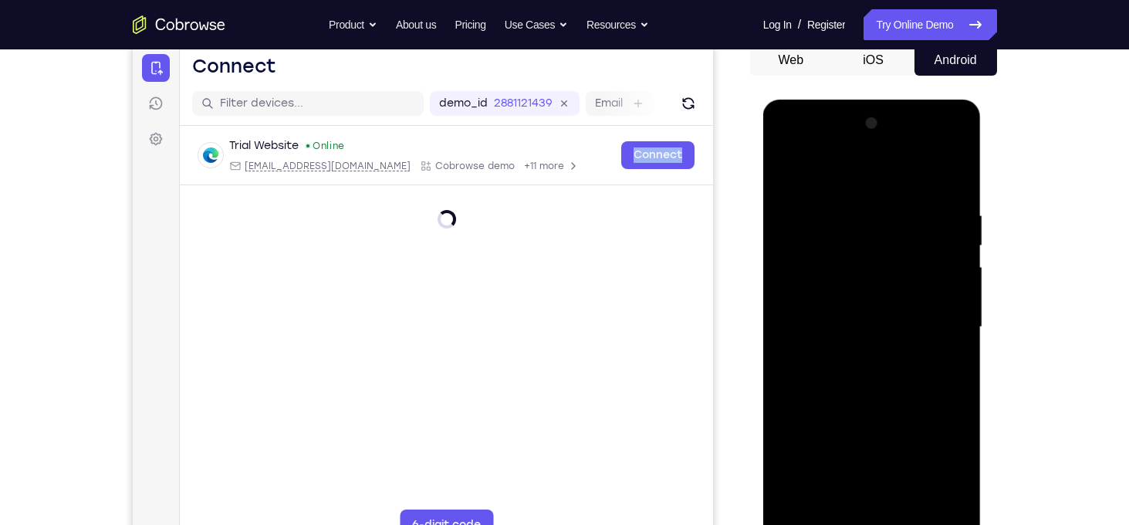
click at [360, 203] on div at bounding box center [445, 206] width 533 height 43
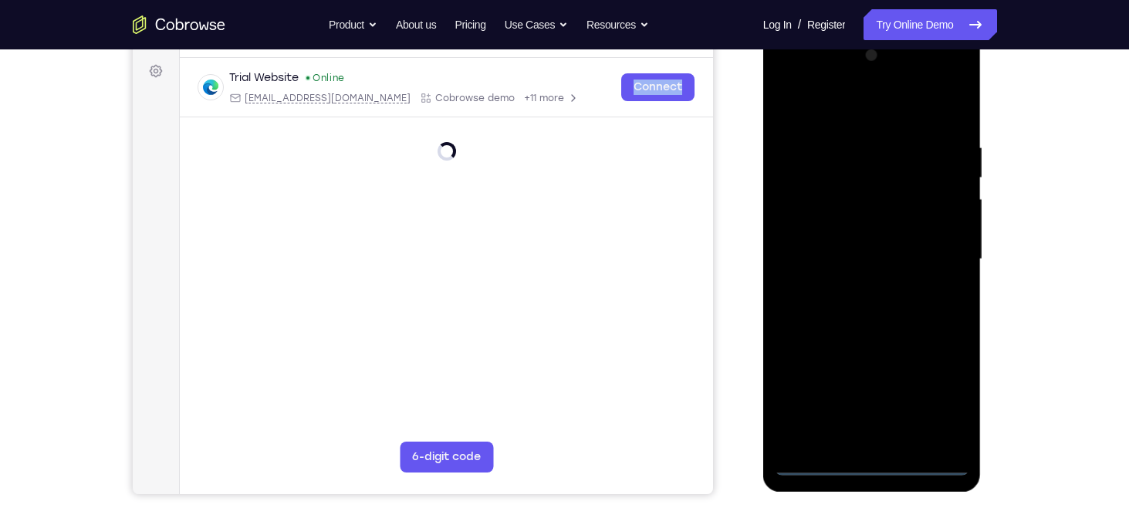
scroll to position [228, 0]
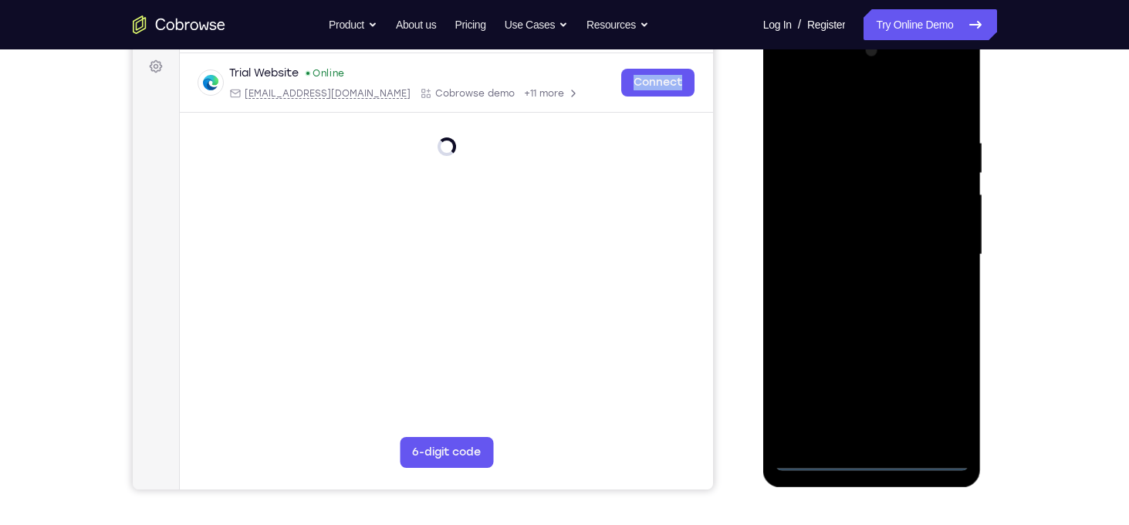
click at [873, 450] on div at bounding box center [872, 255] width 195 height 432
click at [874, 457] on div at bounding box center [872, 255] width 195 height 432
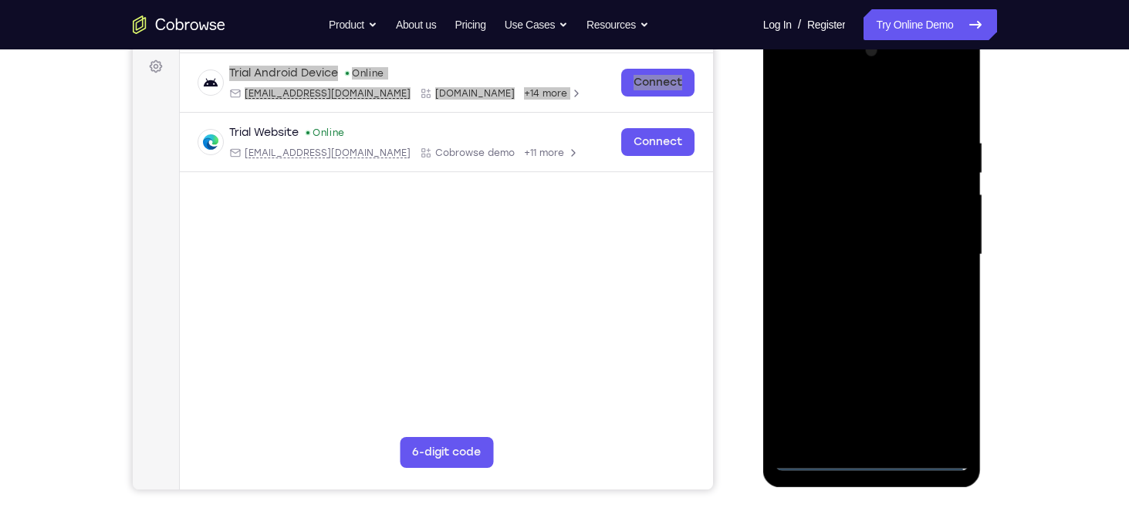
click at [942, 392] on div at bounding box center [872, 255] width 195 height 432
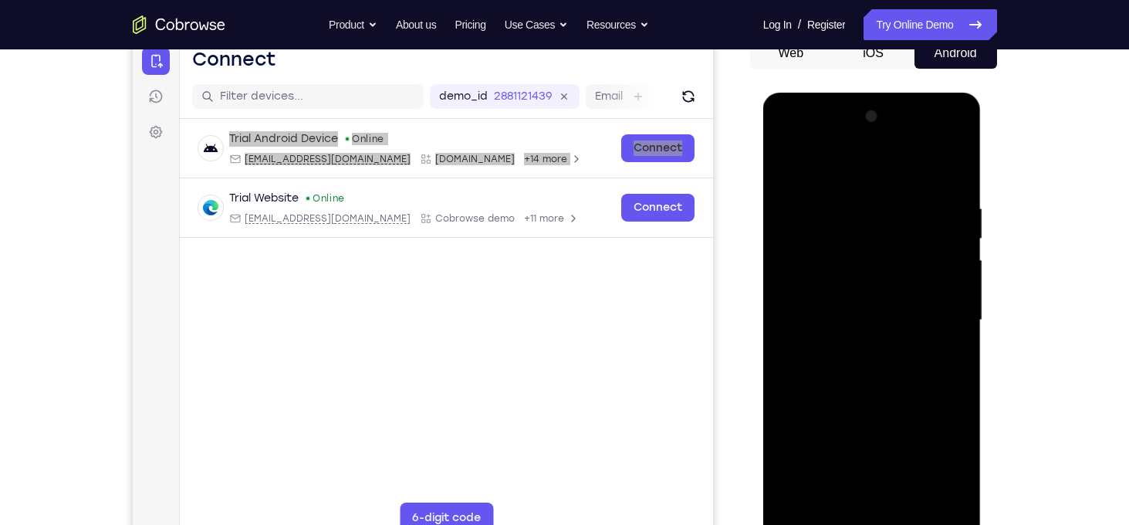
scroll to position [164, 0]
click at [868, 189] on div at bounding box center [872, 319] width 195 height 432
click at [868, 181] on div at bounding box center [872, 319] width 195 height 432
click at [928, 333] on div at bounding box center [872, 319] width 195 height 432
click at [860, 351] on div at bounding box center [872, 319] width 195 height 432
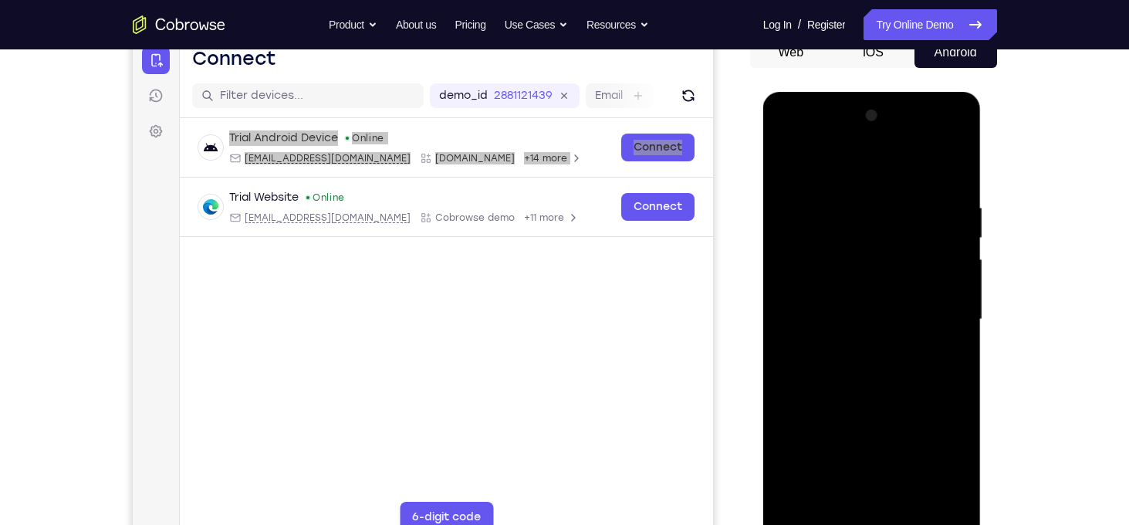
click at [841, 296] on div at bounding box center [872, 319] width 195 height 432
click at [834, 289] on div at bounding box center [872, 319] width 195 height 432
click at [853, 328] on div at bounding box center [872, 319] width 195 height 432
click at [875, 374] on div at bounding box center [872, 319] width 195 height 432
click at [878, 366] on div at bounding box center [872, 319] width 195 height 432
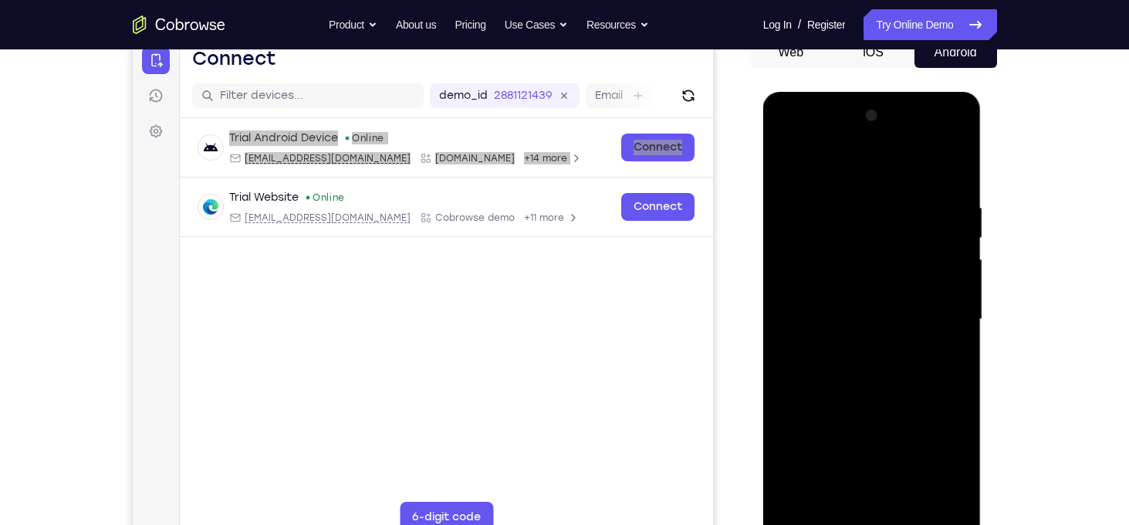
click at [844, 367] on div at bounding box center [872, 319] width 195 height 432
click at [852, 260] on div at bounding box center [872, 319] width 195 height 432
click at [945, 342] on div at bounding box center [872, 319] width 195 height 432
click at [910, 310] on div at bounding box center [872, 319] width 195 height 432
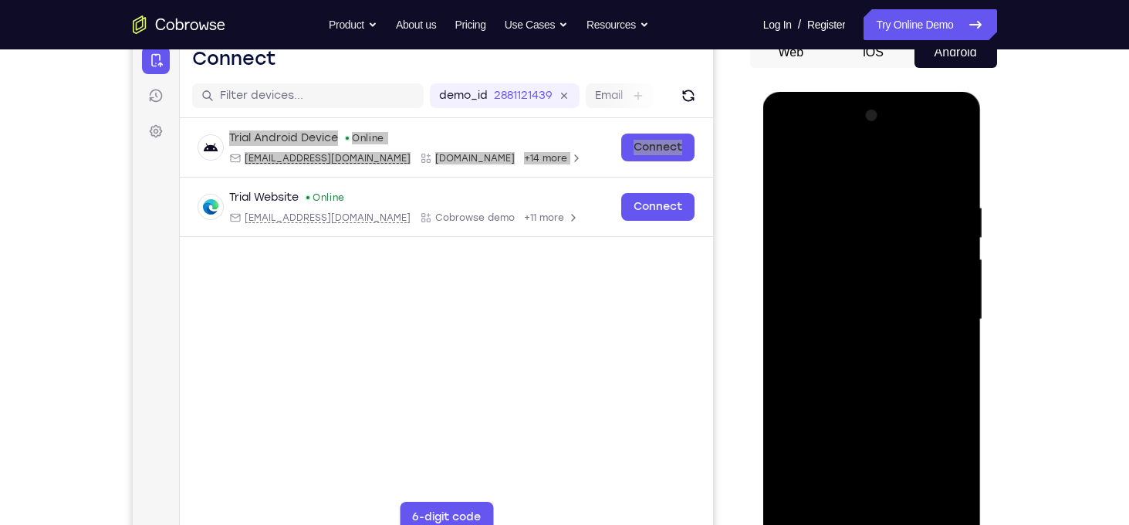
click at [949, 347] on div at bounding box center [872, 319] width 195 height 432
click at [949, 292] on div at bounding box center [872, 319] width 195 height 432
click at [949, 289] on div at bounding box center [872, 319] width 195 height 432
click at [920, 326] on div at bounding box center [872, 319] width 195 height 432
click at [865, 369] on div at bounding box center [872, 319] width 195 height 432
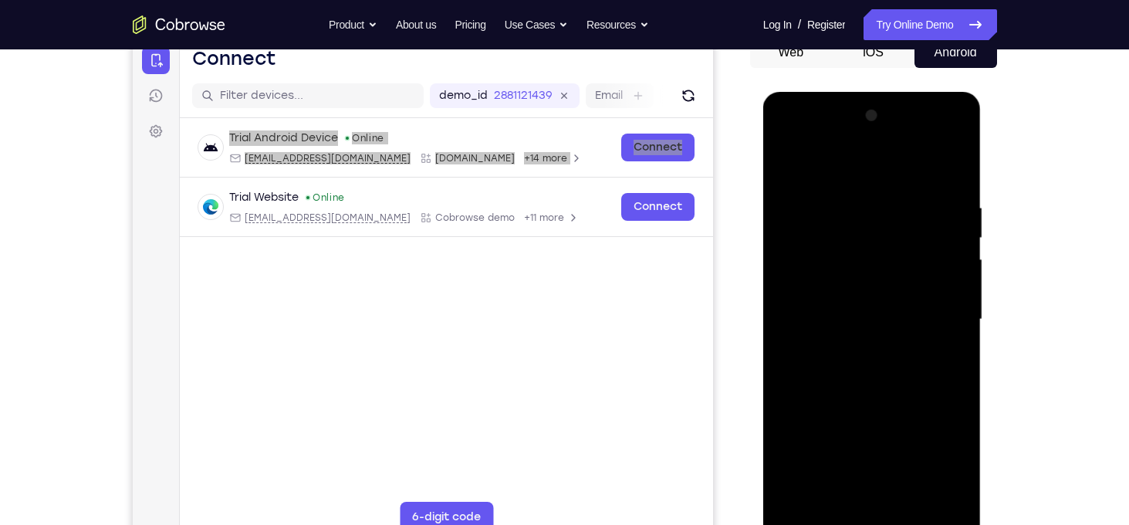
click at [865, 369] on div at bounding box center [872, 319] width 195 height 432
click at [922, 247] on div at bounding box center [872, 319] width 195 height 432
